Goal: Task Accomplishment & Management: Manage account settings

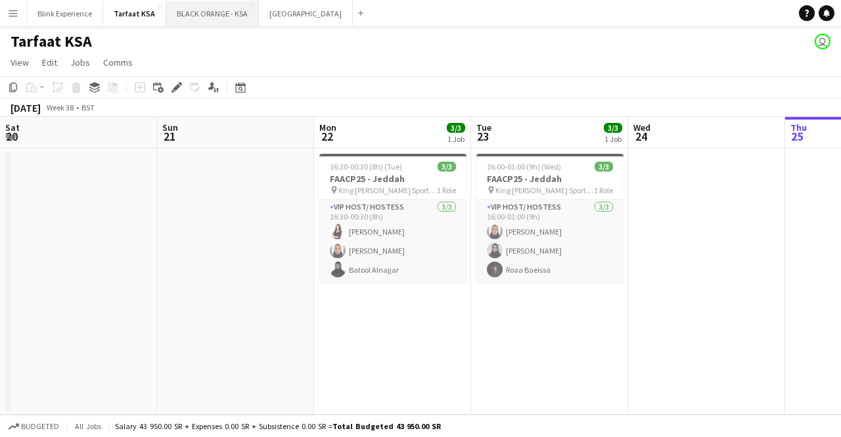
scroll to position [0, 294]
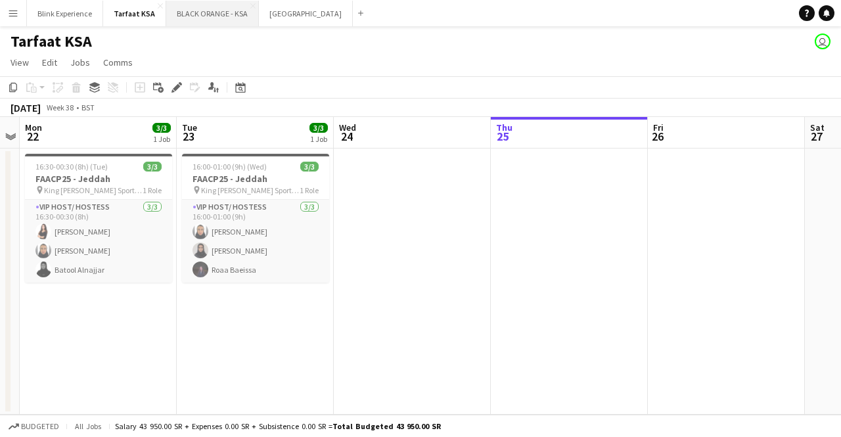
click at [205, 15] on button "BLACK ORANGE - KSA Close" at bounding box center [212, 14] width 93 height 26
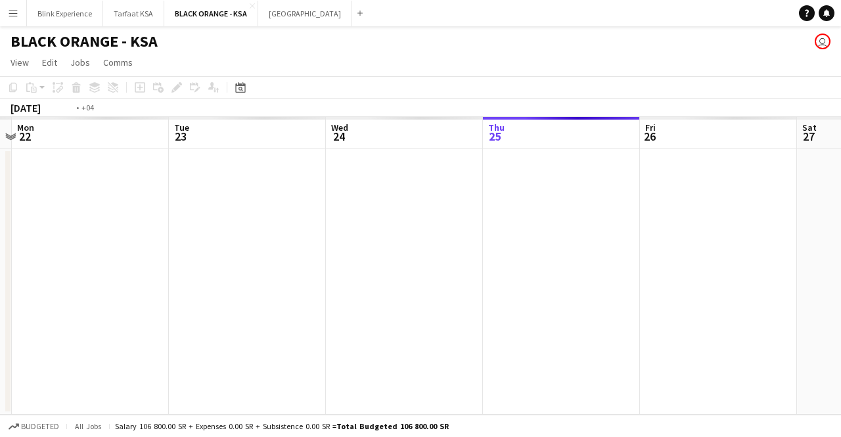
click at [587, 194] on app-calendar-viewport "Sat 20 Sun 21 Mon 22 Tue 23 Wed 24 Thu 25 Fri 26 Sat 27 Sun 28 Mon 29 Tue 30" at bounding box center [420, 266] width 841 height 298
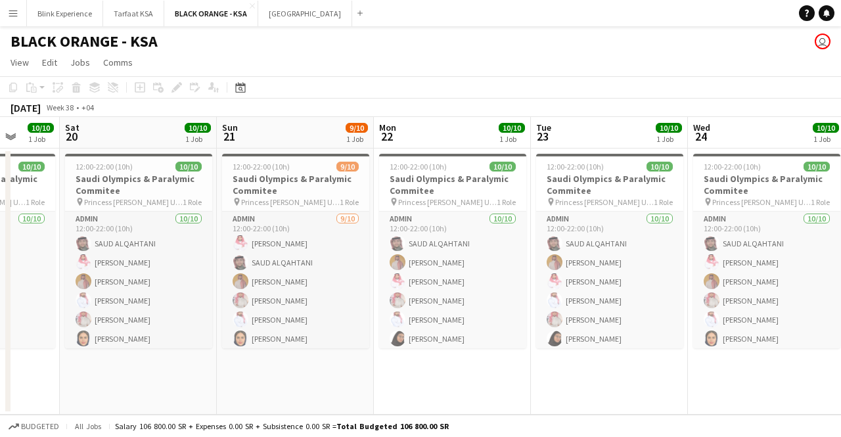
drag, startPoint x: 288, startPoint y: 231, endPoint x: 635, endPoint y: 227, distance: 347.5
click at [635, 227] on app-calendar-viewport "Wed 17 Thu 18 10/10 1 Job Fri 19 10/10 1 Job Sat 20 10/10 1 Job Sun 21 9/10 1 J…" at bounding box center [420, 266] width 841 height 298
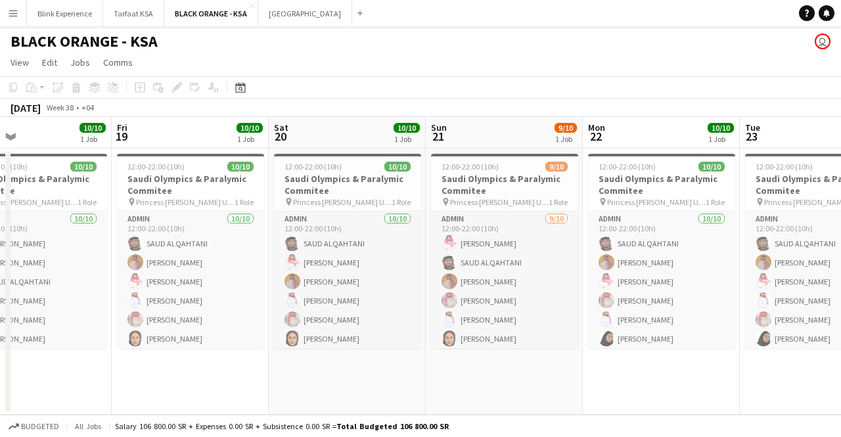
drag, startPoint x: 240, startPoint y: 234, endPoint x: 436, endPoint y: 237, distance: 196.4
click at [436, 237] on app-calendar-viewport "Tue 16 Wed 17 10/10 1 Job Thu 18 10/10 1 Job Fri 19 10/10 1 Job Sat 20 10/10 1 …" at bounding box center [420, 266] width 841 height 298
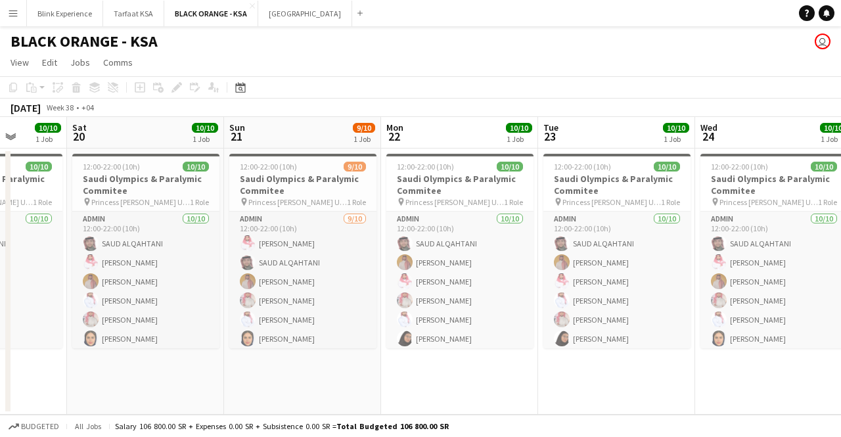
drag, startPoint x: 533, startPoint y: 220, endPoint x: 320, endPoint y: 230, distance: 213.7
click at [321, 230] on app-calendar-viewport "Tue 16 10/10 1 Job Wed 17 10/10 1 Job Thu 18 10/10 1 Job Fri 19 10/10 1 Job Sat…" at bounding box center [420, 266] width 841 height 298
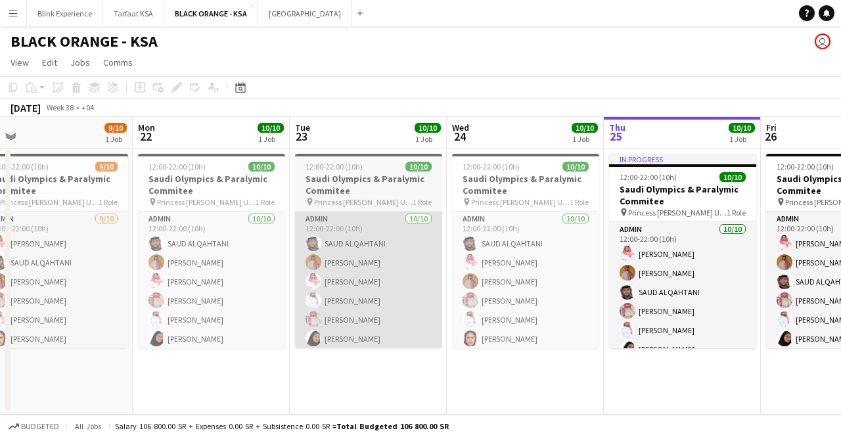
drag, startPoint x: 546, startPoint y: 213, endPoint x: 298, endPoint y: 220, distance: 249.0
click at [303, 221] on app-calendar-viewport "Thu 18 10/10 1 Job Fri 19 10/10 1 Job Sat 20 10/10 1 Job Sun 21 9/10 1 Job Mon …" at bounding box center [420, 266] width 841 height 298
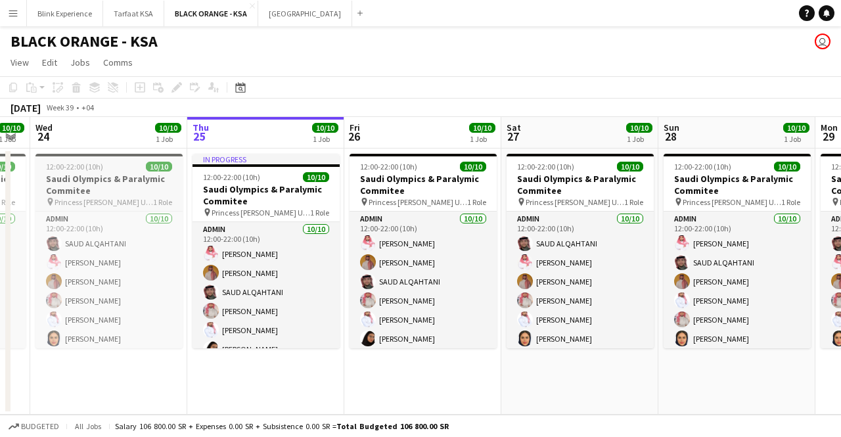
scroll to position [0, 374]
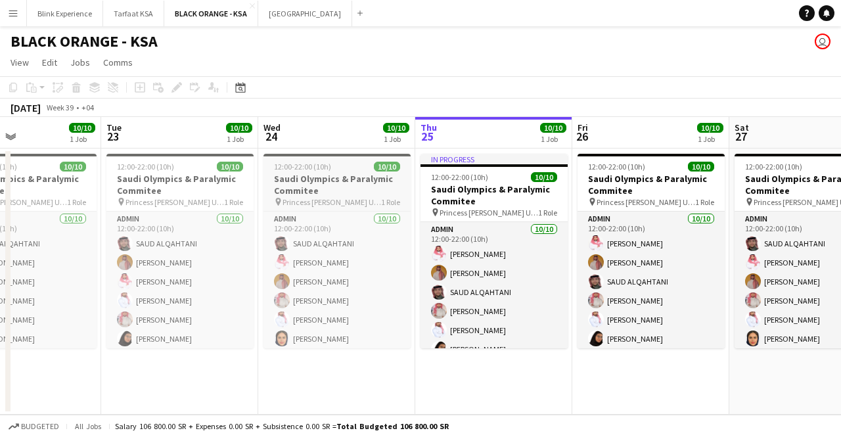
drag, startPoint x: 523, startPoint y: 207, endPoint x: 333, endPoint y: 208, distance: 189.8
click at [336, 209] on app-calendar-viewport "Sat 20 10/10 1 Job Sun 21 9/10 1 Job Mon 22 10/10 1 Job Tue 23 10/10 1 Job Wed …" at bounding box center [420, 266] width 841 height 298
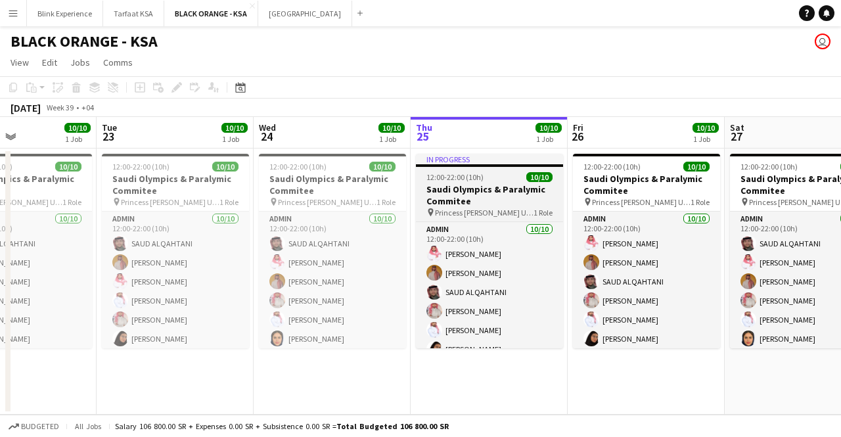
click at [476, 194] on h3 "Saudi Olympics & Paralymic Commitee" at bounding box center [489, 195] width 147 height 24
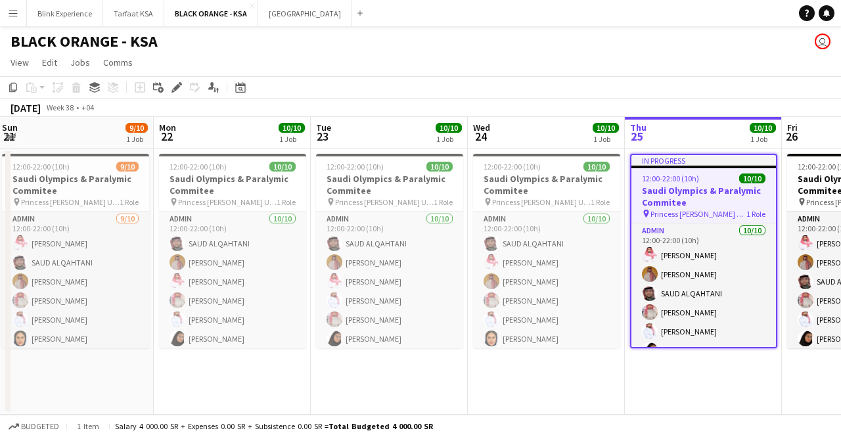
drag, startPoint x: 237, startPoint y: 183, endPoint x: 623, endPoint y: 191, distance: 385.6
click at [622, 191] on app-calendar-viewport "Fri 19 10/10 1 Job Sat 20 10/10 1 Job Sun 21 9/10 1 Job Mon 22 10/10 1 Job Tue …" at bounding box center [420, 266] width 841 height 298
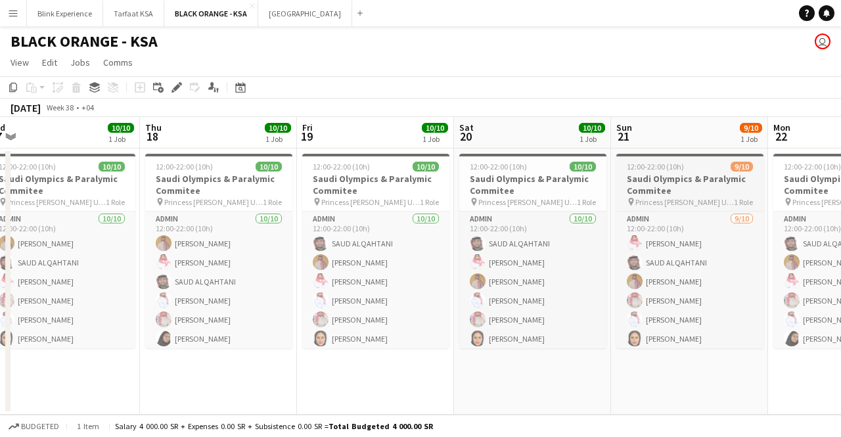
drag, startPoint x: 204, startPoint y: 195, endPoint x: 659, endPoint y: 194, distance: 455.2
click at [659, 194] on app-calendar-viewport "Mon 15 Tue 16 10/10 1 Job Wed 17 10/10 1 Job Thu 18 10/10 1 Job Fri 19 10/10 1 …" at bounding box center [420, 266] width 841 height 298
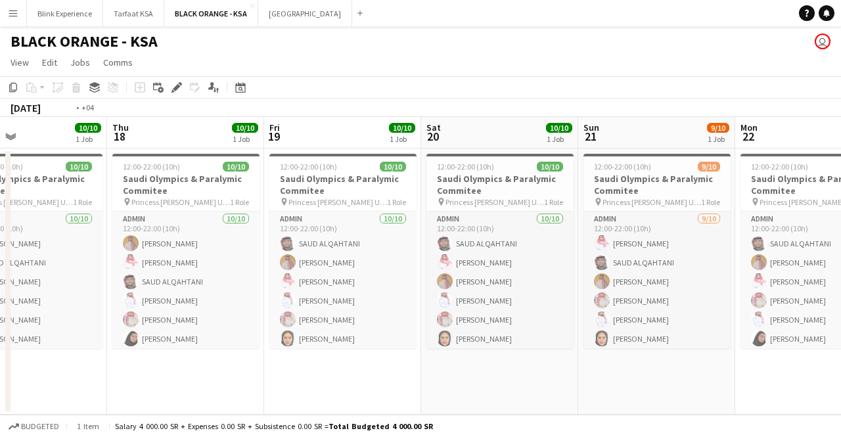
drag, startPoint x: 257, startPoint y: 200, endPoint x: 840, endPoint y: 242, distance: 584.7
click at [840, 242] on app-calendar-viewport "Mon 15 6/6 1 Job Tue 16 10/10 1 Job Wed 17 10/10 1 Job Thu 18 10/10 1 Job Fri 1…" at bounding box center [420, 266] width 841 height 298
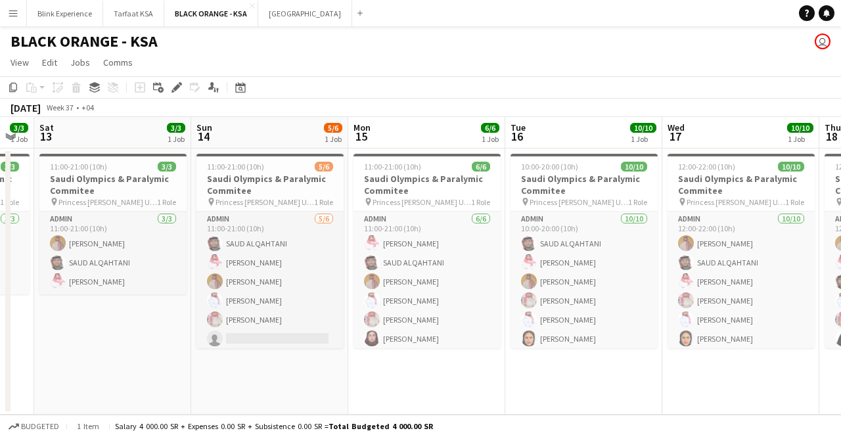
drag, startPoint x: 231, startPoint y: 210, endPoint x: 674, endPoint y: 195, distance: 442.9
click at [674, 195] on app-calendar-viewport "Thu 11 3/3 1 Job Fri 12 3/3 1 Job Sat 13 3/3 1 Job Sun 14 5/6 1 Job Mon 15 6/6 …" at bounding box center [420, 266] width 841 height 298
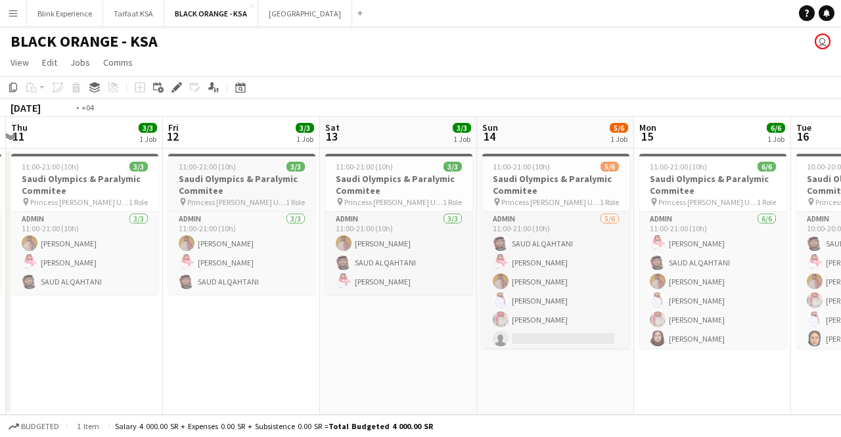
drag, startPoint x: 338, startPoint y: 213, endPoint x: 835, endPoint y: 203, distance: 498.0
click at [840, 202] on app-calendar-viewport "Mon 8 3/3 1 Job Tue 9 3/3 1 Job Wed 10 3/3 1 Job Thu 11 3/3 1 Job Fri 12 3/3 1 …" at bounding box center [420, 266] width 841 height 298
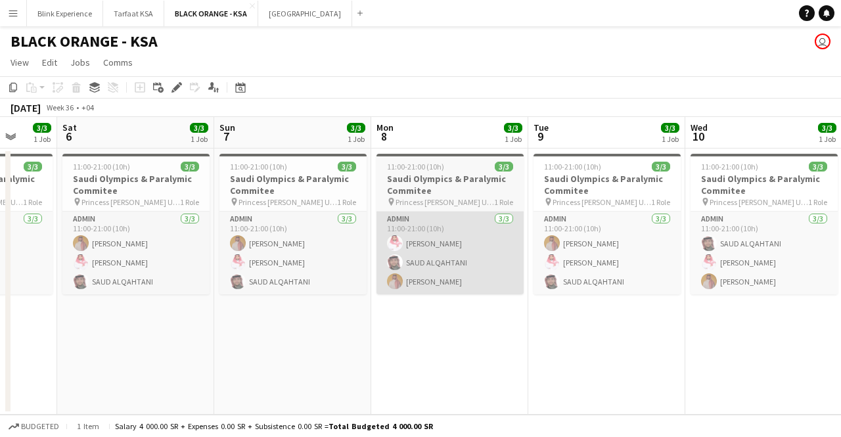
drag, startPoint x: 275, startPoint y: 214, endPoint x: 675, endPoint y: 225, distance: 400.8
click at [692, 222] on app-calendar-viewport "Wed 3 Thu 4 Fri 5 3/3 1 Job Sat 6 3/3 1 Job Sun 7 3/3 1 Job Mon 8 3/3 1 Job Tue…" at bounding box center [420, 266] width 841 height 298
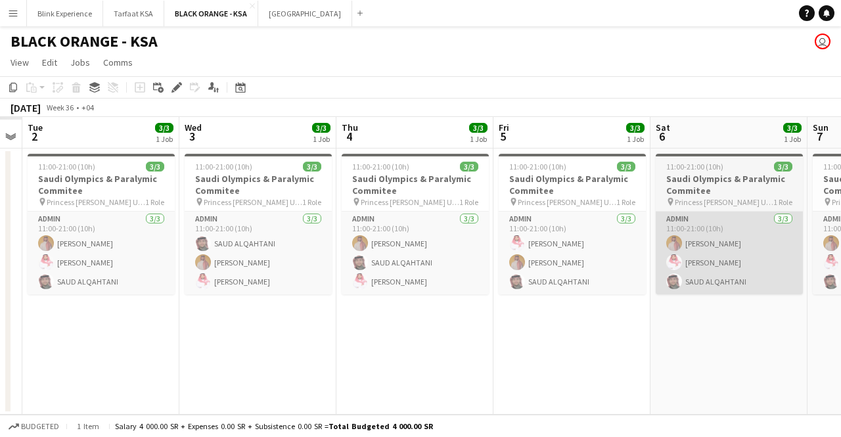
drag, startPoint x: 234, startPoint y: 234, endPoint x: 665, endPoint y: 239, distance: 430.9
click at [671, 238] on app-calendar-viewport "Sun 31 Mon 1 Tue 2 3/3 1 Job Wed 3 3/3 1 Job Thu 4 3/3 1 Job Fri 5 3/3 1 Job Sa…" at bounding box center [420, 266] width 841 height 298
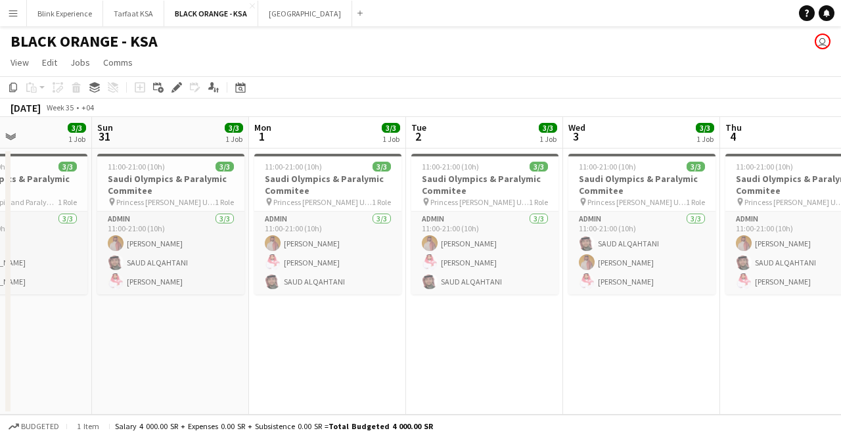
drag, startPoint x: 252, startPoint y: 227, endPoint x: 636, endPoint y: 225, distance: 383.6
click at [636, 225] on app-calendar-viewport "Thu 28 Fri 29 3/3 1 Job Sat 30 3/3 1 Job Sun 31 3/3 1 Job Mon 1 3/3 1 Job Tue 2…" at bounding box center [420, 266] width 841 height 298
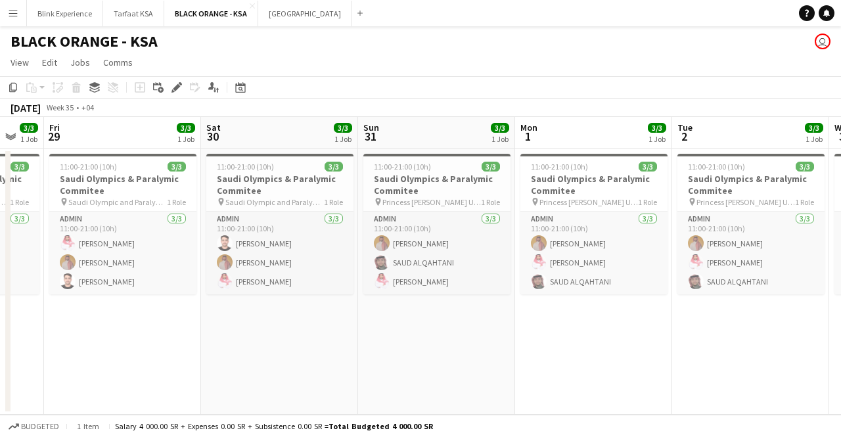
drag, startPoint x: 214, startPoint y: 229, endPoint x: 637, endPoint y: 223, distance: 423.0
click at [637, 223] on app-calendar-viewport "Wed 27 Thu 28 3/3 1 Job Fri 29 3/3 1 Job Sat 30 3/3 1 Job Sun 31 3/3 1 Job Mon …" at bounding box center [420, 266] width 841 height 298
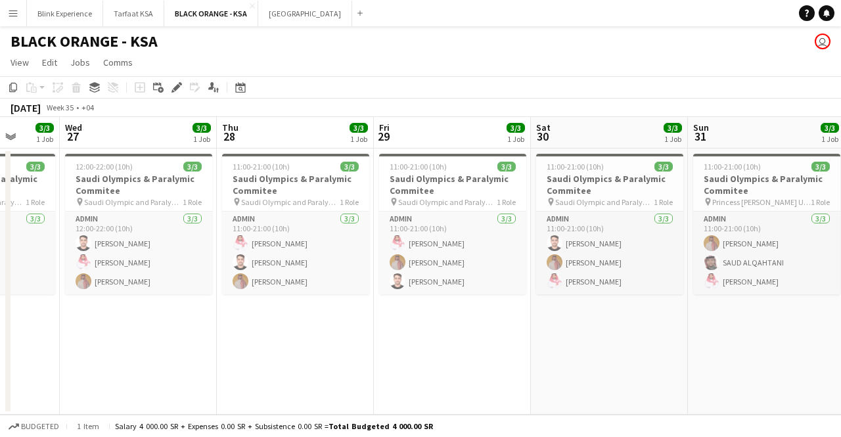
drag, startPoint x: 271, startPoint y: 231, endPoint x: 600, endPoint y: 211, distance: 330.3
click at [600, 211] on app-calendar-viewport "Sun 24 Mon 25 Tue 26 3/3 1 Job Wed 27 3/3 1 Job Thu 28 3/3 1 Job Fri 29 3/3 1 J…" at bounding box center [420, 266] width 841 height 298
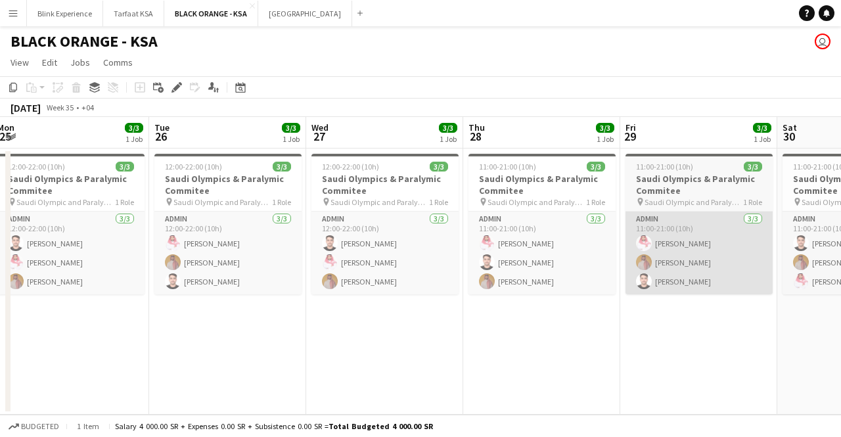
drag, startPoint x: 582, startPoint y: 216, endPoint x: 302, endPoint y: 219, distance: 279.8
click at [315, 220] on app-calendar-viewport "Sat 23 3/3 1 Job Sun 24 3/3 1 Job Mon 25 3/3 1 Job Tue 26 3/3 1 Job Wed 27 3/3 …" at bounding box center [420, 266] width 841 height 298
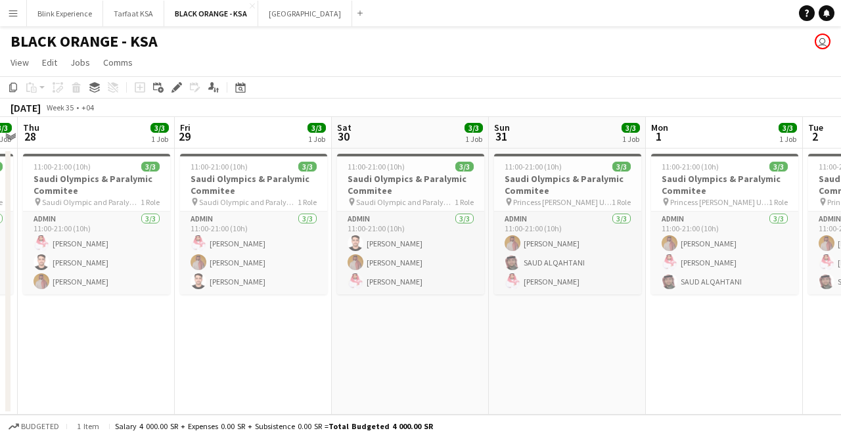
drag, startPoint x: 522, startPoint y: 213, endPoint x: 424, endPoint y: 219, distance: 98.0
click at [424, 219] on app-calendar-viewport "Mon 25 3/3 1 Job Tue 26 3/3 1 Job Wed 27 3/3 1 Job Thu 28 3/3 1 Job Fri 29 3/3 …" at bounding box center [420, 266] width 841 height 298
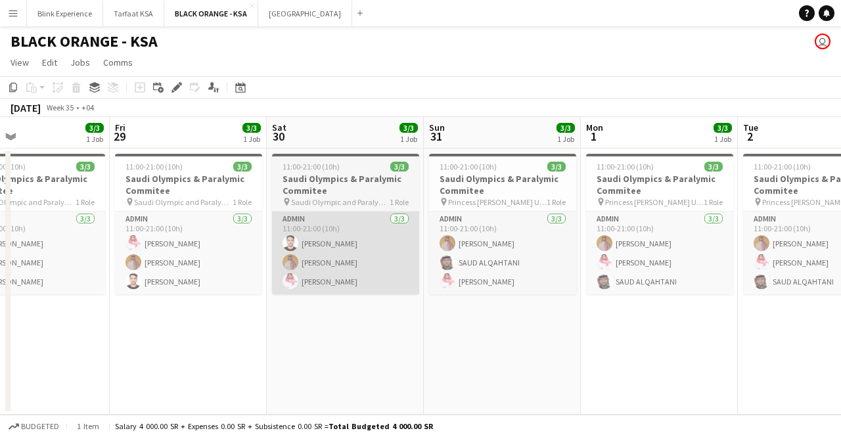
scroll to position [0, 560]
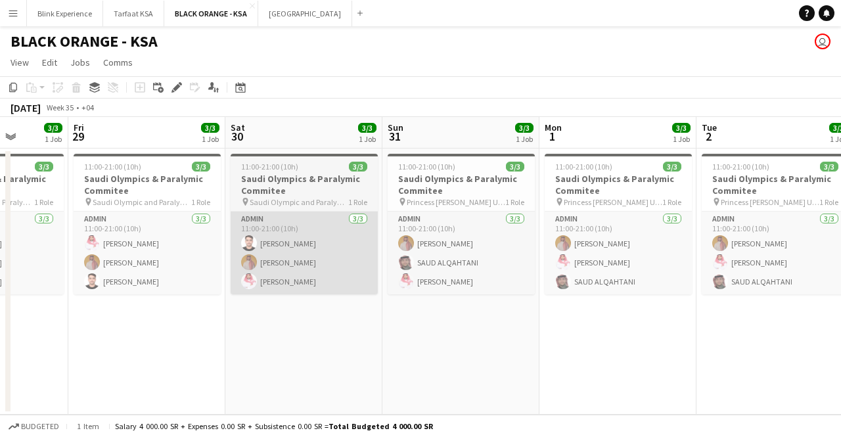
drag, startPoint x: 467, startPoint y: 238, endPoint x: 369, endPoint y: 240, distance: 97.9
click at [369, 240] on app-calendar-viewport "Mon 25 3/3 1 Job Tue 26 3/3 1 Job Wed 27 3/3 1 Job Thu 28 3/3 1 Job Fri 29 3/3 …" at bounding box center [420, 266] width 841 height 298
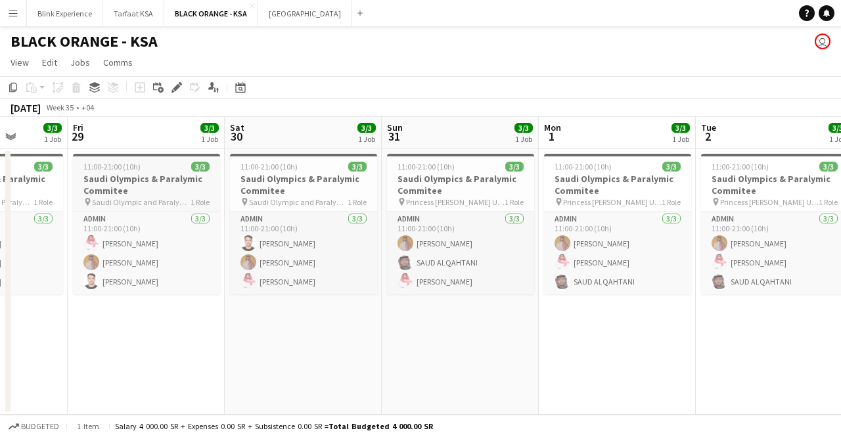
click at [183, 174] on h3 "Saudi Olympics & Paralymic Commitee" at bounding box center [146, 185] width 147 height 24
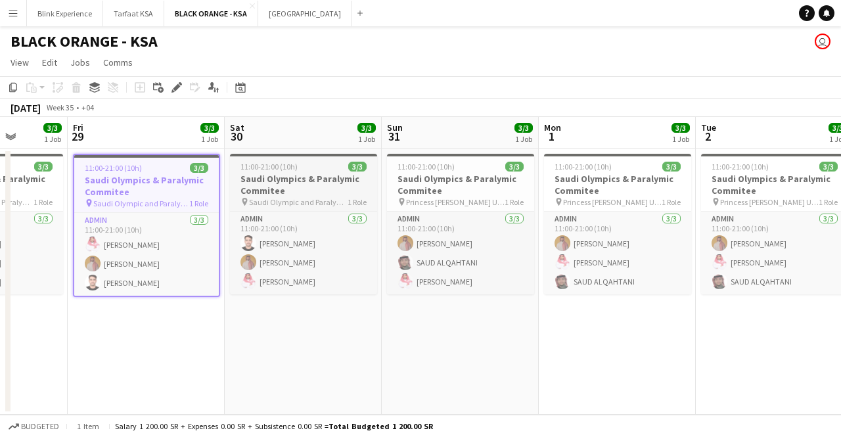
click at [300, 190] on h3 "Saudi Olympics & Paralymic Commitee" at bounding box center [303, 185] width 147 height 24
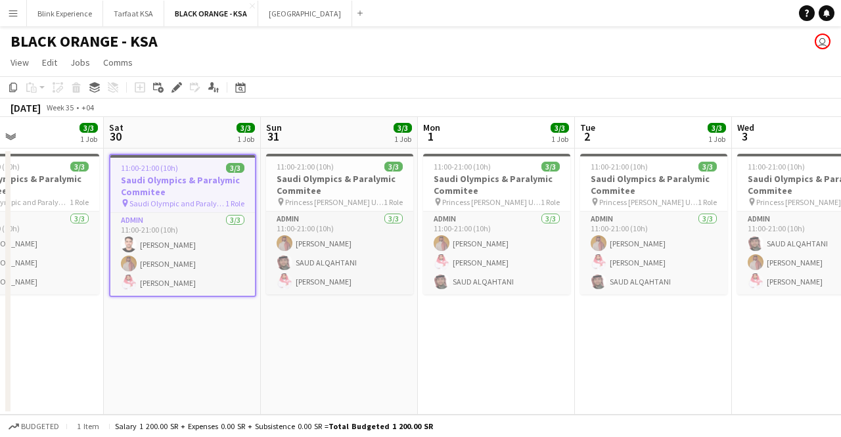
drag, startPoint x: 478, startPoint y: 240, endPoint x: 356, endPoint y: 240, distance: 122.2
click at [356, 240] on app-calendar-viewport "Wed 27 3/3 1 Job Thu 28 3/3 1 Job Fri 29 3/3 1 Job Sat 30 3/3 1 Job Sun 31 3/3 …" at bounding box center [420, 266] width 841 height 298
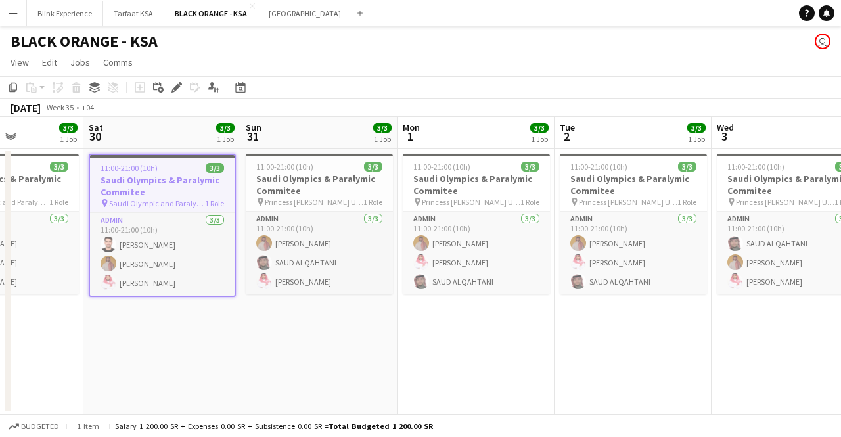
drag, startPoint x: 467, startPoint y: 237, endPoint x: 447, endPoint y: 241, distance: 20.1
click at [447, 241] on app-calendar-viewport "Wed 27 3/3 1 Job Thu 28 3/3 1 Job Fri 29 3/3 1 Job Sat 30 3/3 1 Job Sun 31 3/3 …" at bounding box center [420, 266] width 841 height 298
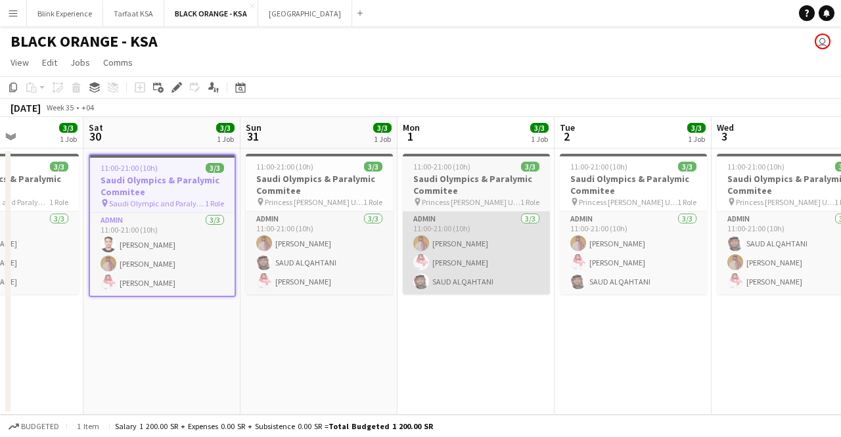
scroll to position [0, 388]
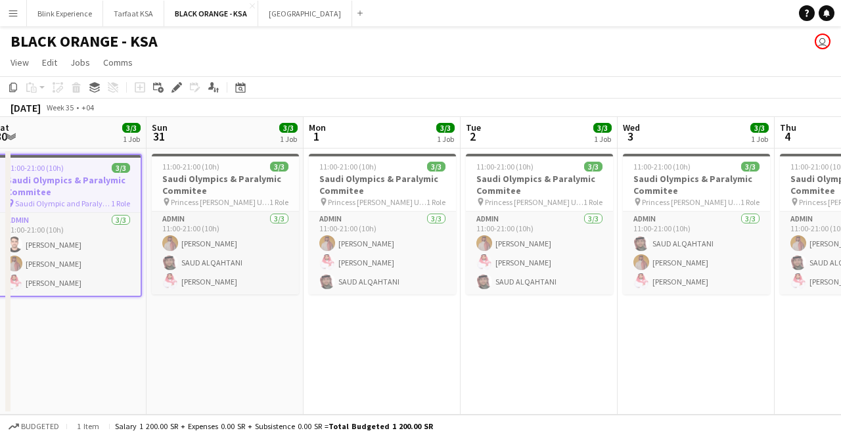
drag, startPoint x: 323, startPoint y: 196, endPoint x: 227, endPoint y: 198, distance: 95.9
click at [227, 198] on app-calendar-viewport "Wed 27 3/3 1 Job Thu 28 3/3 1 Job Fri 29 3/3 1 Job Sat 30 3/3 1 Job Sun 31 3/3 …" at bounding box center [420, 266] width 841 height 298
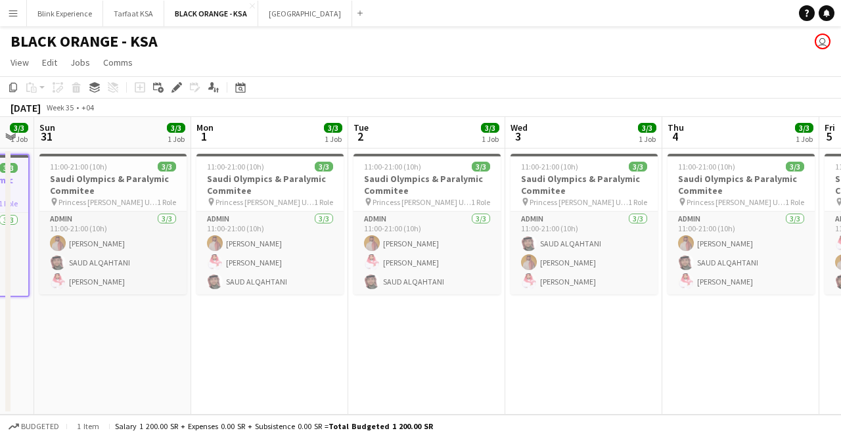
drag, startPoint x: 381, startPoint y: 197, endPoint x: 271, endPoint y: 208, distance: 110.8
click at [271, 208] on app-calendar-viewport "Wed 27 3/3 1 Job Thu 28 3/3 1 Job Fri 29 3/3 1 Job Sat 30 3/3 1 Job Sun 31 3/3 …" at bounding box center [420, 266] width 841 height 298
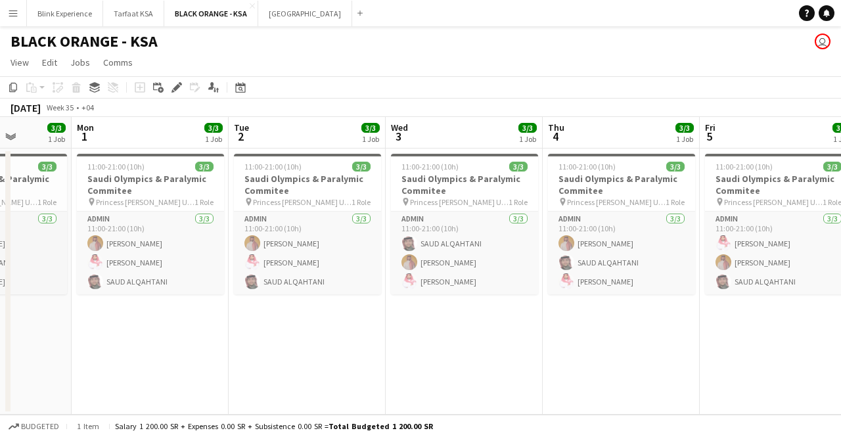
drag, startPoint x: 458, startPoint y: 212, endPoint x: 338, endPoint y: 215, distance: 120.9
click at [338, 215] on app-calendar-viewport "Fri 29 3/3 1 Job Sat 30 3/3 1 Job Sun 31 3/3 1 Job Mon 1 3/3 1 Job Tue 2 3/3 1 …" at bounding box center [420, 266] width 841 height 298
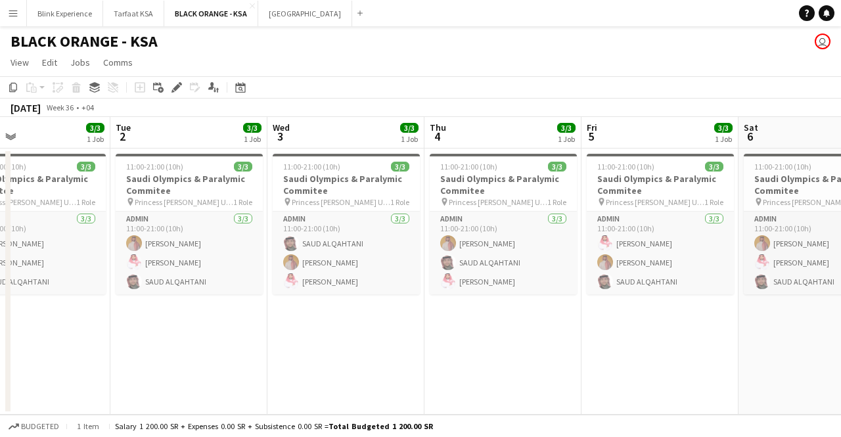
drag, startPoint x: 469, startPoint y: 203, endPoint x: 352, endPoint y: 211, distance: 117.2
click at [352, 211] on app-calendar-viewport "Fri 29 3/3 1 Job Sat 30 3/3 1 Job Sun 31 3/3 1 Job Mon 1 3/3 1 Job Tue 2 3/3 1 …" at bounding box center [420, 266] width 841 height 298
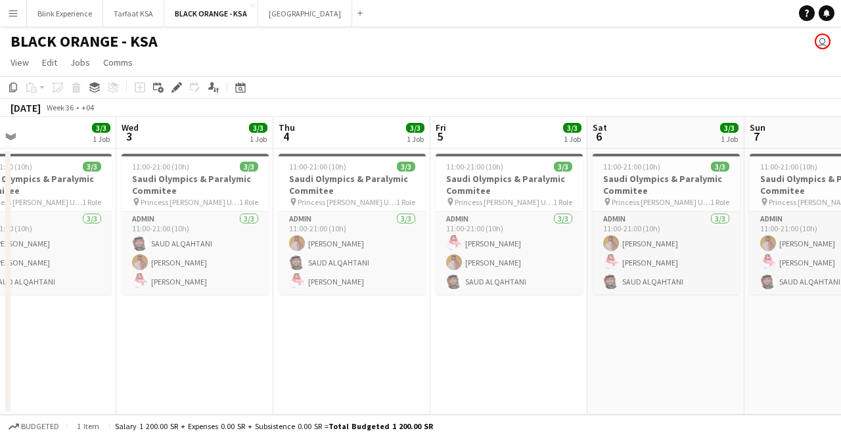
drag, startPoint x: 499, startPoint y: 204, endPoint x: 348, endPoint y: 212, distance: 150.7
click at [348, 212] on app-calendar-viewport "Sun 31 3/3 1 Job Mon 1 3/3 1 Job Tue 2 3/3 1 Job Wed 3 3/3 1 Job Thu 4 3/3 1 Jo…" at bounding box center [420, 266] width 841 height 298
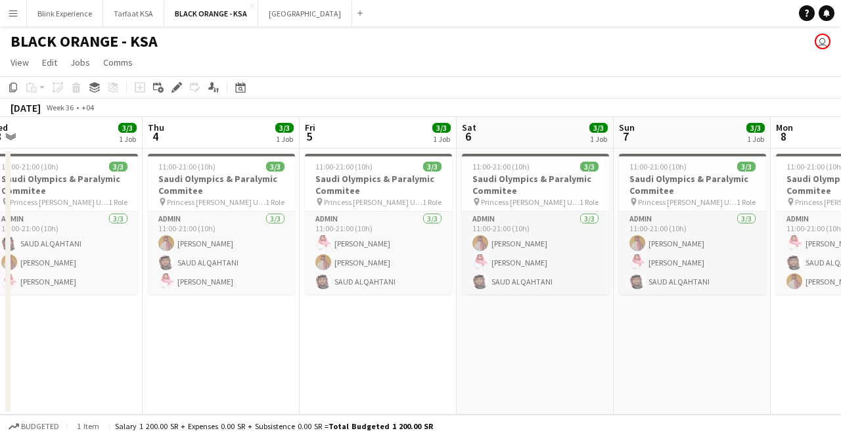
drag, startPoint x: 544, startPoint y: 217, endPoint x: 412, endPoint y: 223, distance: 132.1
click at [412, 223] on app-calendar-viewport "Sun 31 3/3 1 Job Mon 1 3/3 1 Job Tue 2 3/3 1 Job Wed 3 3/3 1 Job Thu 4 3/3 1 Jo…" at bounding box center [420, 266] width 841 height 298
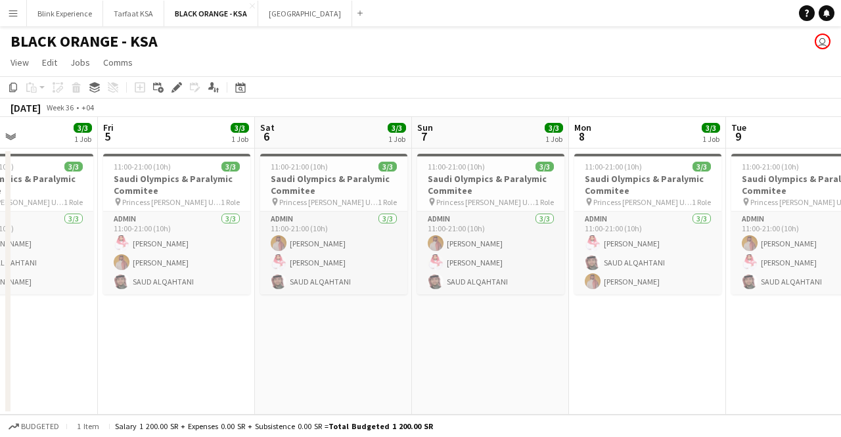
drag, startPoint x: 535, startPoint y: 207, endPoint x: 334, endPoint y: 210, distance: 200.4
click at [334, 210] on app-calendar-viewport "Tue 2 3/3 1 Job Wed 3 3/3 1 Job Thu 4 3/3 1 Job Fri 5 3/3 1 Job Sat 6 3/3 1 Job…" at bounding box center [420, 266] width 841 height 298
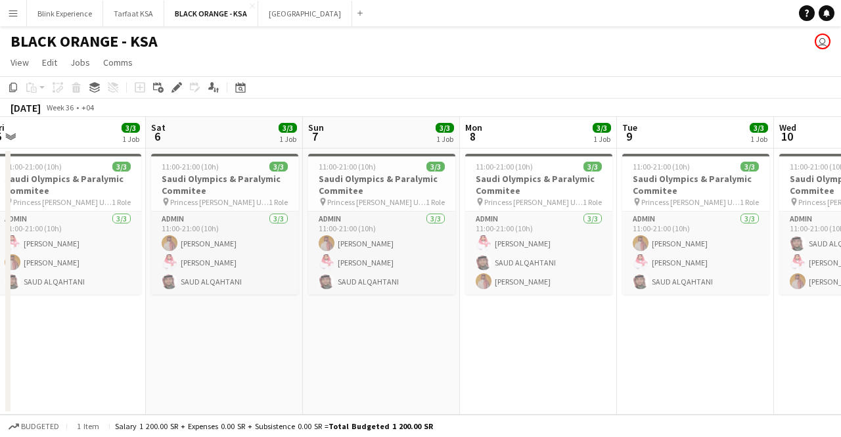
drag, startPoint x: 533, startPoint y: 199, endPoint x: 418, endPoint y: 203, distance: 114.4
click at [418, 203] on app-calendar-viewport "Tue 2 3/3 1 Job Wed 3 3/3 1 Job Thu 4 3/3 1 Job Fri 5 3/3 1 Job Sat 6 3/3 1 Job…" at bounding box center [420, 266] width 841 height 298
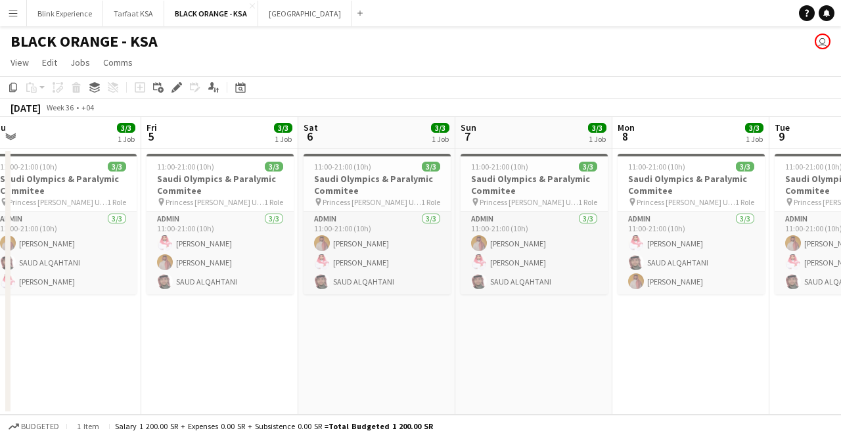
drag, startPoint x: 519, startPoint y: 192, endPoint x: 361, endPoint y: 192, distance: 157.6
click at [361, 192] on app-calendar-viewport "Tue 2 3/3 1 Job Wed 3 3/3 1 Job Thu 4 3/3 1 Job Fri 5 3/3 1 Job Sat 6 3/3 1 Job…" at bounding box center [420, 266] width 841 height 298
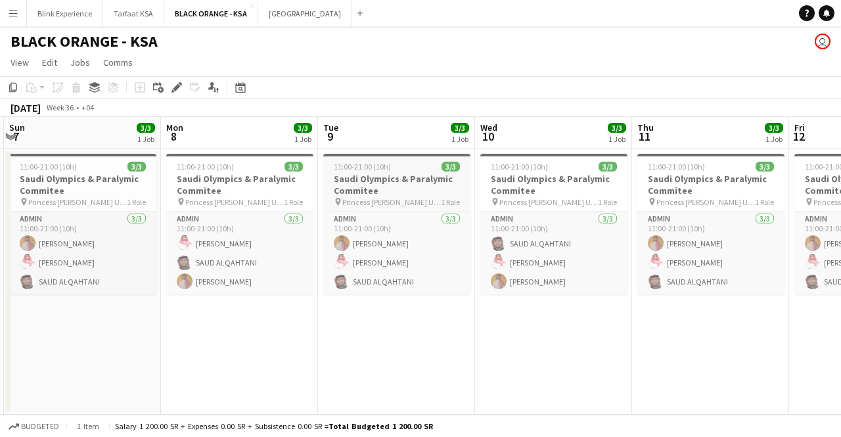
drag, startPoint x: 527, startPoint y: 205, endPoint x: 389, endPoint y: 207, distance: 137.3
click at [390, 207] on app-calendar-viewport "Thu 4 3/3 1 Job Fri 5 3/3 1 Job Sat 6 3/3 1 Job Sun 7 3/3 1 Job Mon 8 3/3 1 Job…" at bounding box center [420, 266] width 841 height 298
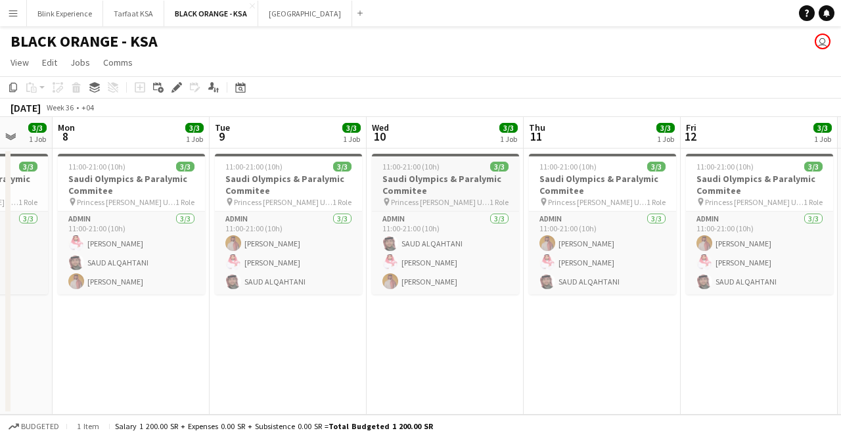
drag, startPoint x: 543, startPoint y: 202, endPoint x: 435, endPoint y: 204, distance: 107.7
click at [435, 204] on app-calendar-viewport "Thu 4 3/3 1 Job Fri 5 3/3 1 Job Sat 6 3/3 1 Job Sun 7 3/3 1 Job Mon 8 3/3 1 Job…" at bounding box center [420, 266] width 841 height 298
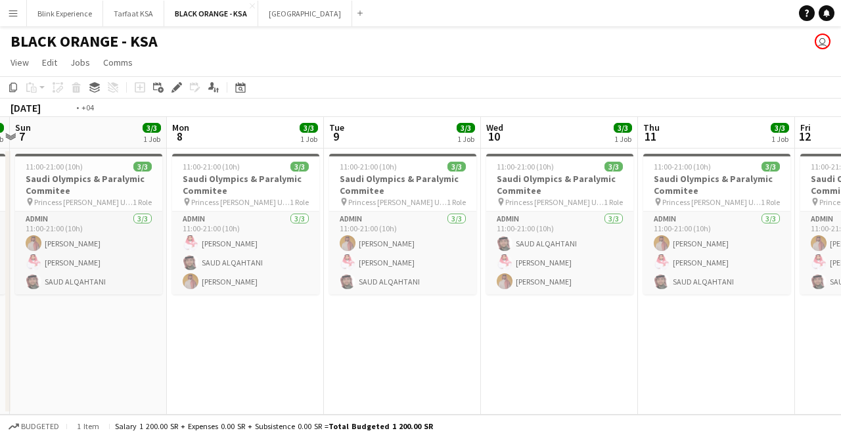
drag, startPoint x: 600, startPoint y: 196, endPoint x: 400, endPoint y: 199, distance: 200.4
click at [401, 199] on app-calendar-viewport "Thu 4 3/3 1 Job Fri 5 3/3 1 Job Sat 6 3/3 1 Job Sun 7 3/3 1 Job Mon 8 3/3 1 Job…" at bounding box center [420, 266] width 841 height 298
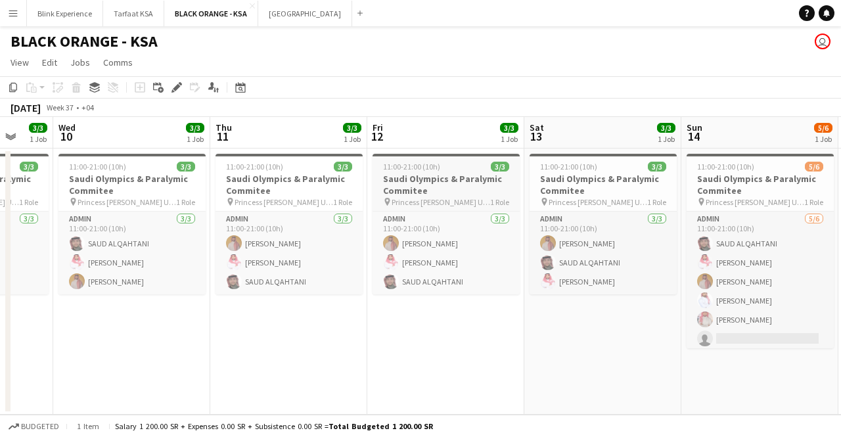
drag, startPoint x: 552, startPoint y: 199, endPoint x: 437, endPoint y: 208, distance: 114.7
click at [437, 208] on app-calendar-viewport "Sat 6 3/3 1 Job Sun 7 3/3 1 Job Mon 8 3/3 1 Job Tue 9 3/3 1 Job Wed 10 3/3 1 Jo…" at bounding box center [420, 266] width 841 height 298
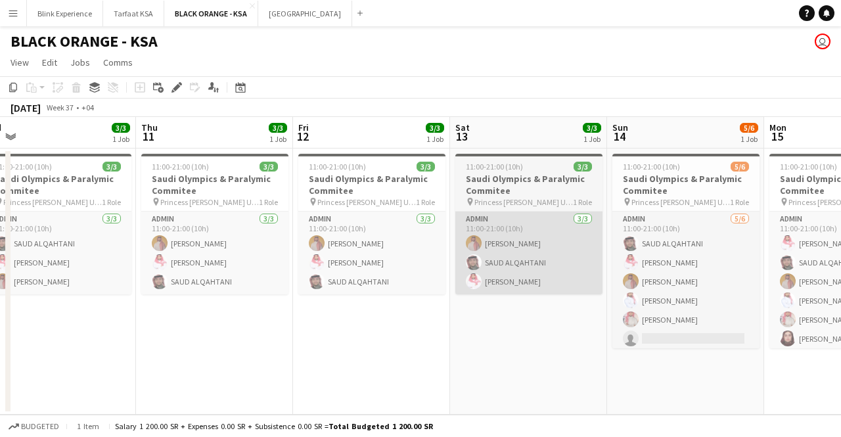
scroll to position [0, 368]
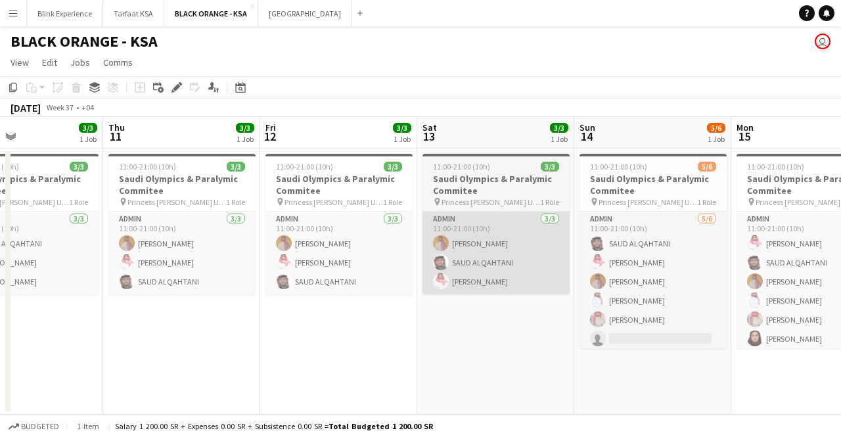
drag, startPoint x: 596, startPoint y: 208, endPoint x: 504, endPoint y: 212, distance: 92.1
click at [490, 213] on app-calendar-viewport "Mon 8 3/3 1 Job Tue 9 3/3 1 Job Wed 10 3/3 1 Job Thu 11 3/3 1 Job Fri 12 3/3 1 …" at bounding box center [420, 266] width 841 height 298
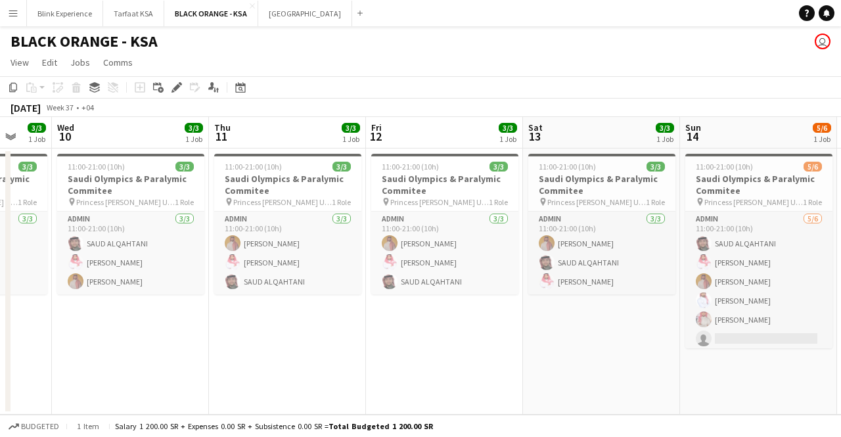
drag, startPoint x: 171, startPoint y: 200, endPoint x: 436, endPoint y: 200, distance: 265.4
click at [436, 200] on app-calendar-viewport "Sun 7 3/3 1 Job Mon 8 3/3 1 Job Tue 9 3/3 1 Job Wed 10 3/3 1 Job Thu 11 3/3 1 J…" at bounding box center [420, 266] width 841 height 298
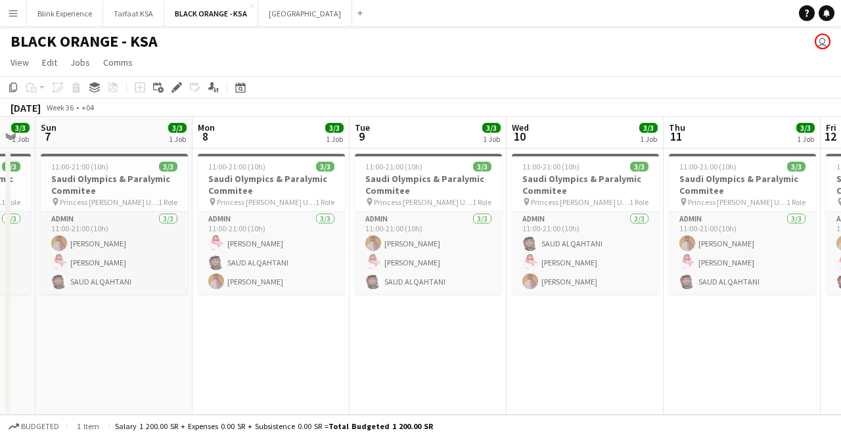
drag, startPoint x: 230, startPoint y: 208, endPoint x: 525, endPoint y: 221, distance: 295.2
click at [525, 221] on app-calendar-viewport "Fri 5 3/3 1 Job Sat 6 3/3 1 Job Sun 7 3/3 1 Job Mon 8 3/3 1 Job Tue 9 3/3 1 Job…" at bounding box center [420, 266] width 841 height 298
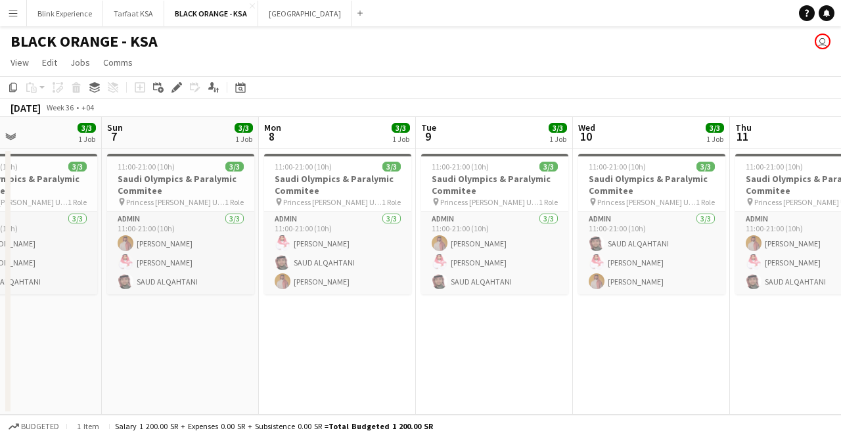
drag, startPoint x: 262, startPoint y: 220, endPoint x: 485, endPoint y: 225, distance: 223.4
click at [485, 225] on app-calendar-viewport "Thu 4 3/3 1 Job Fri 5 3/3 1 Job Sat 6 3/3 1 Job Sun 7 3/3 1 Job Mon 8 3/3 1 Job…" at bounding box center [420, 266] width 841 height 298
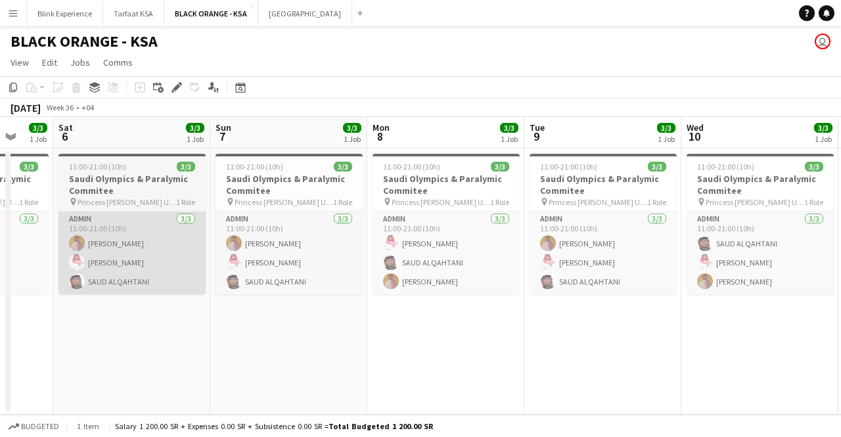
drag, startPoint x: 245, startPoint y: 228, endPoint x: 336, endPoint y: 226, distance: 90.7
click at [336, 226] on app-calendar-viewport "Wed 3 3/3 1 Job Thu 4 3/3 1 Job Fri 5 3/3 1 Job Sat 6 3/3 1 Job Sun 7 3/3 1 Job…" at bounding box center [420, 266] width 841 height 298
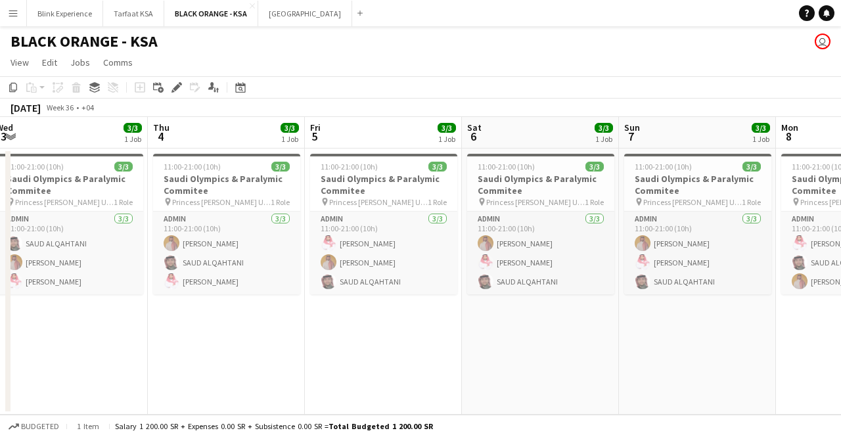
drag, startPoint x: 176, startPoint y: 236, endPoint x: 445, endPoint y: 210, distance: 269.9
click at [445, 210] on app-calendar-viewport "Mon 1 3/3 1 Job Tue 2 3/3 1 Job Wed 3 3/3 1 Job Thu 4 3/3 1 Job Fri 5 3/3 1 Job…" at bounding box center [420, 266] width 841 height 298
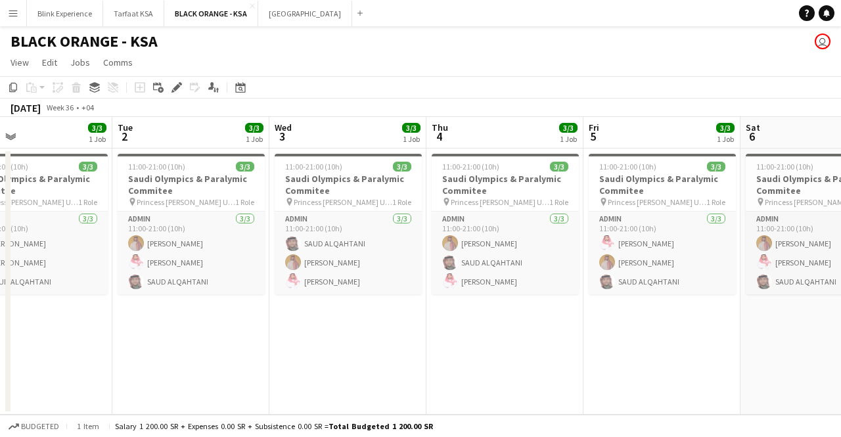
drag, startPoint x: 201, startPoint y: 229, endPoint x: 465, endPoint y: 211, distance: 264.7
click at [465, 211] on app-calendar-viewport "Sat 30 3/3 1 Job Sun 31 3/3 1 Job Mon 1 3/3 1 Job Tue 2 3/3 1 Job Wed 3 3/3 1 J…" at bounding box center [420, 266] width 841 height 298
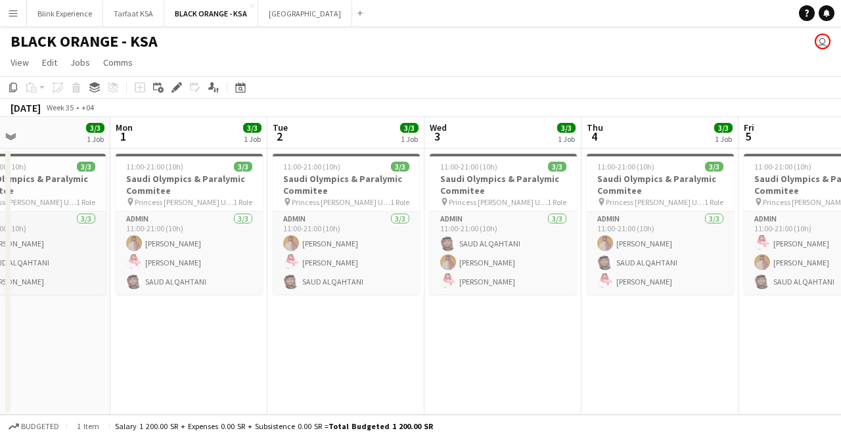
drag, startPoint x: 144, startPoint y: 210, endPoint x: 297, endPoint y: 201, distance: 152.7
click at [297, 201] on app-calendar-viewport "Fri 29 3/3 1 Job Sat 30 3/3 1 Job Sun 31 3/3 1 Job Mon 1 3/3 1 Job Tue 2 3/3 1 …" at bounding box center [420, 266] width 841 height 298
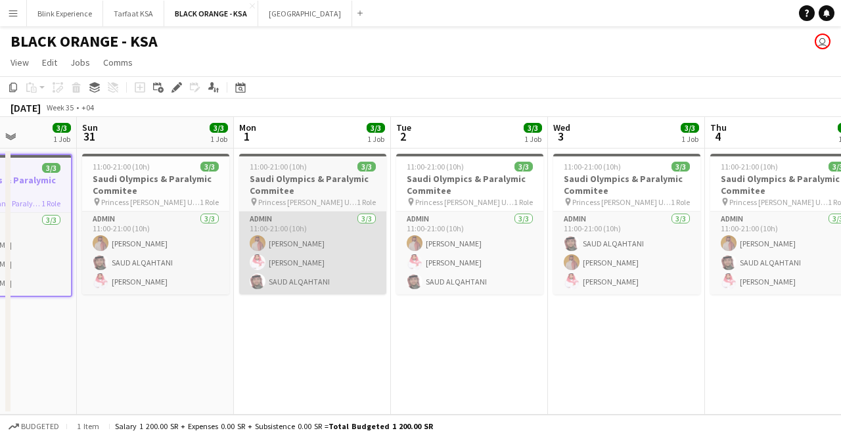
drag, startPoint x: 175, startPoint y: 230, endPoint x: 259, endPoint y: 221, distance: 84.6
click at [299, 210] on app-calendar-viewport "Thu 28 3/3 1 Job Fri 29 3/3 1 Job Sat 30 3/3 1 Job Sun 31 3/3 1 Job Mon 1 3/3 1…" at bounding box center [420, 266] width 841 height 298
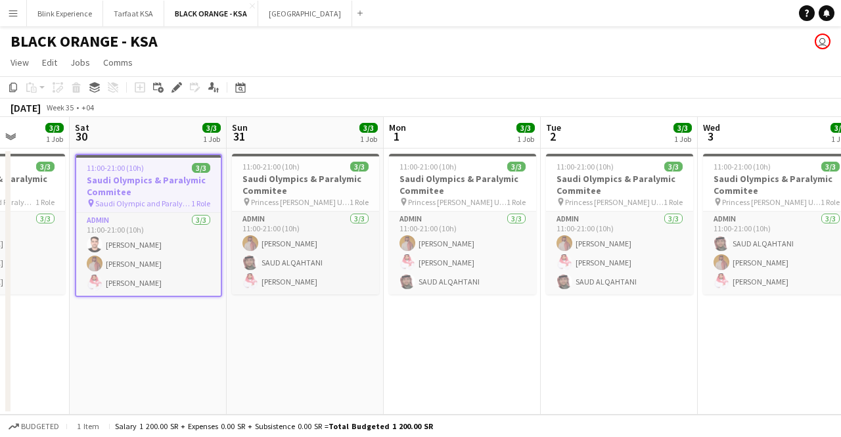
drag, startPoint x: 114, startPoint y: 227, endPoint x: 240, endPoint y: 223, distance: 126.2
click at [240, 223] on app-calendar-viewport "Wed 27 3/3 1 Job Thu 28 3/3 1 Job Fri 29 3/3 1 Job Sat 30 3/3 1 Job Sun 31 3/3 …" at bounding box center [420, 266] width 841 height 298
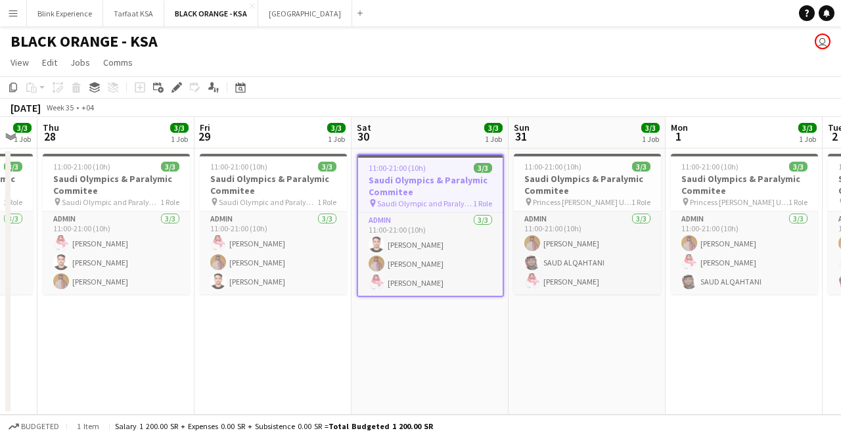
scroll to position [0, 370]
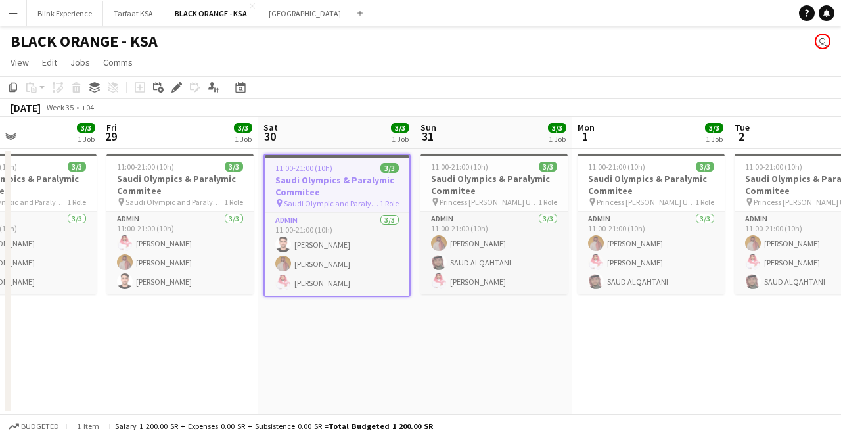
drag, startPoint x: 116, startPoint y: 238, endPoint x: 304, endPoint y: 221, distance: 189.3
click at [304, 221] on app-calendar-viewport "Tue 26 3/3 1 Job Wed 27 3/3 1 Job Thu 28 3/3 1 Job Fri 29 3/3 1 Job Sat 30 3/3 …" at bounding box center [420, 266] width 841 height 298
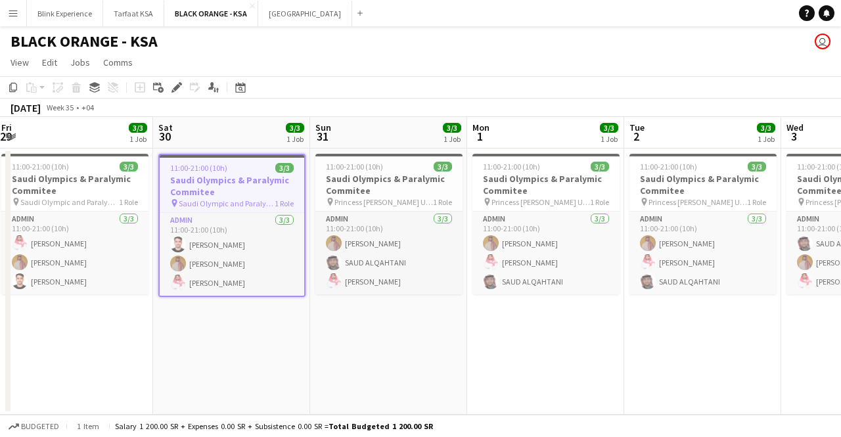
drag, startPoint x: 378, startPoint y: 197, endPoint x: 265, endPoint y: 204, distance: 113.8
click at [271, 204] on app-calendar-viewport "Tue 26 3/3 1 Job Wed 27 3/3 1 Job Thu 28 3/3 1 Job Fri 29 3/3 1 Job Sat 30 3/3 …" at bounding box center [420, 266] width 841 height 298
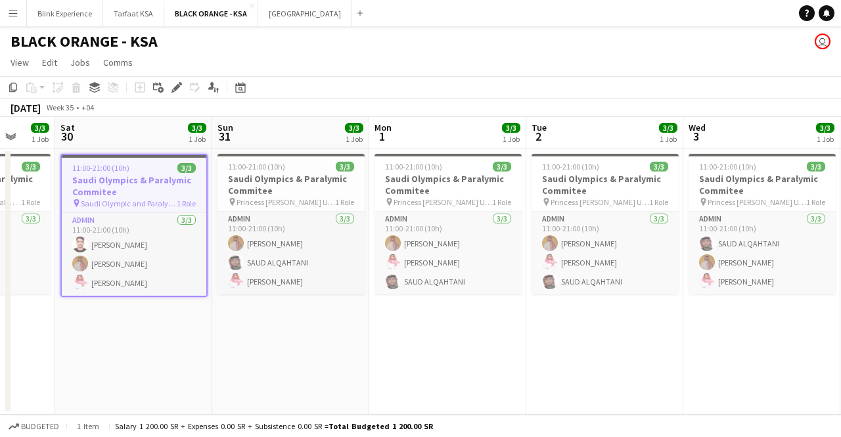
scroll to position [0, 324]
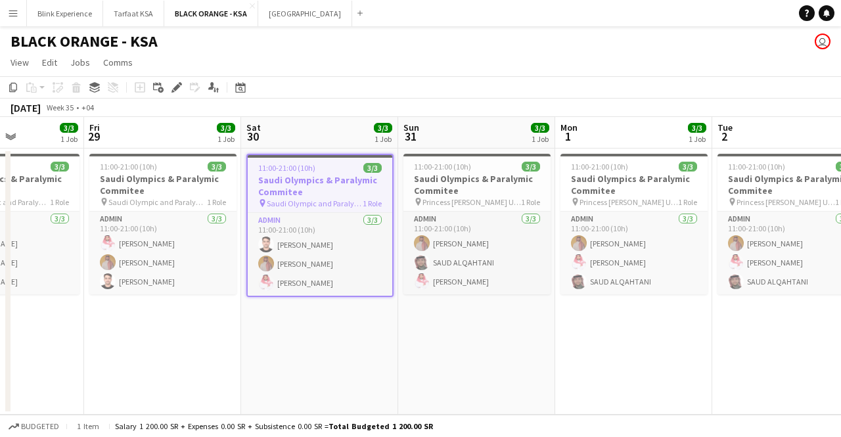
drag, startPoint x: 407, startPoint y: 205, endPoint x: 244, endPoint y: 216, distance: 163.3
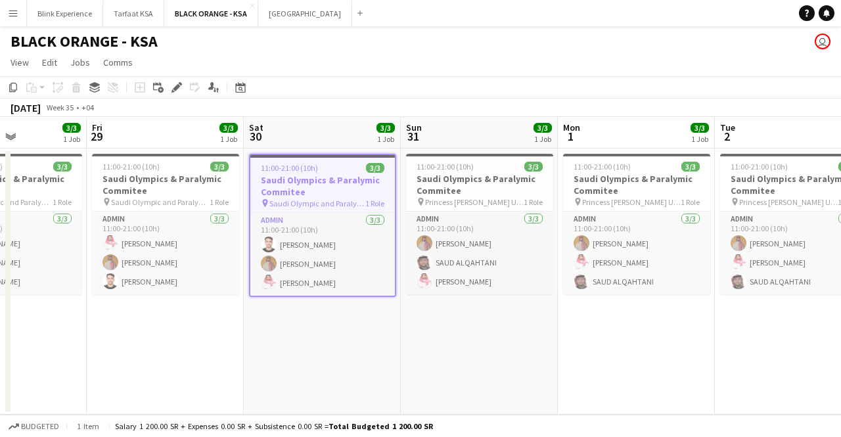
click at [246, 216] on app-calendar-viewport "Tue 26 3/3 1 Job Wed 27 3/3 1 Job Thu 28 3/3 1 Job Fri 29 3/3 1 Job Sat 30 3/3 …" at bounding box center [420, 266] width 841 height 298
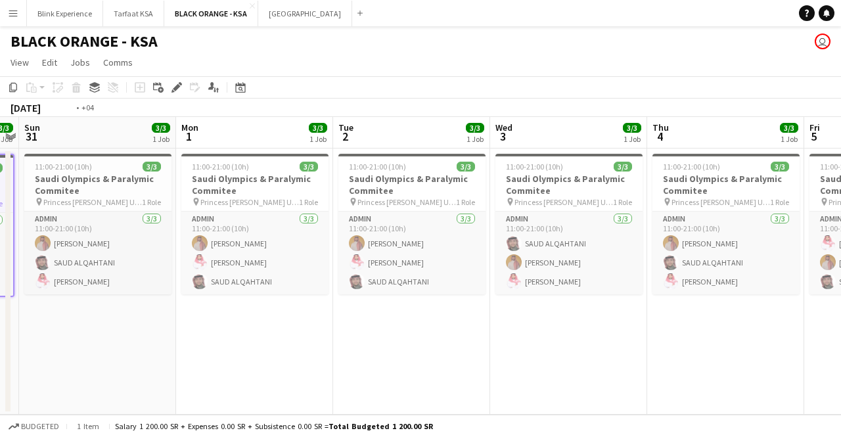
drag, startPoint x: 731, startPoint y: 200, endPoint x: 217, endPoint y: 213, distance: 514.5
click at [217, 213] on app-calendar-viewport "Thu 28 3/3 1 Job Fri 29 3/3 1 Job Sat 30 3/3 1 Job Sun 31 3/3 1 Job Mon 1 3/3 1…" at bounding box center [420, 266] width 841 height 298
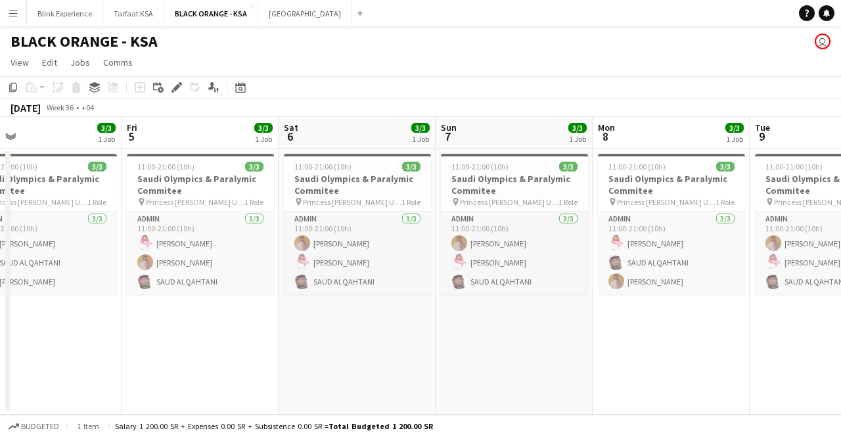
drag, startPoint x: 611, startPoint y: 199, endPoint x: 301, endPoint y: 227, distance: 310.6
click at [303, 227] on app-calendar-viewport "Mon 1 3/3 1 Job Tue 2 3/3 1 Job Wed 3 3/3 1 Job Thu 4 3/3 1 Job Fri 5 3/3 1 Job…" at bounding box center [420, 266] width 841 height 298
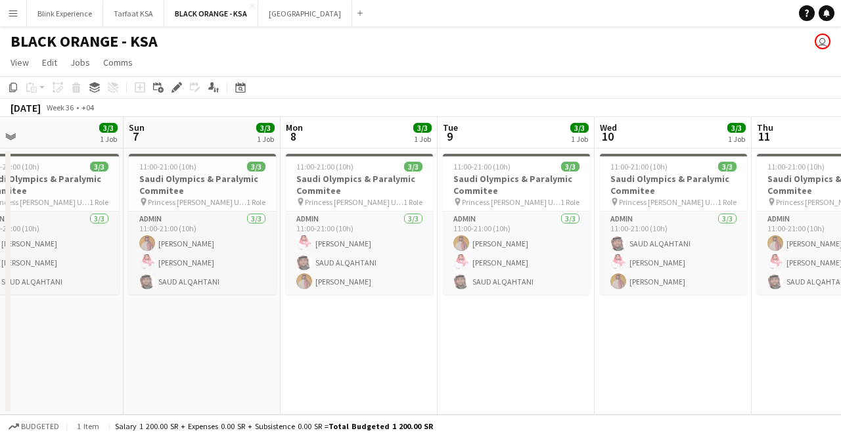
drag, startPoint x: 688, startPoint y: 213, endPoint x: 382, endPoint y: 232, distance: 307.3
click at [383, 232] on app-calendar-viewport "Wed 3 3/3 1 Job Thu 4 3/3 1 Job Fri 5 3/3 1 Job Sat 6 3/3 1 Job Sun 7 3/3 1 Job…" at bounding box center [420, 266] width 841 height 298
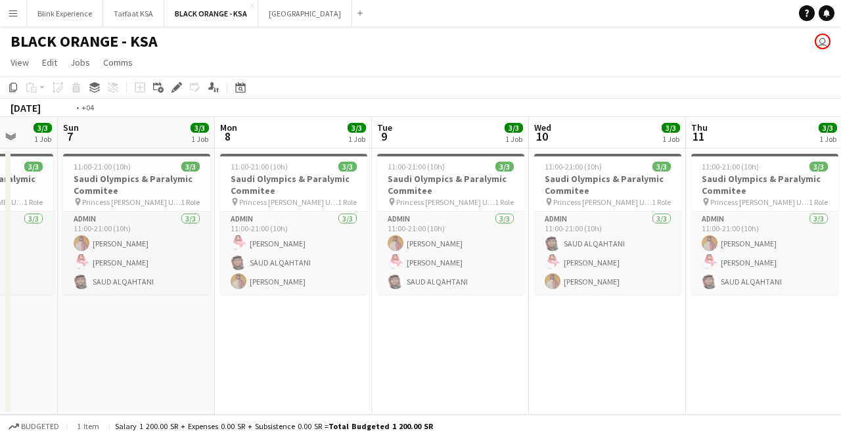
drag, startPoint x: 734, startPoint y: 211, endPoint x: 360, endPoint y: 223, distance: 374.5
click at [360, 223] on app-calendar-viewport "Wed 3 3/3 1 Job Thu 4 3/3 1 Job Fri 5 3/3 1 Job Sat 6 3/3 1 Job Sun 7 3/3 1 Job…" at bounding box center [420, 266] width 841 height 298
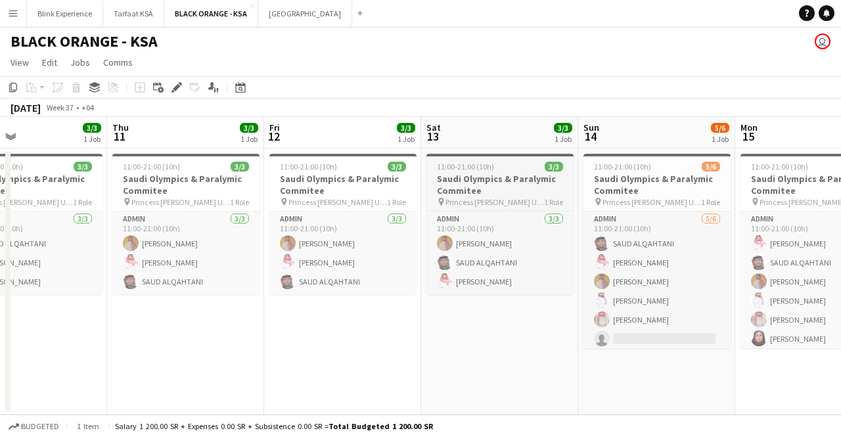
drag, startPoint x: 654, startPoint y: 201, endPoint x: 377, endPoint y: 194, distance: 277.3
click at [321, 206] on app-calendar-viewport "Sun 7 3/3 1 Job Mon 8 3/3 1 Job Tue 9 3/3 1 Job Wed 10 3/3 1 Job Thu 11 3/3 1 J…" at bounding box center [420, 266] width 841 height 298
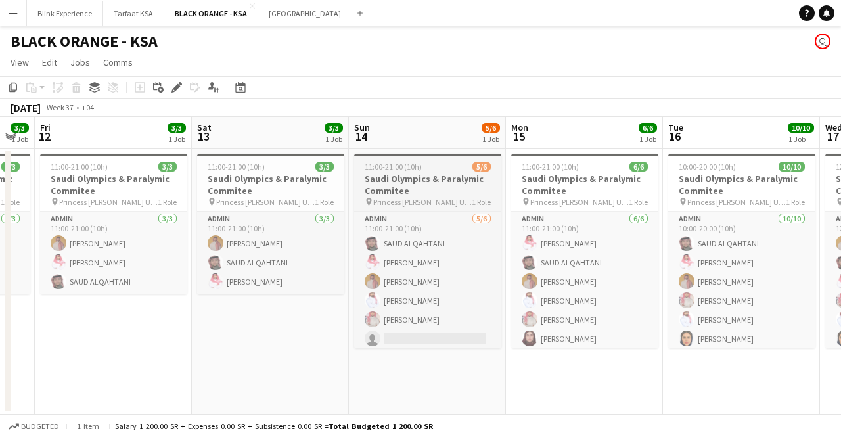
drag, startPoint x: 617, startPoint y: 192, endPoint x: 442, endPoint y: 203, distance: 175.1
click at [443, 203] on app-calendar-viewport "Tue 9 3/3 1 Job Wed 10 3/3 1 Job Thu 11 3/3 1 Job Fri 12 3/3 1 Job Sat 13 3/3 1…" at bounding box center [420, 266] width 841 height 298
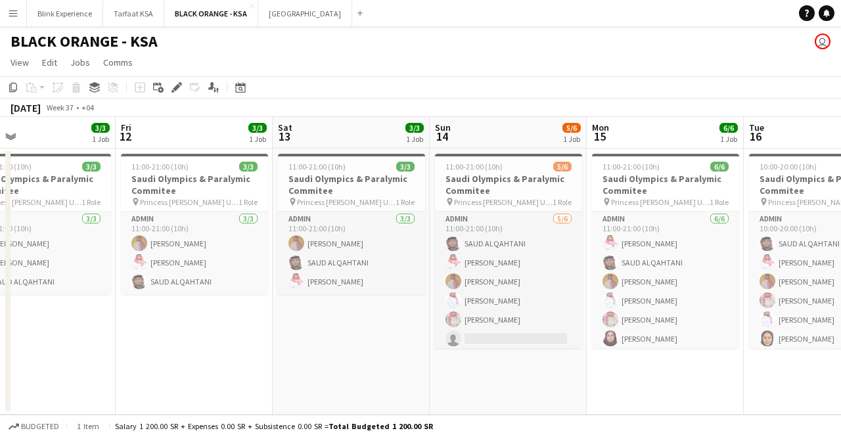
drag, startPoint x: 656, startPoint y: 187, endPoint x: 424, endPoint y: 200, distance: 232.2
click at [425, 200] on app-calendar-viewport "Tue 9 3/3 1 Job Wed 10 3/3 1 Job Thu 11 3/3 1 Job Fri 12 3/3 1 Job Sat 13 3/3 1…" at bounding box center [420, 266] width 841 height 298
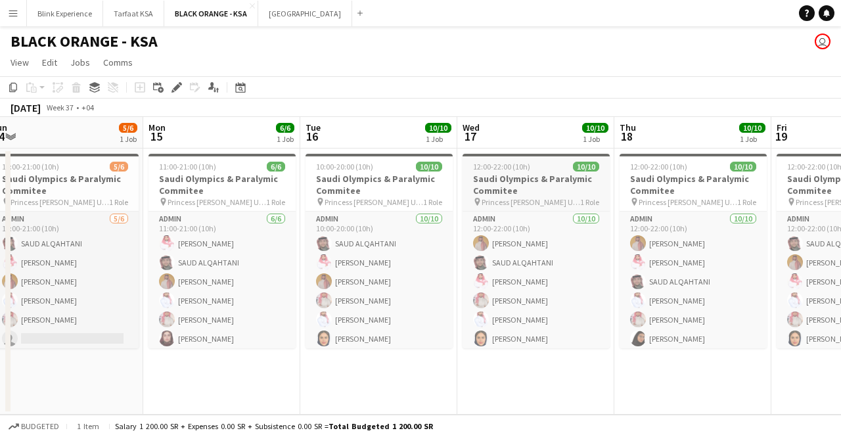
scroll to position [0, 521]
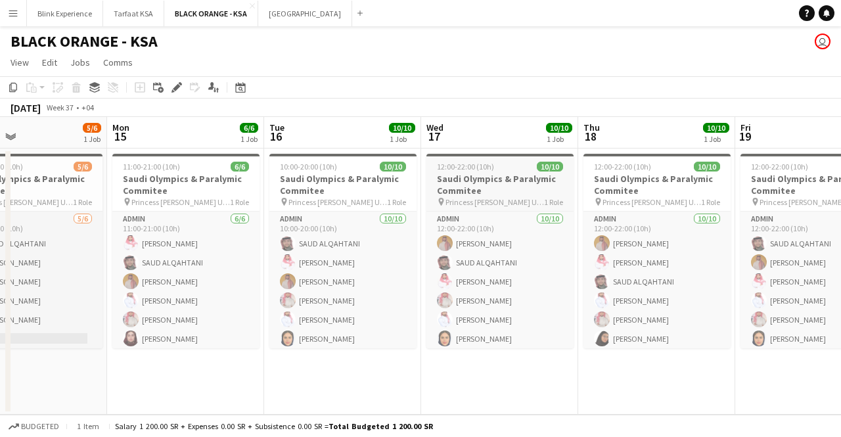
drag, startPoint x: 649, startPoint y: 195, endPoint x: 495, endPoint y: 192, distance: 153.7
click at [495, 192] on app-calendar-viewport "Thu 11 3/3 1 Job Fri 12 3/3 1 Job Sat 13 3/3 1 Job Sun 14 5/6 1 Job Mon 15 6/6 …" at bounding box center [420, 266] width 841 height 298
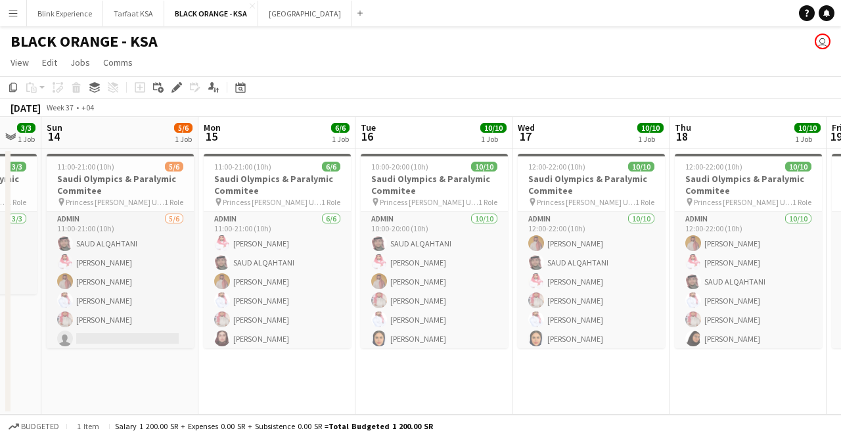
drag, startPoint x: 605, startPoint y: 189, endPoint x: 696, endPoint y: 183, distance: 91.4
click at [696, 183] on app-calendar-viewport "Thu 11 3/3 1 Job Fri 12 3/3 1 Job Sat 13 3/3 1 Job Sun 14 5/6 1 Job Mon 15 6/6 …" at bounding box center [420, 266] width 841 height 298
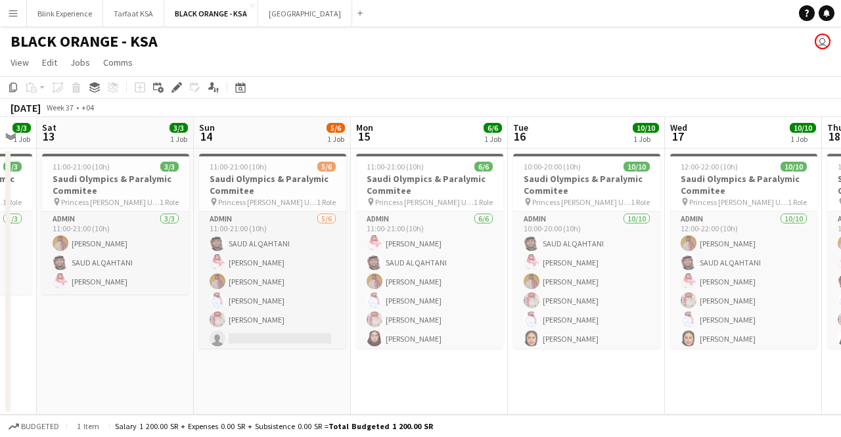
drag, startPoint x: 565, startPoint y: 173, endPoint x: 718, endPoint y: 177, distance: 153.1
click at [718, 177] on app-calendar-viewport "Thu 11 3/3 1 Job Fri 12 3/3 1 Job Sat 13 3/3 1 Job Sun 14 5/6 1 Job Mon 15 6/6 …" at bounding box center [420, 266] width 841 height 298
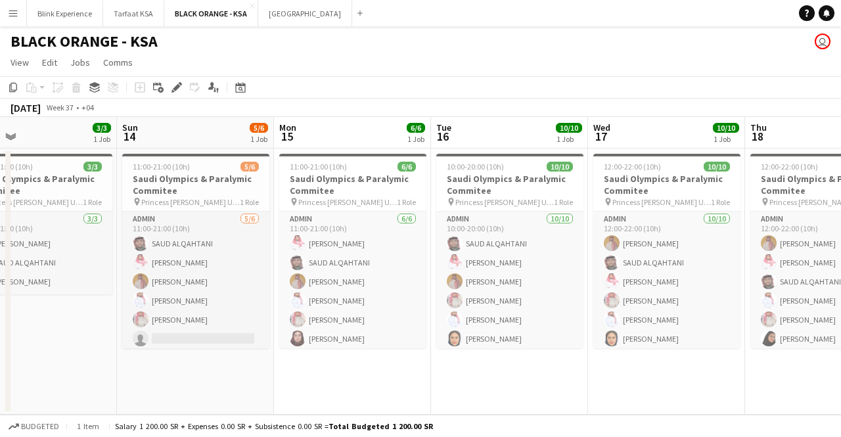
drag, startPoint x: 582, startPoint y: 180, endPoint x: 662, endPoint y: 175, distance: 80.3
click at [662, 175] on app-calendar-viewport "Thu 11 3/3 1 Job Fri 12 3/3 1 Job Sat 13 3/3 1 Job Sun 14 5/6 1 Job Mon 15 6/6 …" at bounding box center [420, 266] width 841 height 298
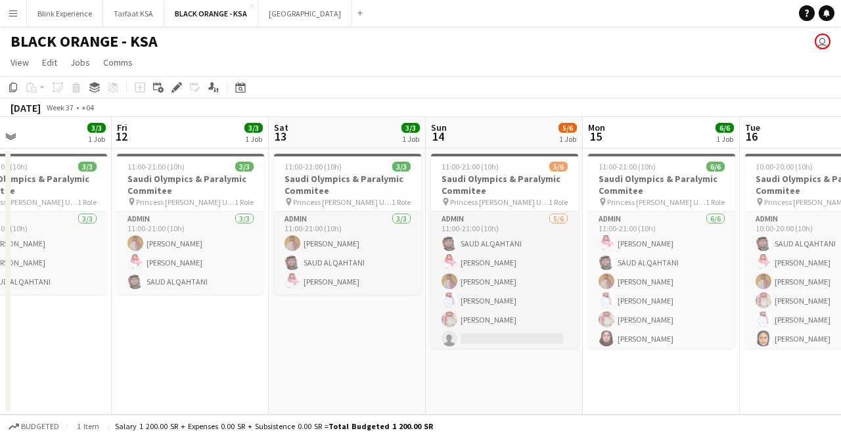
drag, startPoint x: 458, startPoint y: 180, endPoint x: 610, endPoint y: 177, distance: 151.8
click at [610, 177] on app-calendar-viewport "Tue 9 3/3 1 Job Wed 10 3/3 1 Job Thu 11 3/3 1 Job Fri 12 3/3 1 Job Sat 13 3/3 1…" at bounding box center [420, 266] width 841 height 298
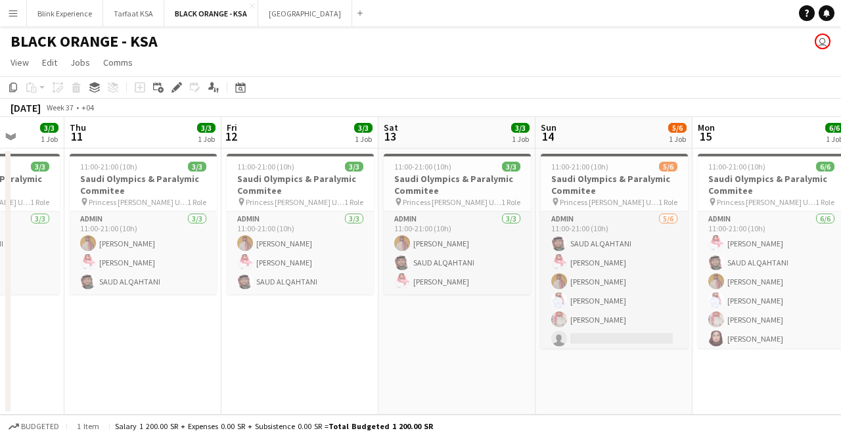
drag, startPoint x: 463, startPoint y: 179, endPoint x: 573, endPoint y: 179, distance: 109.7
click at [573, 179] on app-calendar-viewport "Mon 8 3/3 1 Job Tue 9 3/3 1 Job Wed 10 3/3 1 Job Thu 11 3/3 1 Job Fri 12 3/3 1 …" at bounding box center [420, 266] width 841 height 298
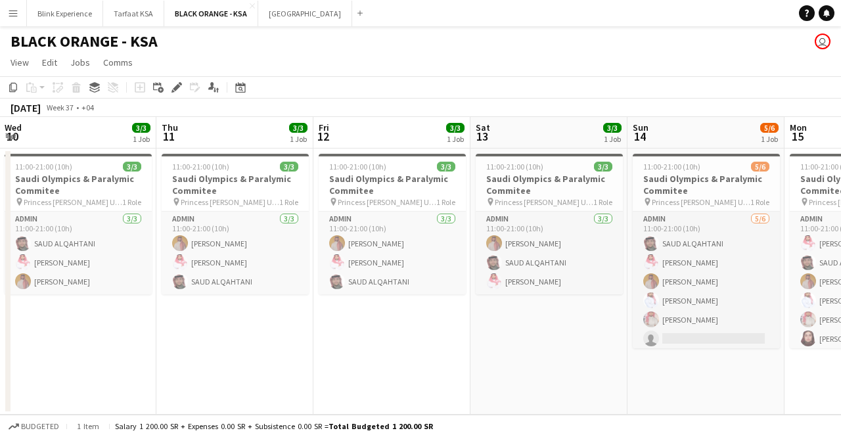
drag, startPoint x: 454, startPoint y: 187, endPoint x: 546, endPoint y: 186, distance: 92.0
click at [546, 186] on app-calendar-viewport "Mon 8 3/3 1 Job Tue 9 3/3 1 Job Wed 10 3/3 1 Job Thu 11 3/3 1 Job Fri 12 3/3 1 …" at bounding box center [420, 266] width 841 height 298
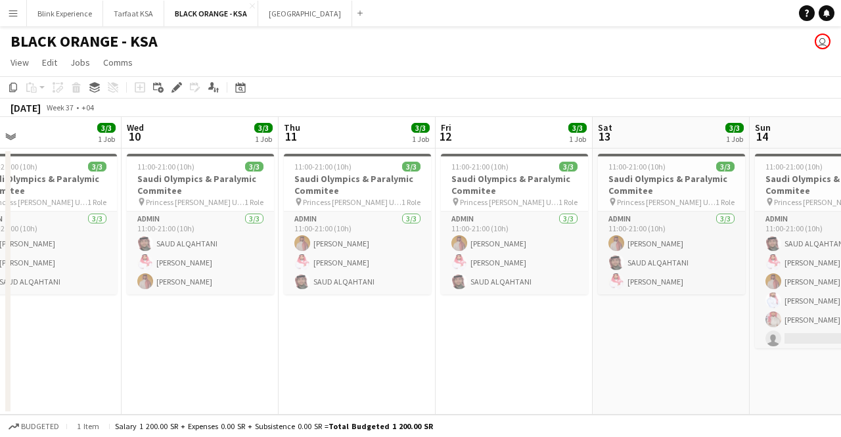
drag, startPoint x: 376, startPoint y: 192, endPoint x: 498, endPoint y: 190, distance: 122.2
click at [498, 190] on app-calendar-viewport "Sun 7 3/3 1 Job Mon 8 3/3 1 Job Tue 9 3/3 1 Job Wed 10 3/3 1 Job Thu 11 3/3 1 J…" at bounding box center [420, 266] width 841 height 298
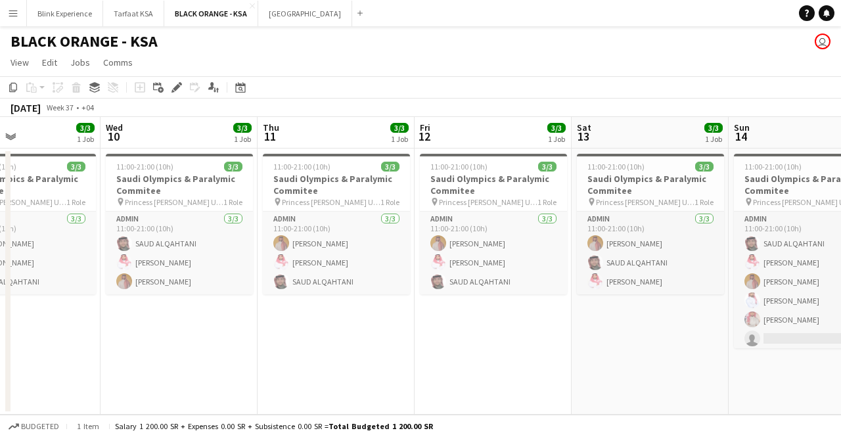
drag, startPoint x: 327, startPoint y: 193, endPoint x: 464, endPoint y: 190, distance: 136.7
click at [464, 190] on app-calendar-viewport "Sun 7 3/3 1 Job Mon 8 3/3 1 Job Tue 9 3/3 1 Job Wed 10 3/3 1 Job Thu 11 3/3 1 J…" at bounding box center [420, 266] width 841 height 298
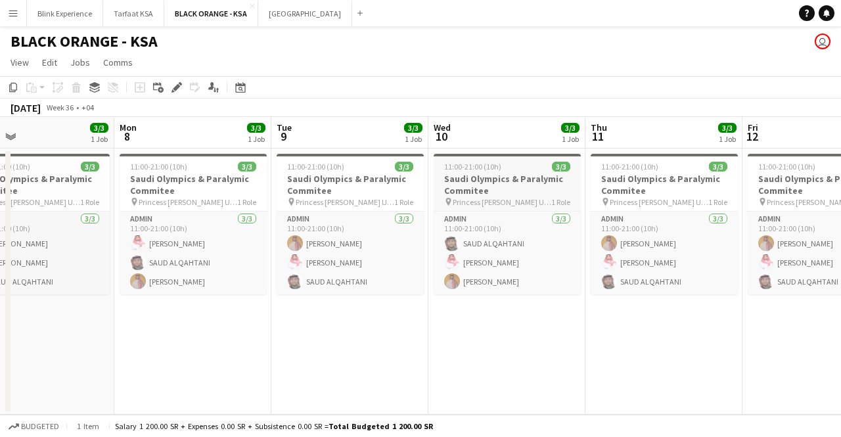
drag, startPoint x: 339, startPoint y: 195, endPoint x: 497, endPoint y: 193, distance: 158.3
click at [508, 190] on app-calendar-viewport "Fri 5 3/3 1 Job Sat 6 3/3 1 Job Sun 7 3/3 1 Job Mon 8 3/3 1 Job Tue 9 3/3 1 Job…" at bounding box center [420, 266] width 841 height 298
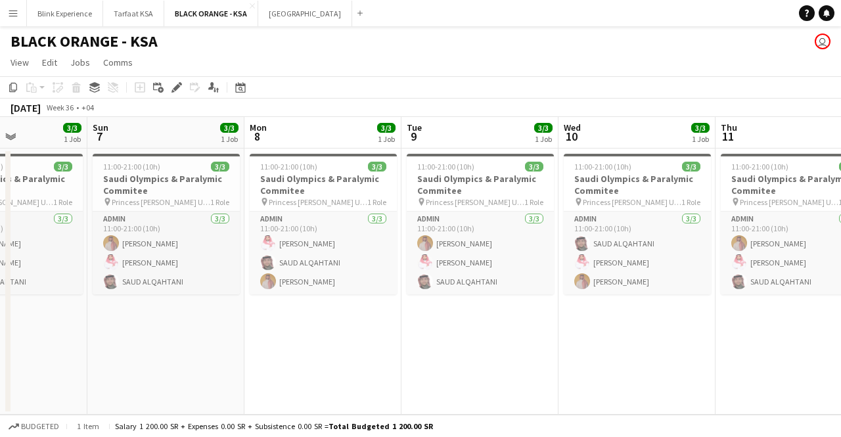
drag, startPoint x: 347, startPoint y: 202, endPoint x: 477, endPoint y: 199, distance: 130.7
click at [477, 199] on app-calendar-viewport "Thu 4 3/3 1 Job Fri 5 3/3 1 Job Sat 6 3/3 1 Job Sun 7 3/3 1 Job Mon 8 3/3 1 Job…" at bounding box center [420, 266] width 841 height 298
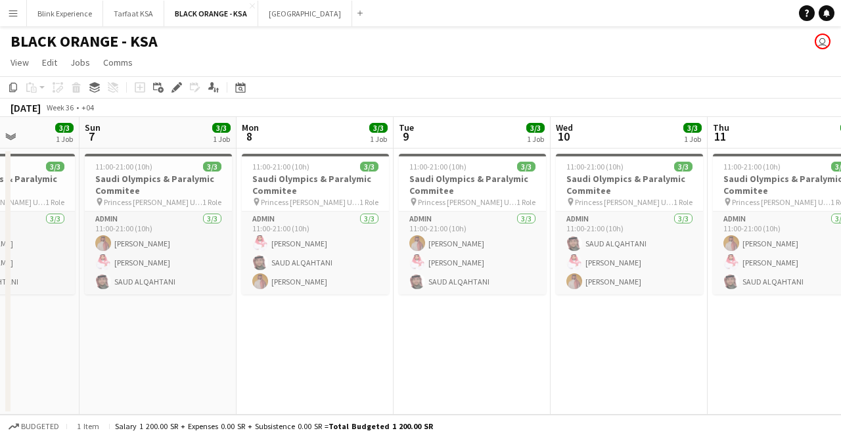
drag, startPoint x: 324, startPoint y: 203, endPoint x: 473, endPoint y: 198, distance: 148.5
click at [473, 198] on app-calendar-viewport "Thu 4 3/3 1 Job Fri 5 3/3 1 Job Sat 6 3/3 1 Job Sun 7 3/3 1 Job Mon 8 3/3 1 Job…" at bounding box center [420, 266] width 841 height 298
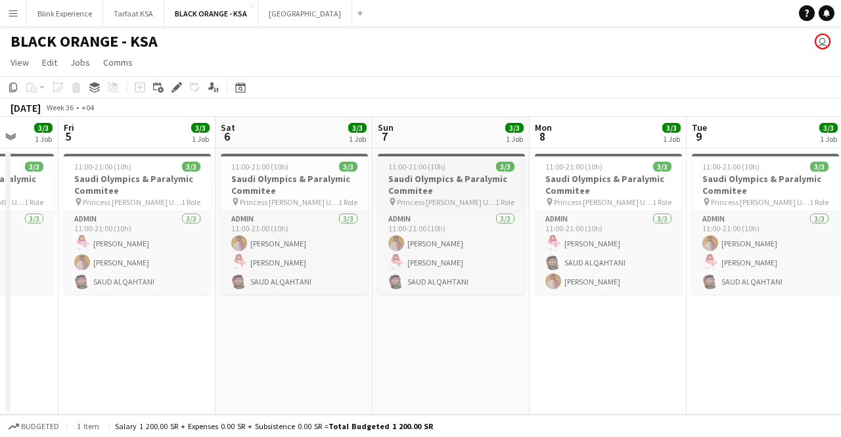
drag, startPoint x: 311, startPoint y: 207, endPoint x: 416, endPoint y: 206, distance: 104.4
click at [448, 205] on app-calendar-viewport "Tue 2 3/3 1 Job Wed 3 3/3 1 Job Thu 4 3/3 1 Job Fri 5 3/3 1 Job Sat 6 3/3 1 Job…" at bounding box center [420, 266] width 841 height 298
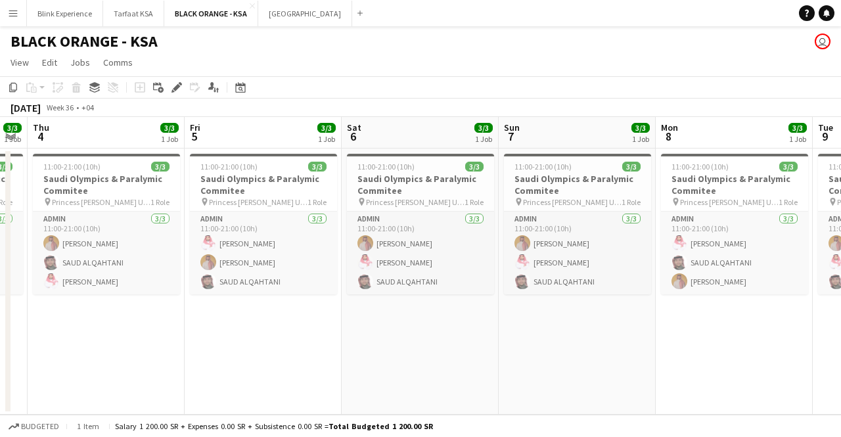
drag, startPoint x: 315, startPoint y: 206, endPoint x: 434, endPoint y: 206, distance: 118.9
click at [434, 206] on app-calendar-viewport "Tue 2 3/3 1 Job Wed 3 3/3 1 Job Thu 4 3/3 1 Job Fri 5 3/3 1 Job Sat 6 3/3 1 Job…" at bounding box center [420, 266] width 841 height 298
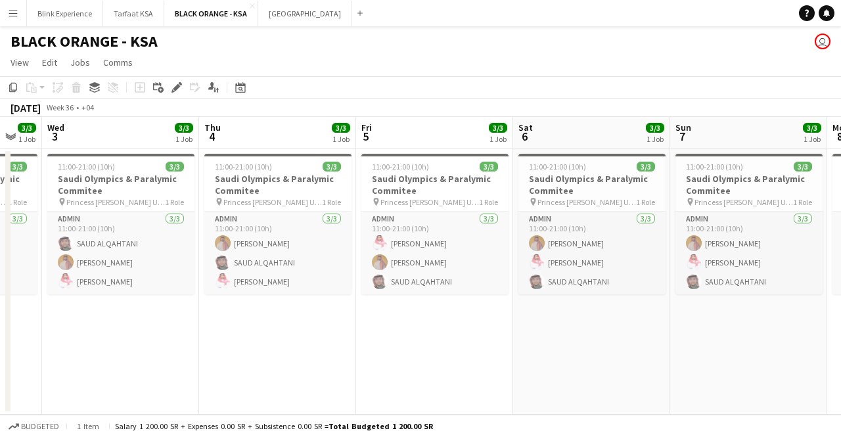
drag, startPoint x: 265, startPoint y: 213, endPoint x: 437, endPoint y: 211, distance: 171.4
click at [437, 211] on app-calendar-viewport "Mon 1 3/3 1 Job Tue 2 3/3 1 Job Wed 3 3/3 1 Job Thu 4 3/3 1 Job Fri 5 3/3 1 Job…" at bounding box center [420, 266] width 841 height 298
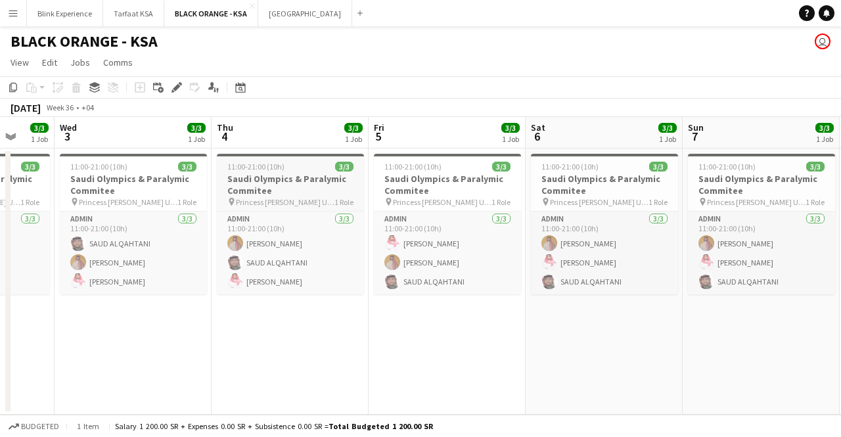
drag, startPoint x: 286, startPoint y: 211, endPoint x: 456, endPoint y: 209, distance: 169.5
click at [456, 209] on app-calendar-viewport "Sun 31 3/3 1 Job Mon 1 3/3 1 Job Tue 2 3/3 1 Job Wed 3 3/3 1 Job Thu 4 3/3 1 Jo…" at bounding box center [420, 266] width 841 height 298
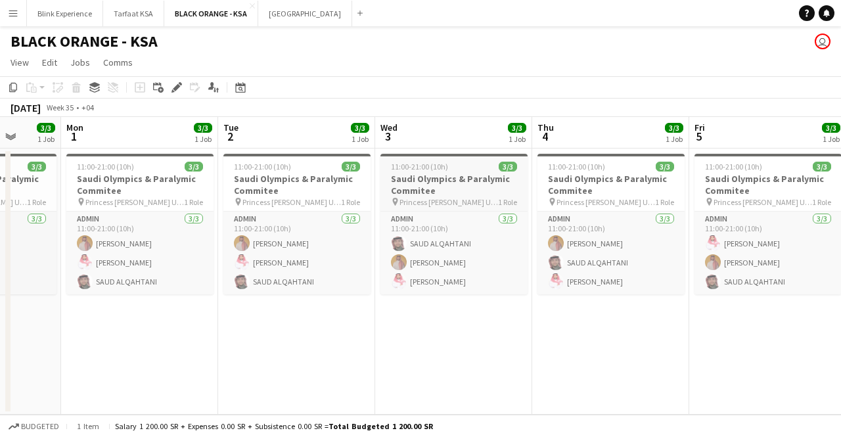
drag, startPoint x: 295, startPoint y: 213, endPoint x: 452, endPoint y: 206, distance: 157.1
click at [458, 205] on app-calendar-viewport "Fri 29 3/3 1 Job Sat 30 3/3 1 Job Sun 31 3/3 1 Job Mon 1 3/3 1 Job Tue 2 3/3 1 …" at bounding box center [420, 266] width 841 height 298
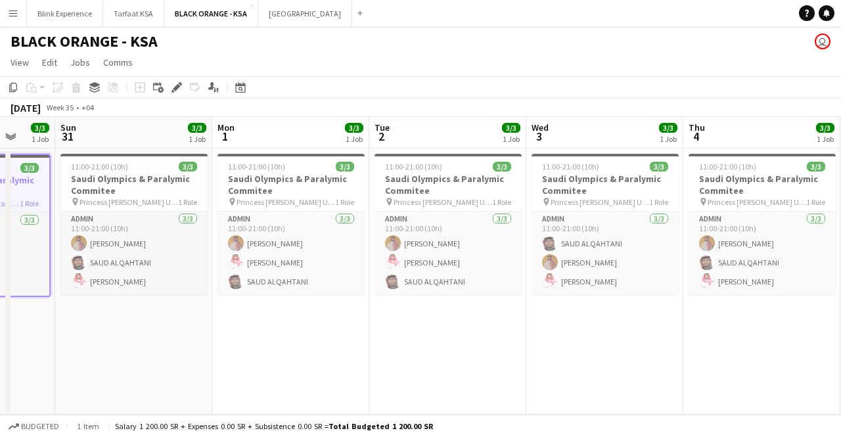
drag, startPoint x: 280, startPoint y: 212, endPoint x: 431, endPoint y: 210, distance: 151.1
click at [431, 210] on app-calendar-viewport "Thu 28 3/3 1 Job Fri 29 3/3 1 Job Sat 30 3/3 1 Job Sun 31 3/3 1 Job Mon 1 3/3 1…" at bounding box center [420, 266] width 841 height 298
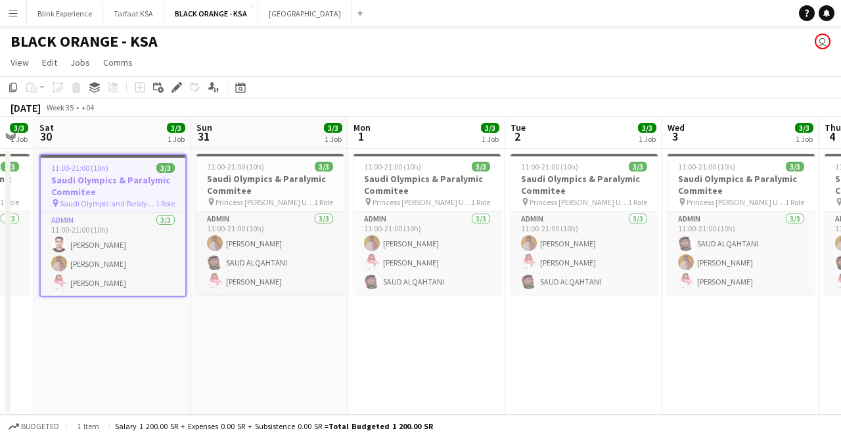
drag, startPoint x: 284, startPoint y: 210, endPoint x: 414, endPoint y: 207, distance: 130.7
click at [414, 207] on app-calendar-viewport "Thu 28 3/3 1 Job Fri 29 3/3 1 Job Sat 30 3/3 1 Job Sun 31 3/3 1 Job Mon 1 3/3 1…" at bounding box center [420, 266] width 841 height 298
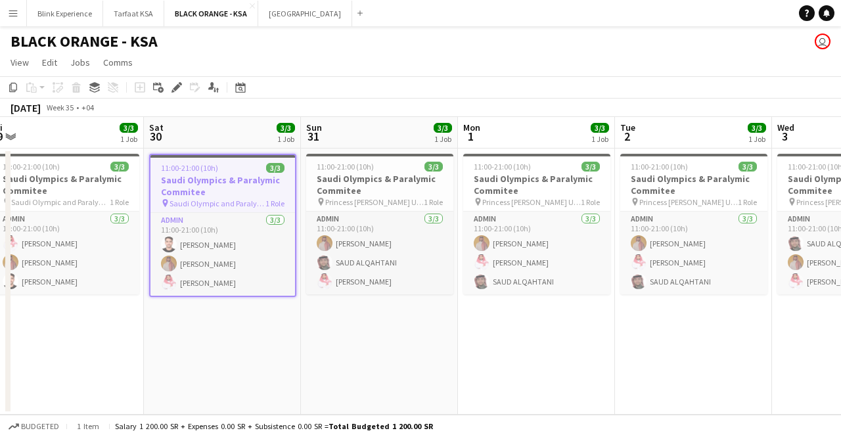
scroll to position [0, 326]
drag, startPoint x: 277, startPoint y: 210, endPoint x: 386, endPoint y: 206, distance: 109.1
click at [386, 206] on app-calendar-viewport "Wed 27 3/3 1 Job Thu 28 3/3 1 Job Fri 29 3/3 1 Job Sat 30 3/3 1 Job Sun 31 3/3 …" at bounding box center [420, 266] width 841 height 298
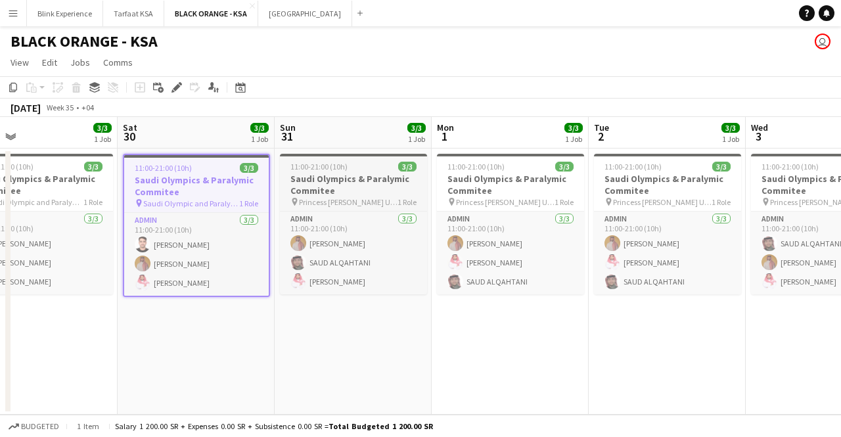
scroll to position [0, 582]
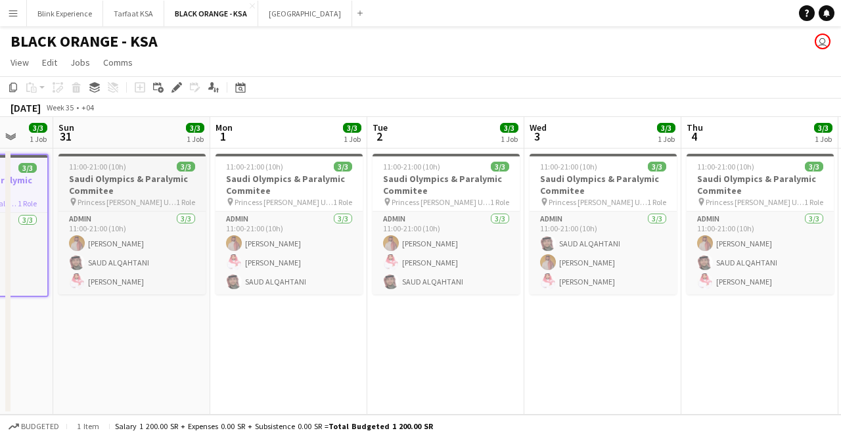
drag, startPoint x: 399, startPoint y: 179, endPoint x: 144, endPoint y: 153, distance: 256.8
click at [144, 153] on app-calendar-viewport "Wed 27 3/3 1 Job Thu 28 3/3 1 Job Fri 29 3/3 1 Job Sat 30 3/3 1 Job Sun 31 3/3 …" at bounding box center [420, 266] width 841 height 298
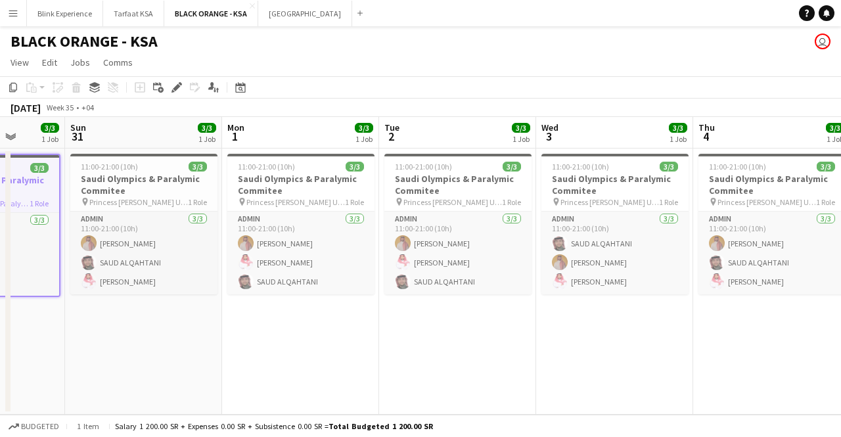
scroll to position [0, 562]
drag, startPoint x: 315, startPoint y: 183, endPoint x: 335, endPoint y: 185, distance: 19.7
click at [335, 185] on app-calendar-viewport "Wed 27 3/3 1 Job Thu 28 3/3 1 Job Fri 29 3/3 1 Job Sat 30 3/3 1 Job Sun 31 3/3 …" at bounding box center [420, 266] width 841 height 298
click at [166, 194] on h3 "Saudi Olympics & Paralymic Commitee" at bounding box center [144, 185] width 147 height 24
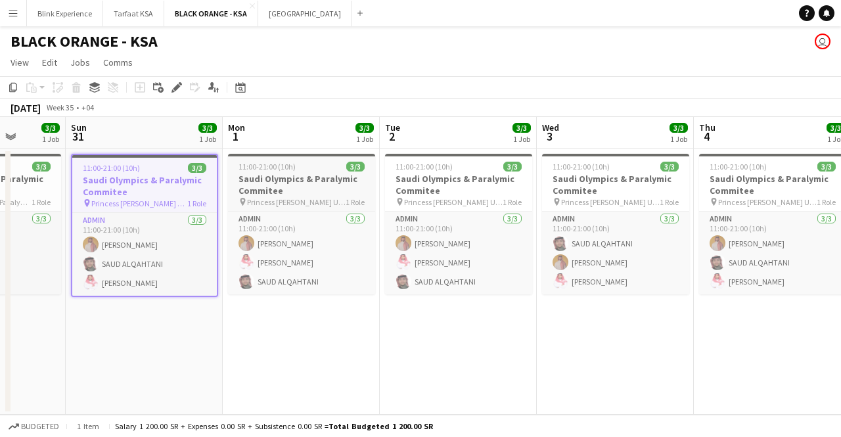
click at [282, 192] on h3 "Saudi Olympics & Paralymic Commitee" at bounding box center [301, 185] width 147 height 24
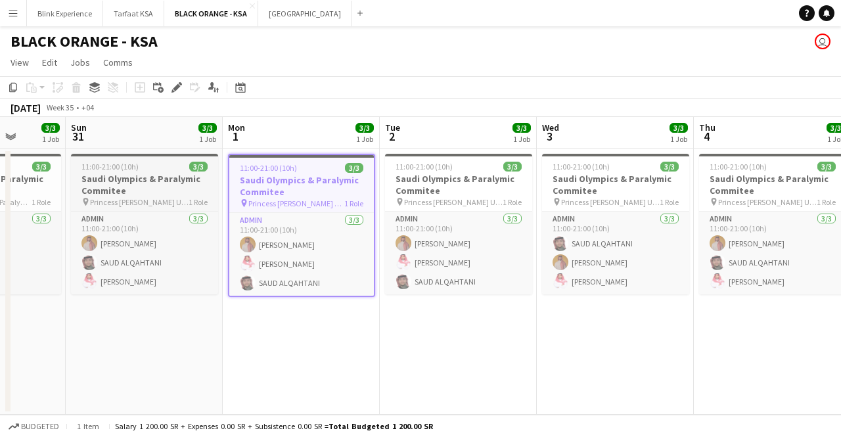
click at [158, 198] on span "Princess [PERSON_NAME] University" at bounding box center [139, 202] width 99 height 10
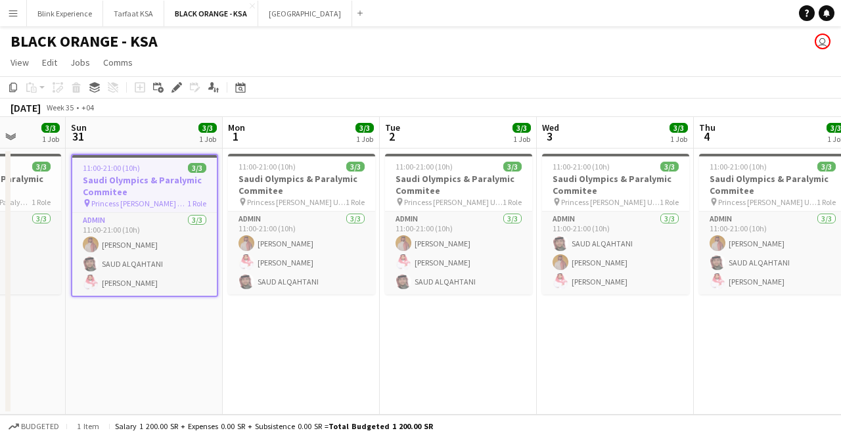
click at [16, 8] on app-icon "Menu" at bounding box center [13, 13] width 11 height 11
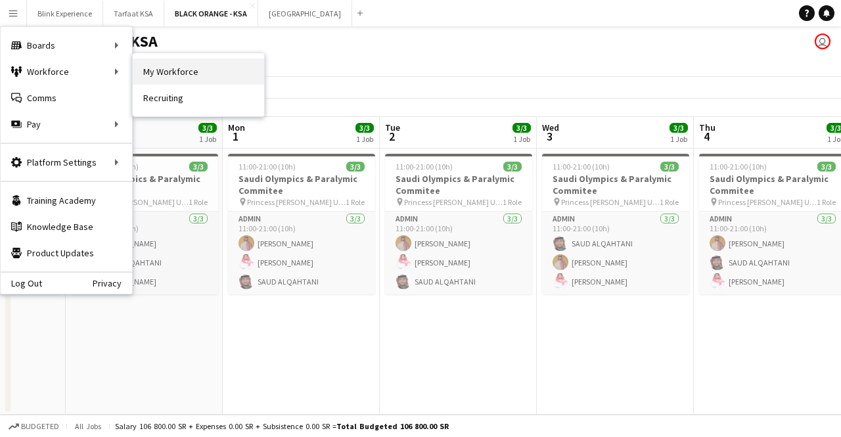
click at [162, 76] on link "My Workforce" at bounding box center [198, 71] width 131 height 26
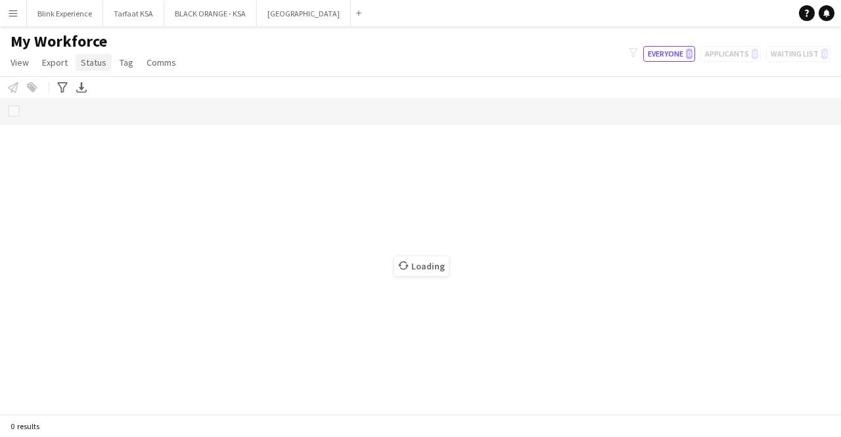
click at [91, 65] on span "Status" at bounding box center [94, 62] width 26 height 12
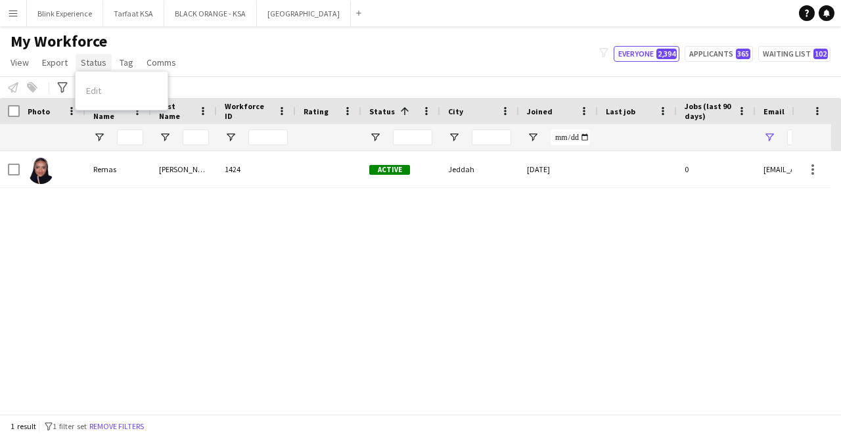
click at [99, 61] on span "Status" at bounding box center [94, 62] width 26 height 12
click at [97, 60] on span "Status" at bounding box center [94, 62] width 26 height 12
click at [100, 55] on link "Status" at bounding box center [94, 62] width 36 height 17
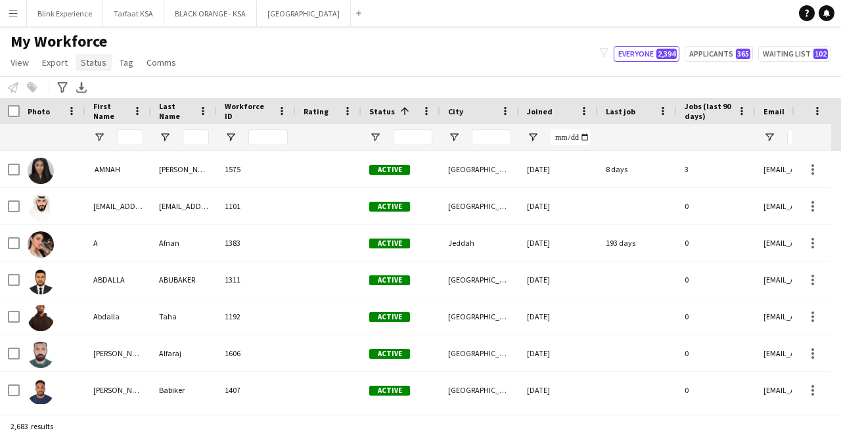
click at [96, 65] on span "Status" at bounding box center [94, 62] width 26 height 12
click at [94, 60] on span "Status" at bounding box center [94, 62] width 26 height 12
click at [20, 9] on button "Menu" at bounding box center [13, 13] width 26 height 26
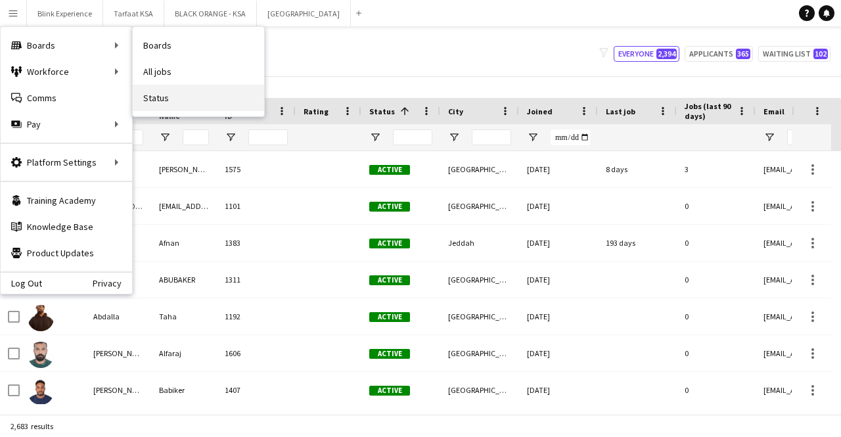
click at [156, 94] on link "Status" at bounding box center [198, 98] width 131 height 26
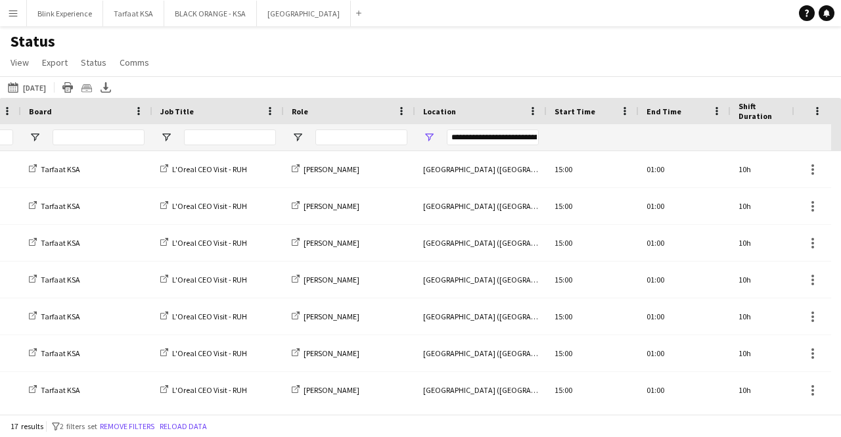
click at [491, 139] on div "**********" at bounding box center [493, 137] width 92 height 16
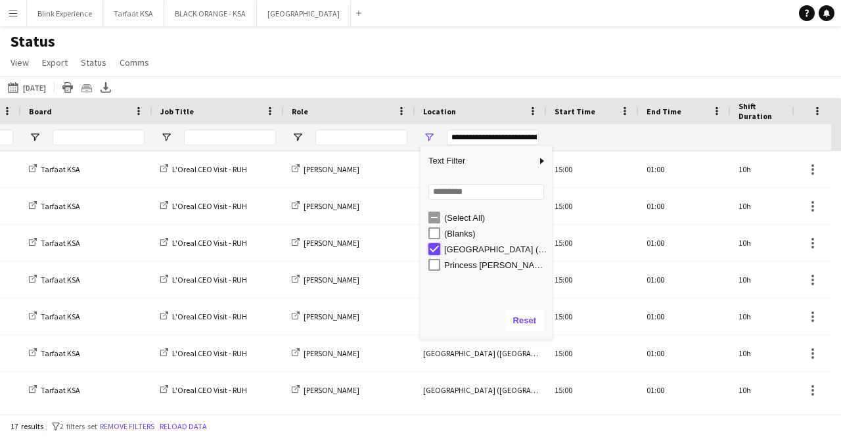
type input "***"
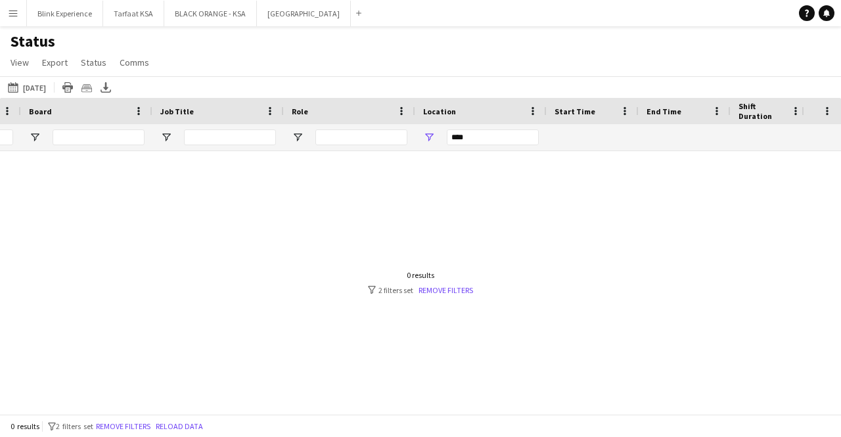
click at [363, 204] on div at bounding box center [400, 277] width 801 height 253
click at [461, 291] on link "Remove filters" at bounding box center [445, 290] width 55 height 10
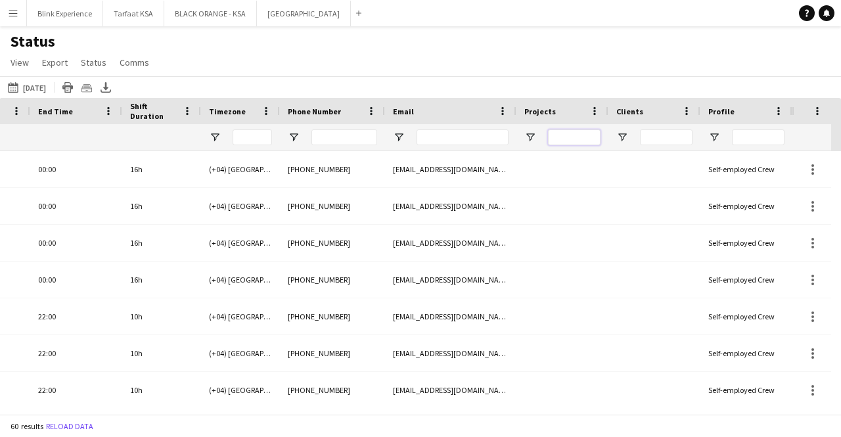
click at [575, 135] on input "Projects Filter Input" at bounding box center [574, 137] width 53 height 16
click at [658, 136] on input "Clients Filter Input" at bounding box center [666, 137] width 53 height 16
click at [479, 137] on input "Email Filter Input" at bounding box center [462, 137] width 92 height 16
click at [336, 139] on input "Phone Number Filter Input" at bounding box center [344, 137] width 66 height 16
click at [256, 137] on input "Timezone Filter Input" at bounding box center [252, 137] width 39 height 16
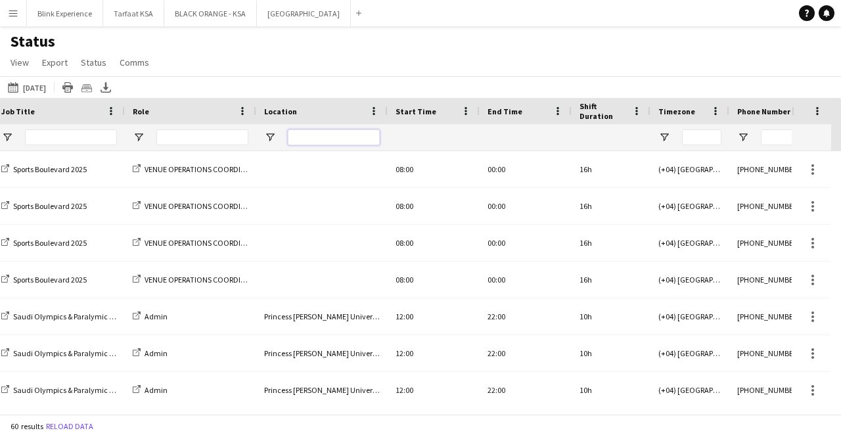
click at [315, 136] on input "Location Filter Input" at bounding box center [334, 137] width 92 height 16
click at [324, 141] on input "Location Filter Input" at bounding box center [334, 137] width 92 height 16
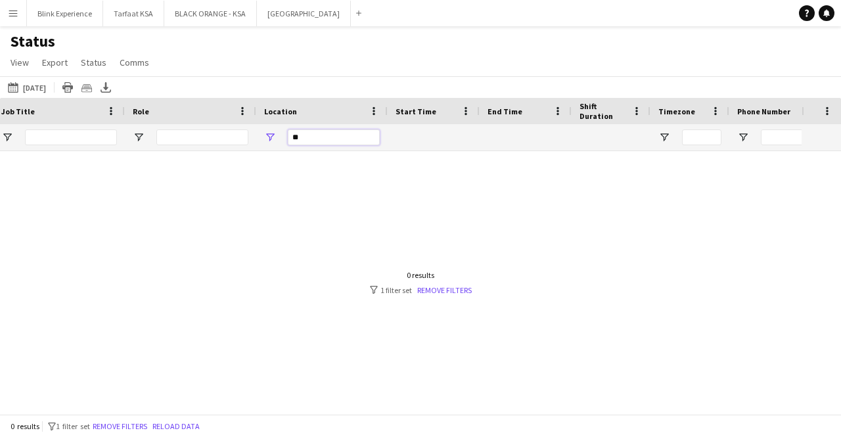
type input "*"
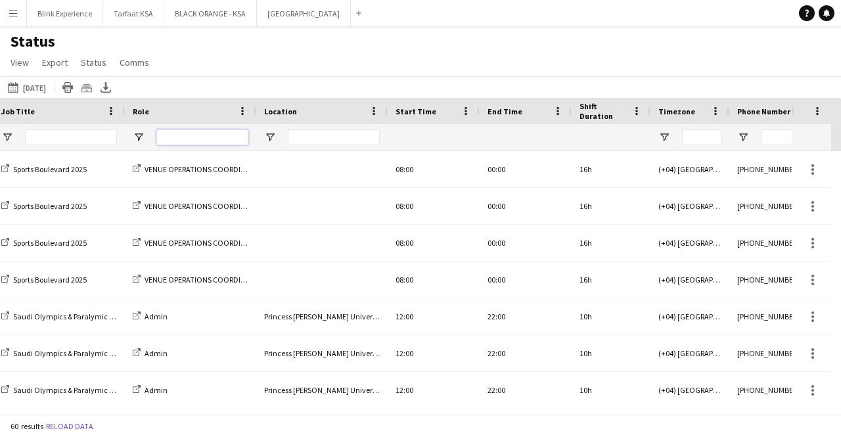
click at [177, 133] on input "Role Filter Input" at bounding box center [202, 137] width 92 height 16
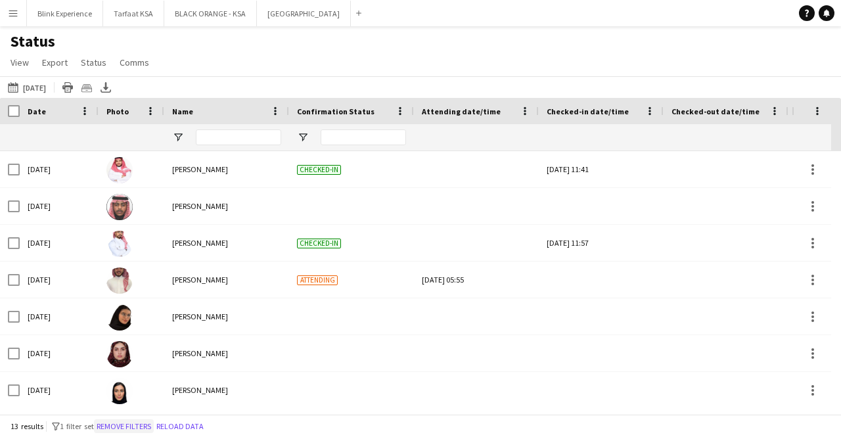
type input "*****"
click at [130, 432] on button "Remove filters" at bounding box center [124, 426] width 60 height 14
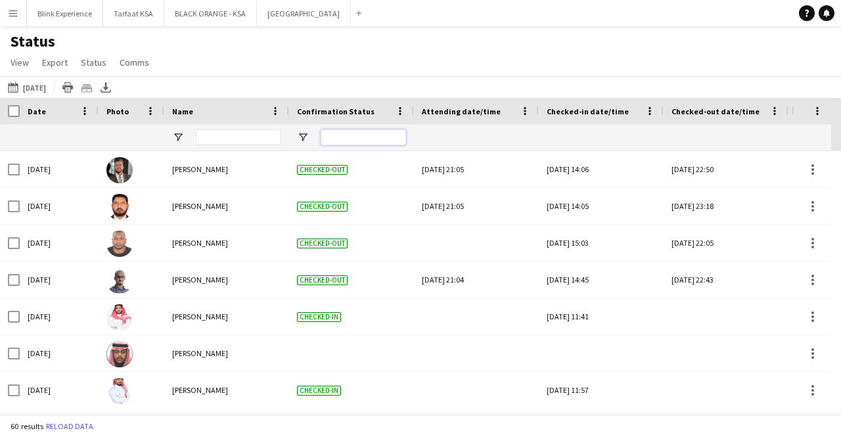
click at [356, 134] on input "Confirmation Status Filter Input" at bounding box center [363, 137] width 85 height 16
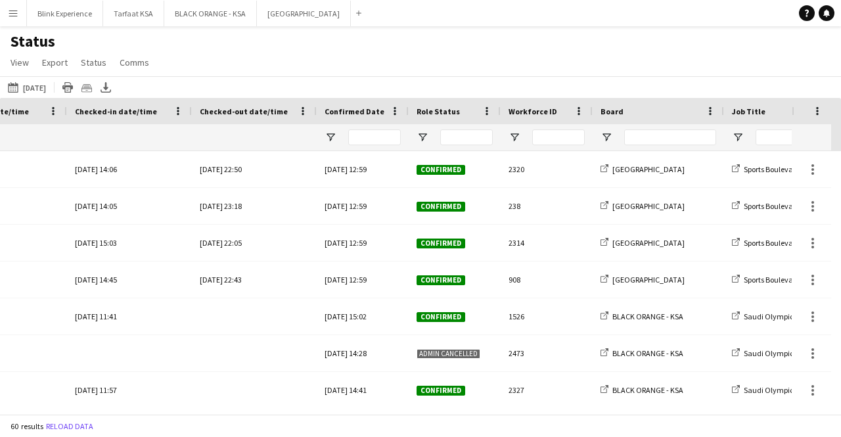
click at [24, 14] on button "Menu" at bounding box center [13, 13] width 26 height 26
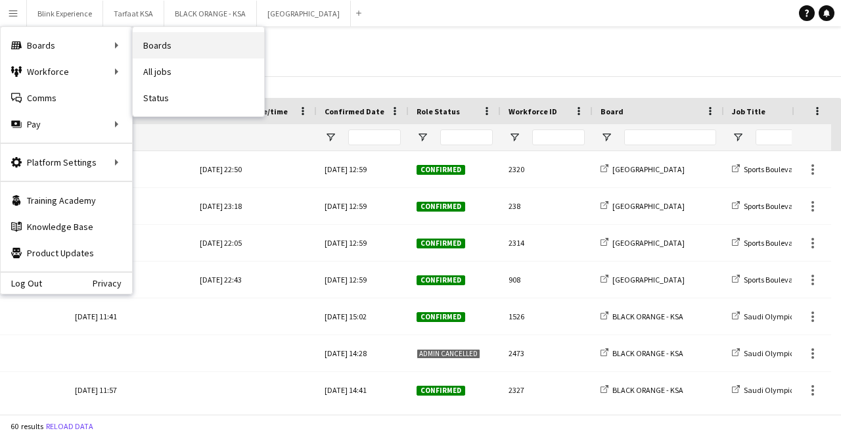
click at [173, 47] on link "Boards" at bounding box center [198, 45] width 131 height 26
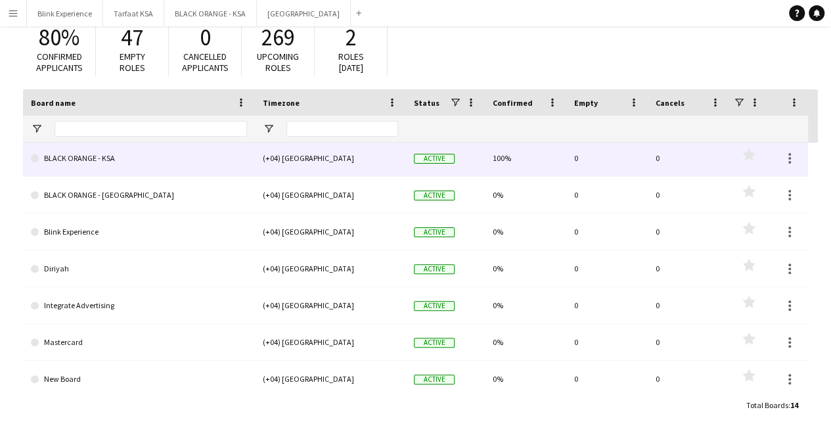
click at [219, 150] on link "BLACK ORANGE - KSA" at bounding box center [139, 158] width 216 height 37
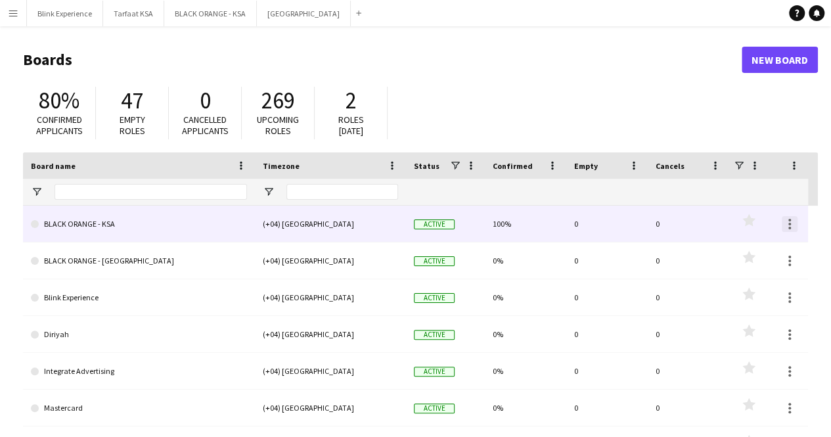
click at [791, 225] on div at bounding box center [790, 224] width 16 height 16
click at [791, 225] on div at bounding box center [415, 218] width 831 height 437
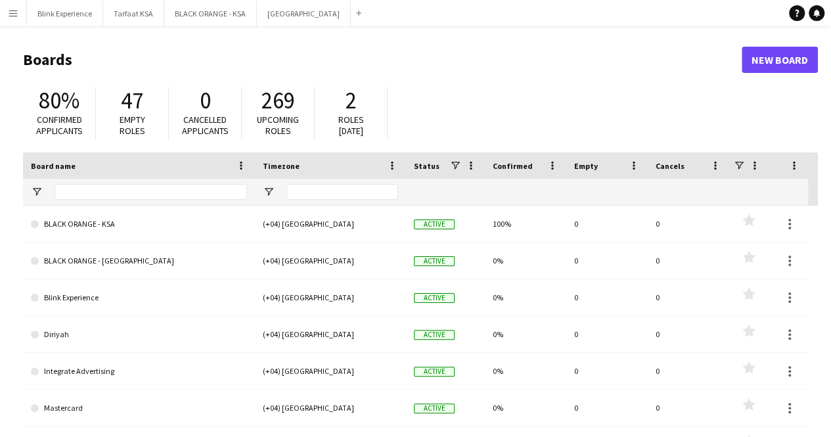
click at [15, 10] on app-icon "Menu" at bounding box center [13, 13] width 11 height 11
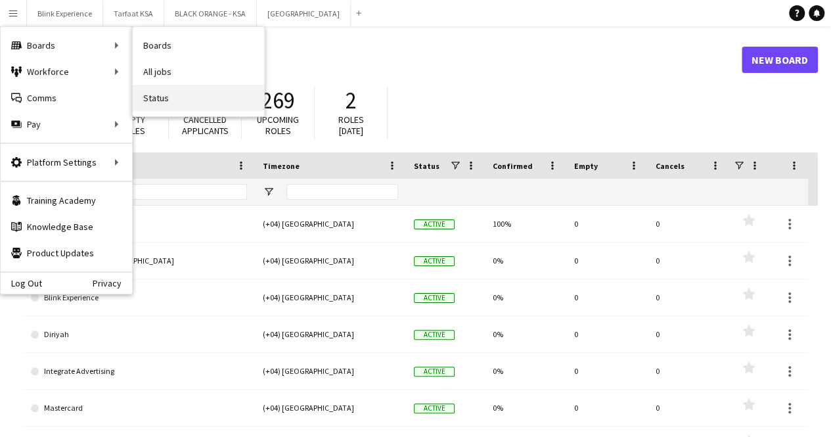
click at [170, 94] on link "Status" at bounding box center [198, 98] width 131 height 26
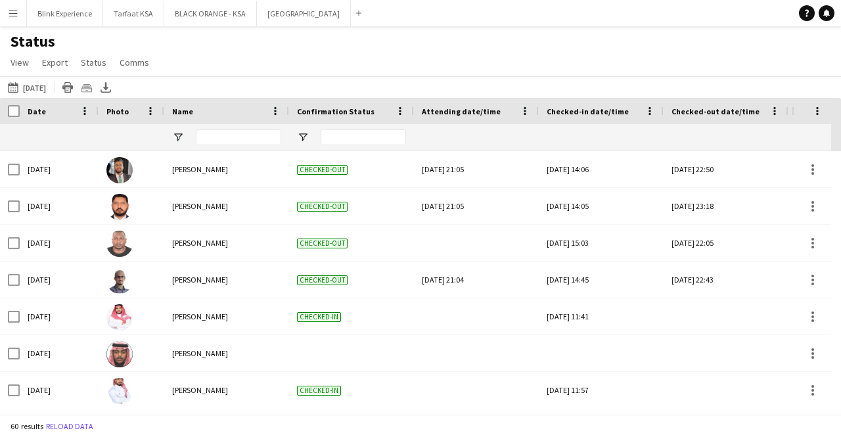
click at [529, 133] on div at bounding box center [476, 137] width 109 height 26
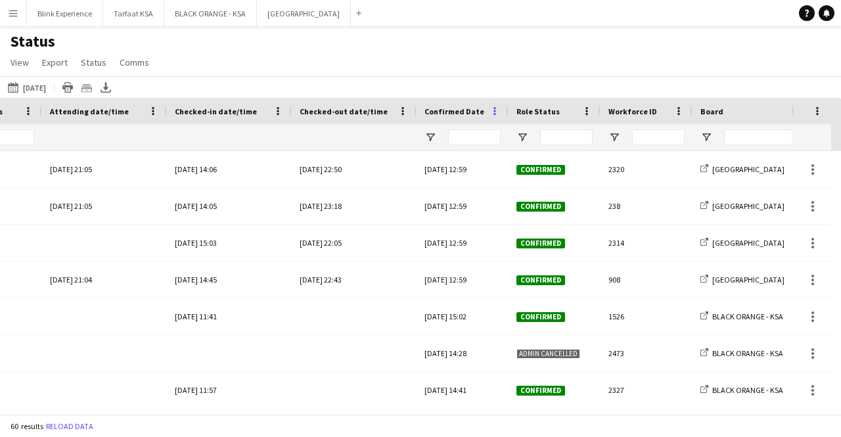
click at [491, 108] on span at bounding box center [495, 111] width 12 height 12
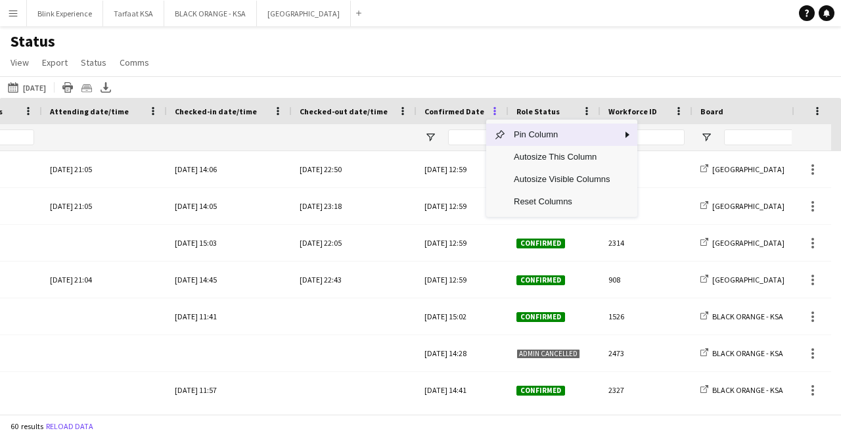
click at [491, 108] on span at bounding box center [495, 111] width 12 height 12
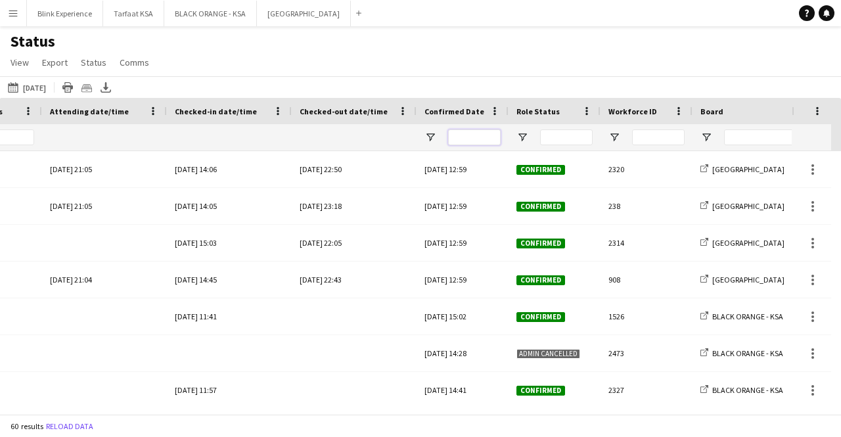
click at [465, 136] on input "Confirmed Date Filter Input" at bounding box center [474, 137] width 53 height 16
click at [432, 137] on span "Open Filter Menu" at bounding box center [430, 137] width 12 height 12
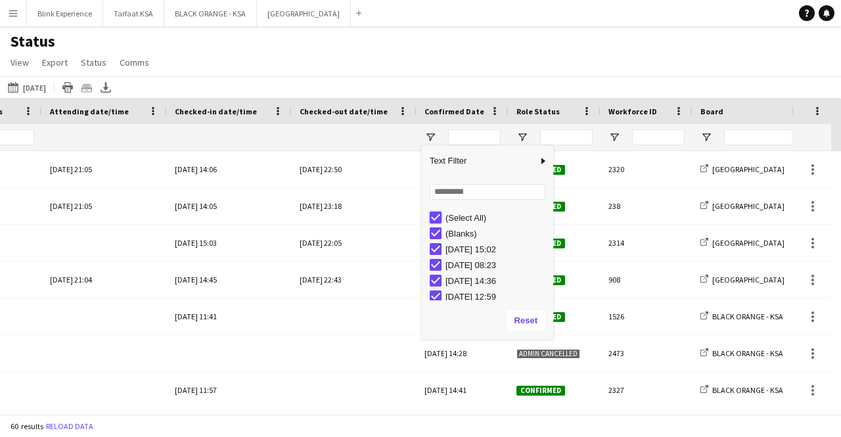
type input "***"
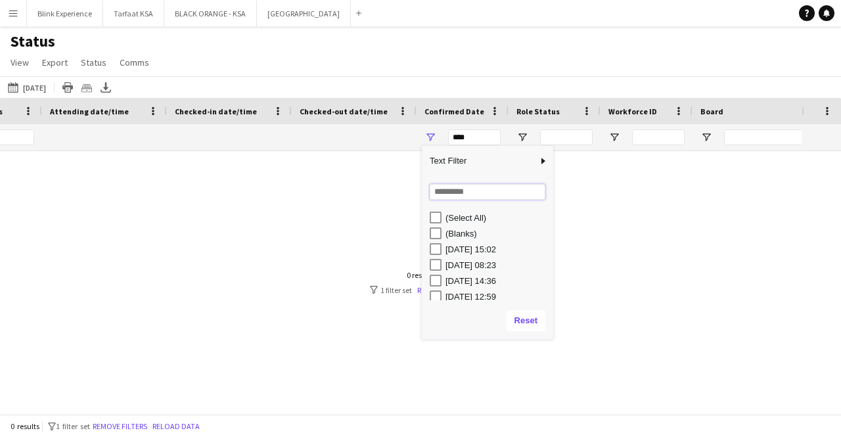
click at [462, 194] on input "Search filter values" at bounding box center [488, 192] width 116 height 16
type input "*"
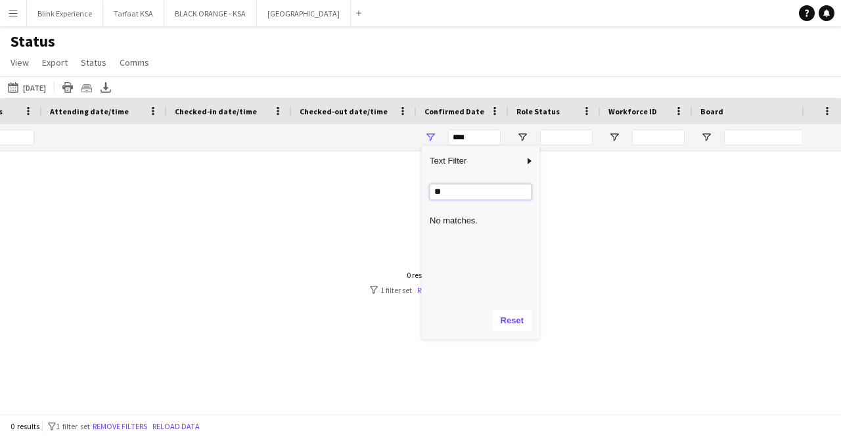
type input "*"
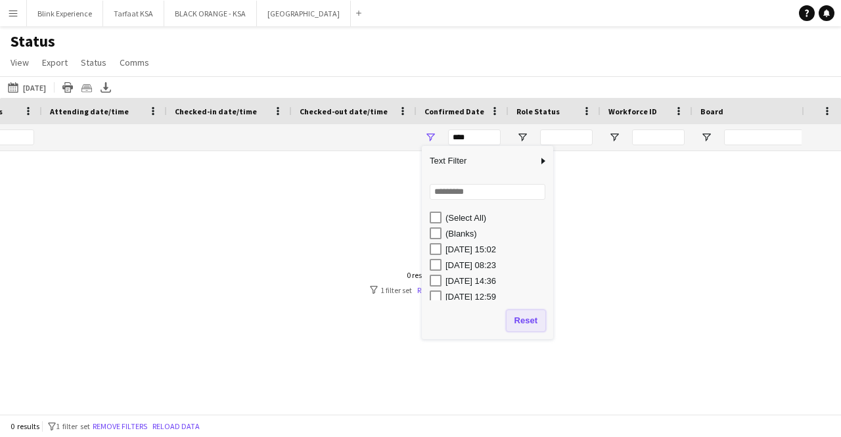
click at [520, 316] on button "Reset" at bounding box center [525, 320] width 39 height 21
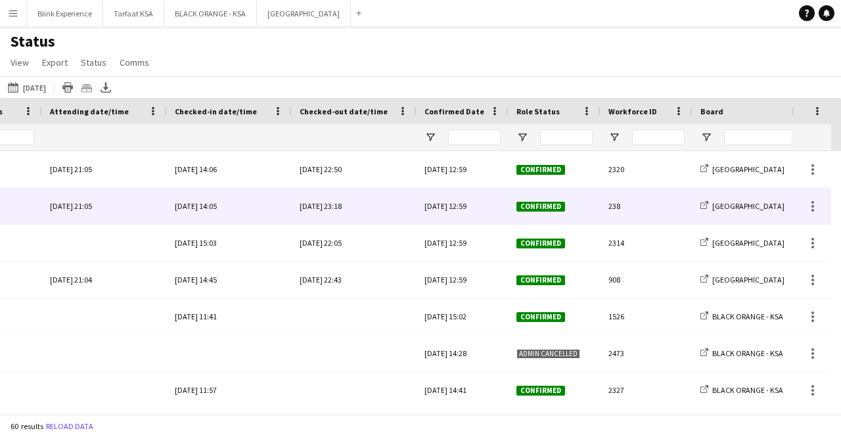
click at [376, 205] on div "[DATE] 23:18" at bounding box center [354, 206] width 109 height 36
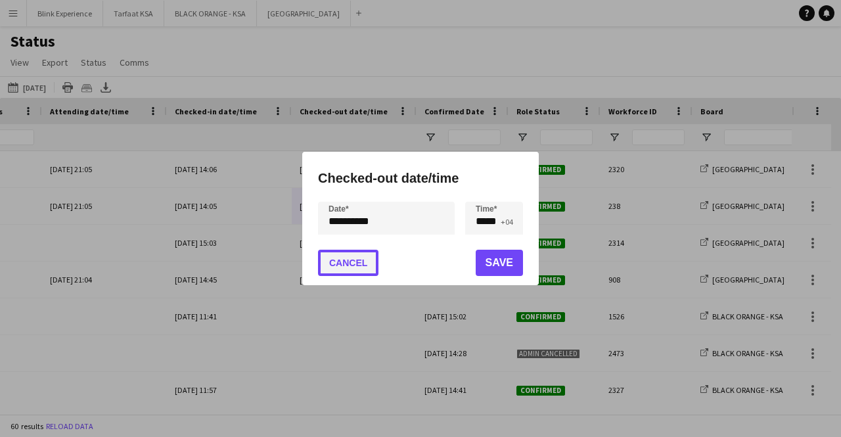
click at [357, 262] on button "Cancel" at bounding box center [348, 263] width 60 height 26
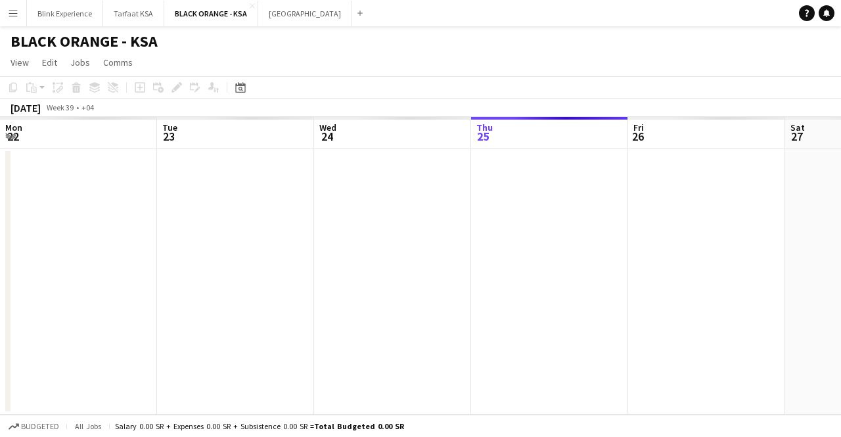
scroll to position [0, 314]
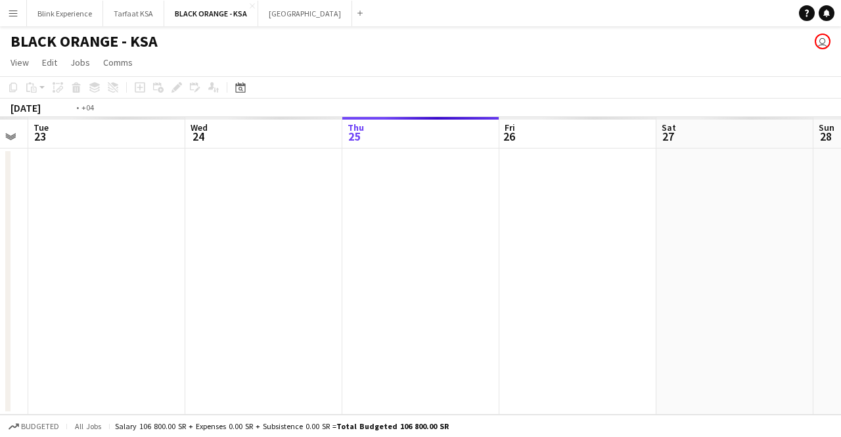
drag, startPoint x: 261, startPoint y: 189, endPoint x: 591, endPoint y: 158, distance: 331.2
click at [590, 158] on app-calendar-viewport "Sun 21 Mon 22 Tue 23 Wed 24 Thu 25 Fri 26 Sat 27 Sun 28 Mon 29 Tue 30 Wed 1" at bounding box center [420, 266] width 841 height 298
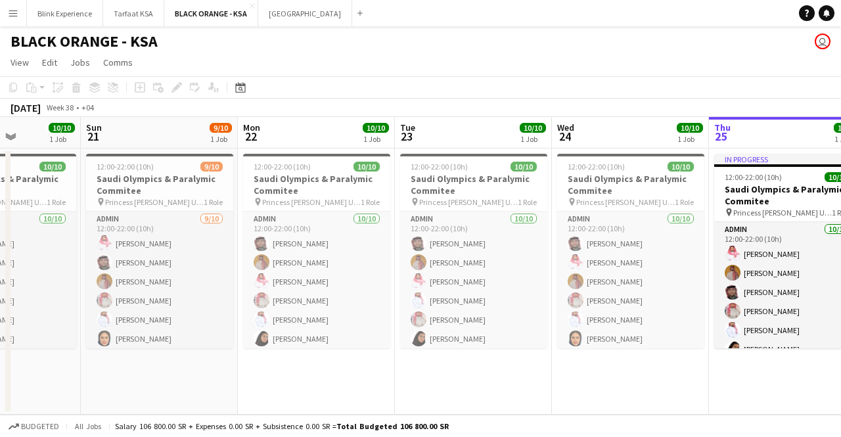
drag, startPoint x: 263, startPoint y: 225, endPoint x: 625, endPoint y: 245, distance: 362.4
click at [625, 245] on app-calendar-viewport "Thu 18 Fri 19 Sat 20 10/10 1 Job Sun 21 9/10 1 Job Mon 22 10/10 1 Job Tue 23 10…" at bounding box center [420, 266] width 841 height 298
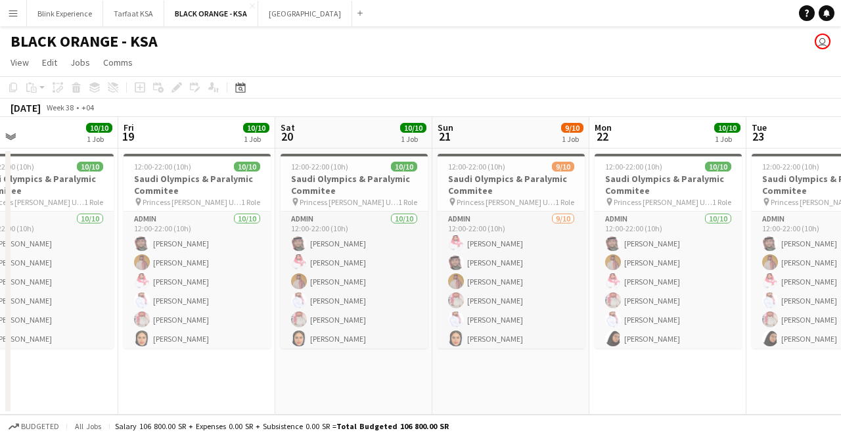
drag, startPoint x: 269, startPoint y: 245, endPoint x: 462, endPoint y: 236, distance: 193.9
click at [462, 236] on app-calendar-viewport "Tue 16 Wed 17 10/10 1 Job Thu 18 10/10 1 Job Fri 19 10/10 1 Job Sat 20 10/10 1 …" at bounding box center [420, 266] width 841 height 298
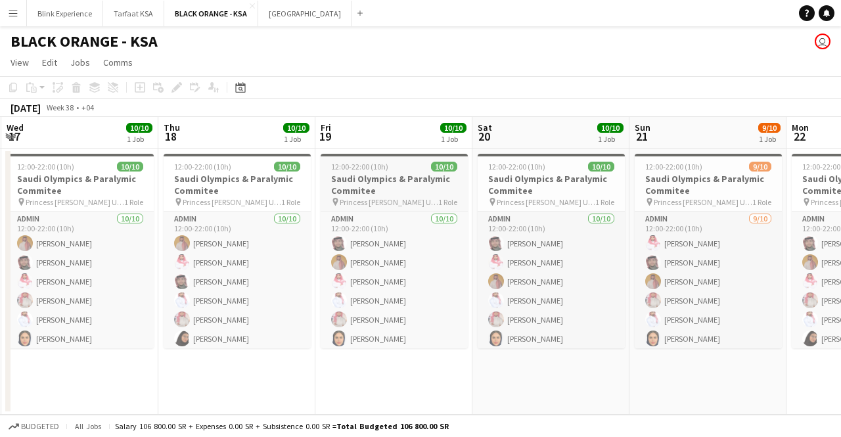
drag, startPoint x: 219, startPoint y: 196, endPoint x: 626, endPoint y: 201, distance: 407.2
click at [636, 200] on app-calendar-viewport "Sun 14 Mon 15 Tue 16 10/10 1 Job Wed 17 10/10 1 Job Thu 18 10/10 1 Job Fri 19 1…" at bounding box center [420, 266] width 841 height 298
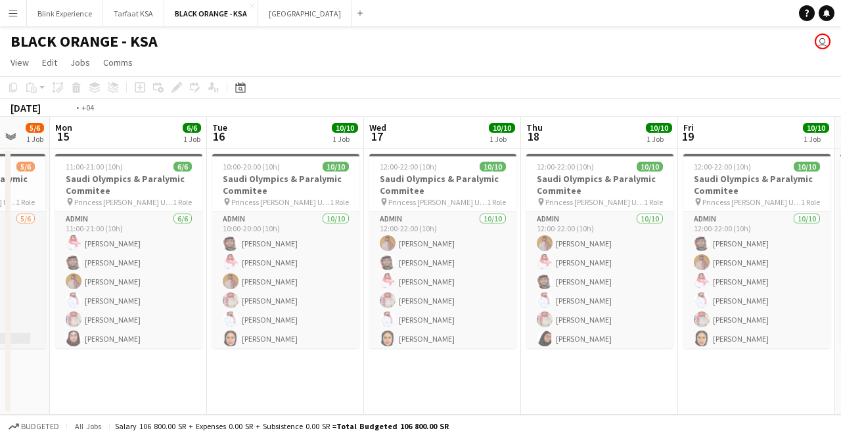
drag, startPoint x: 271, startPoint y: 223, endPoint x: 571, endPoint y: 211, distance: 301.1
click at [571, 211] on app-calendar-viewport "Sat 13 3/3 1 Job Sun 14 5/6 1 Job Mon 15 6/6 1 Job Tue 16 10/10 1 Job Wed 17 10…" at bounding box center [420, 266] width 841 height 298
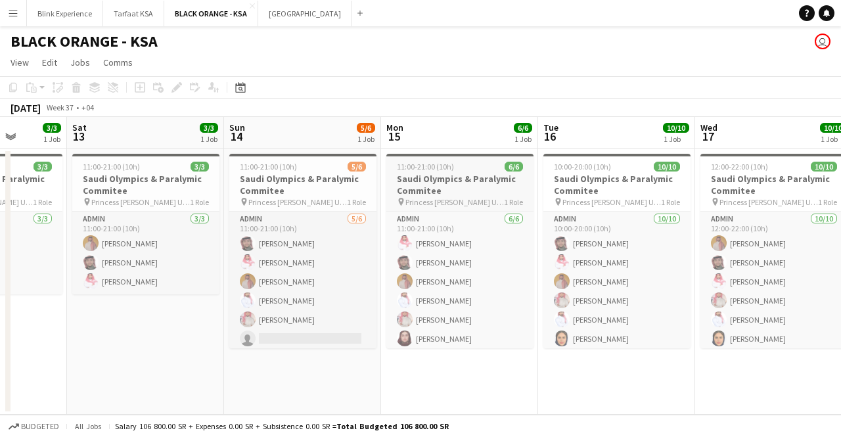
drag, startPoint x: 225, startPoint y: 213, endPoint x: 554, endPoint y: 204, distance: 329.8
click at [554, 204] on app-calendar-viewport "Wed 10 Thu 11 3/3 1 Job Fri 12 3/3 1 Job Sat 13 3/3 1 Job Sun 14 5/6 1 Job Mon …" at bounding box center [420, 266] width 841 height 298
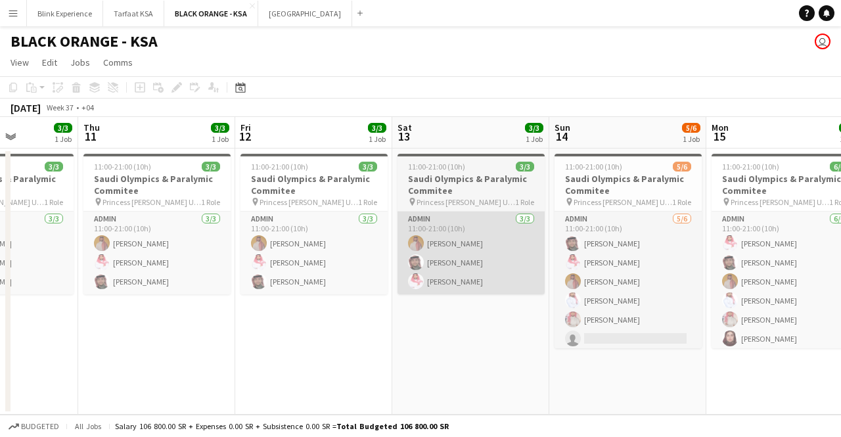
drag, startPoint x: 346, startPoint y: 211, endPoint x: 635, endPoint y: 212, distance: 289.0
click at [653, 210] on app-calendar-viewport "Mon 8 Tue 9 3/3 1 Job Wed 10 3/3 1 Job Thu 11 3/3 1 Job Fri 12 3/3 1 Job Sat 13…" at bounding box center [420, 266] width 841 height 298
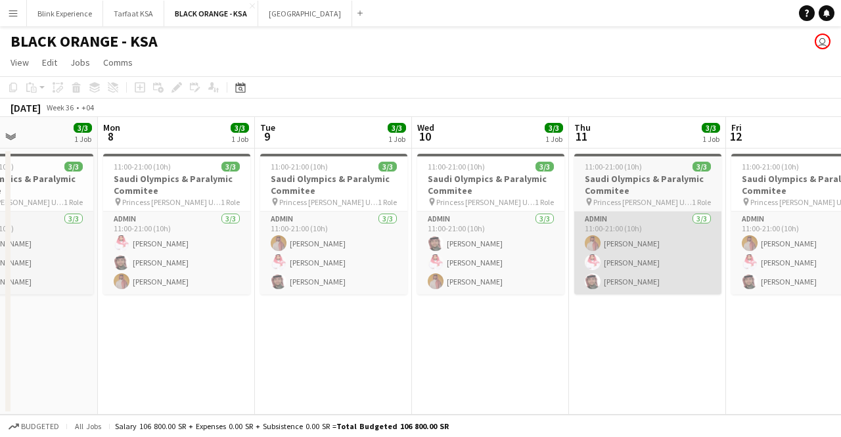
drag, startPoint x: 350, startPoint y: 223, endPoint x: 682, endPoint y: 214, distance: 332.5
click at [682, 214] on app-calendar-viewport "Fri 5 Sat 6 Sun 7 3/3 1 Job Mon 8 3/3 1 Job Tue 9 3/3 1 Job Wed 10 3/3 1 Job Th…" at bounding box center [420, 266] width 841 height 298
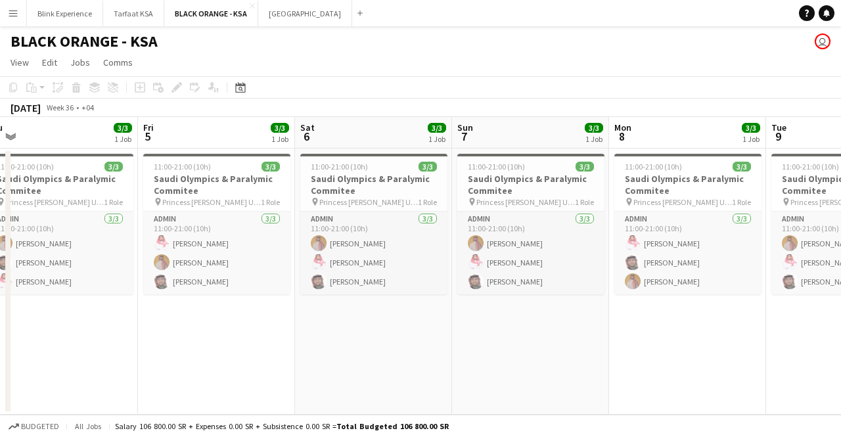
drag, startPoint x: 261, startPoint y: 221, endPoint x: 774, endPoint y: 250, distance: 513.1
click at [774, 250] on app-calendar-viewport "Tue 2 Wed 3 3/3 1 Job Thu 4 3/3 1 Job Fri 5 3/3 1 Job Sat 6 3/3 1 Job Sun 7 3/3…" at bounding box center [420, 266] width 841 height 298
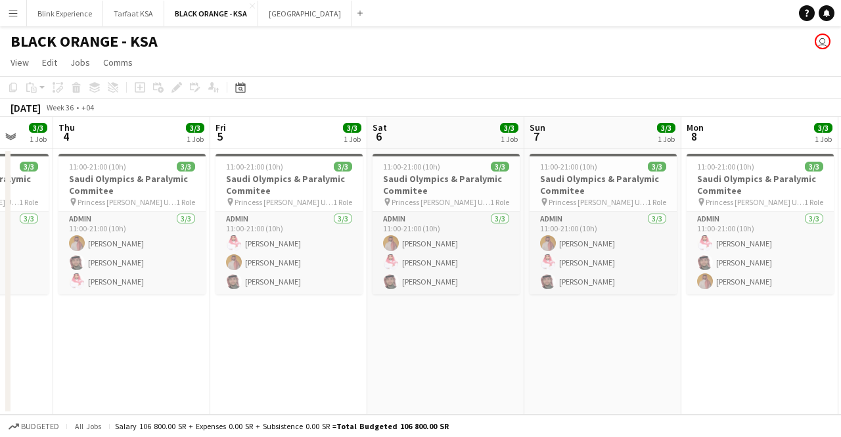
drag, startPoint x: 330, startPoint y: 233, endPoint x: 804, endPoint y: 223, distance: 473.7
click at [804, 223] on app-calendar-viewport "Tue 2 3/3 1 Job Wed 3 3/3 1 Job Thu 4 3/3 1 Job Fri 5 3/3 1 Job Sat 6 3/3 1 Job…" at bounding box center [420, 266] width 841 height 298
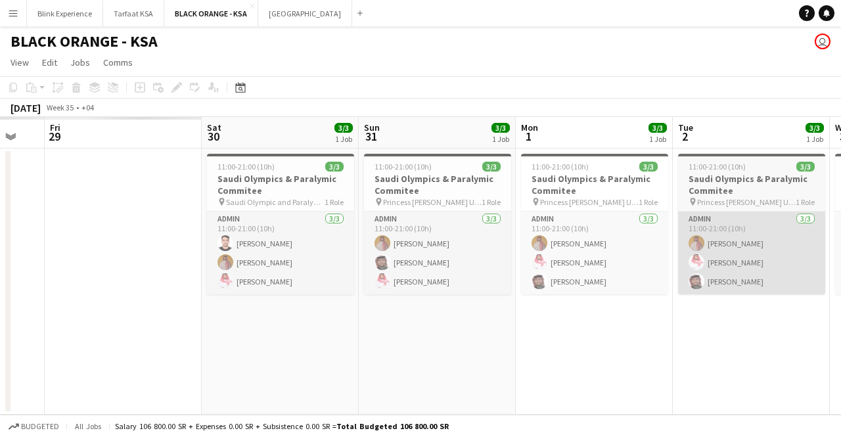
drag, startPoint x: 317, startPoint y: 220, endPoint x: 791, endPoint y: 244, distance: 474.8
click at [830, 238] on app-calendar-viewport "Wed 27 Thu 28 Fri 29 Sat 30 3/3 1 Job Sun 31 3/3 1 Job Mon 1 3/3 1 Job Tue 2 3/…" at bounding box center [420, 266] width 841 height 298
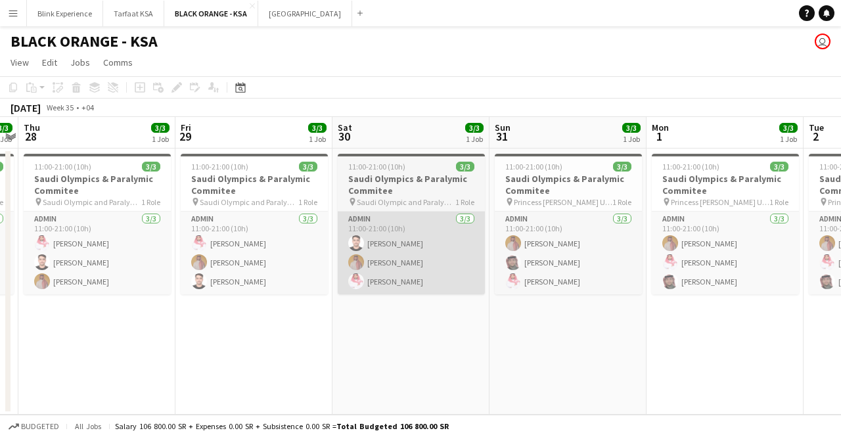
scroll to position [0, 332]
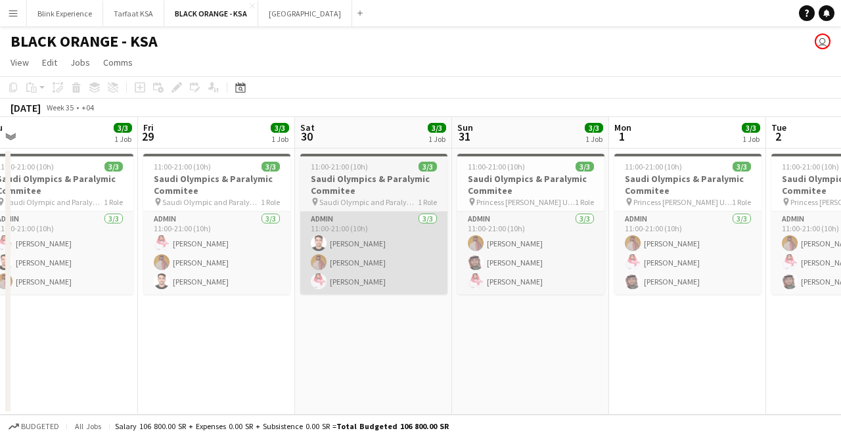
drag, startPoint x: 403, startPoint y: 234, endPoint x: 592, endPoint y: 233, distance: 188.5
click at [634, 229] on app-calendar-viewport "Tue 26 Wed 27 3/3 1 Job Thu 28 3/3 1 Job Fri 29 3/3 1 Job Sat 30 3/3 1 Job Sun …" at bounding box center [420, 266] width 841 height 298
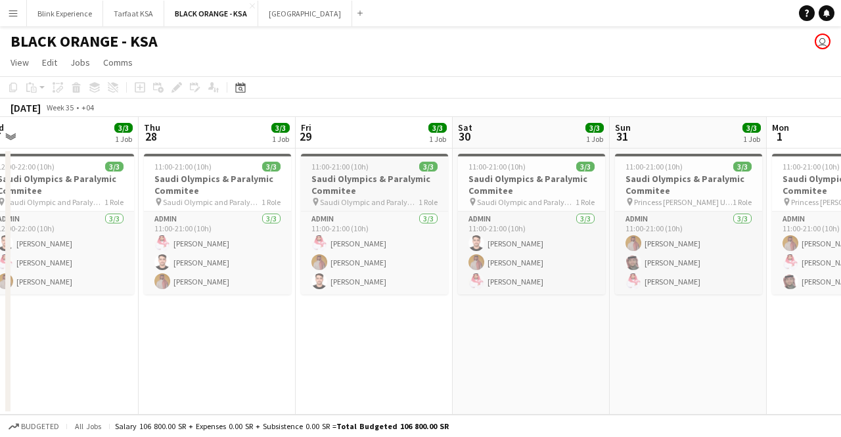
click at [370, 208] on app-job-card "11:00-21:00 (10h) 3/3 Saudi Olympics & Paralymic Commitee pin [DEMOGRAPHIC_DATA…" at bounding box center [374, 224] width 147 height 141
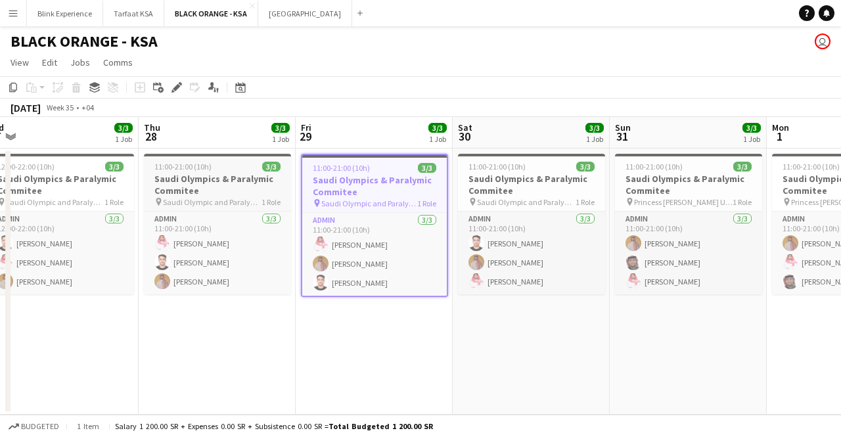
click at [238, 185] on h3 "Saudi Olympics & Paralymic Commitee" at bounding box center [217, 185] width 147 height 24
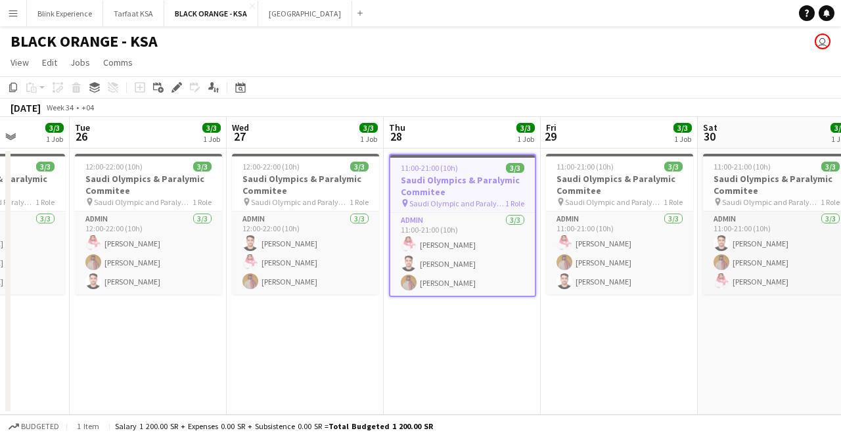
drag, startPoint x: 230, startPoint y: 337, endPoint x: 627, endPoint y: 336, distance: 396.7
click at [632, 336] on app-calendar-viewport "Sat 23 Sun 24 Mon 25 3/3 1 Job Tue 26 3/3 1 Job Wed 27 3/3 1 Job Thu 28 3/3 1 J…" at bounding box center [420, 266] width 841 height 298
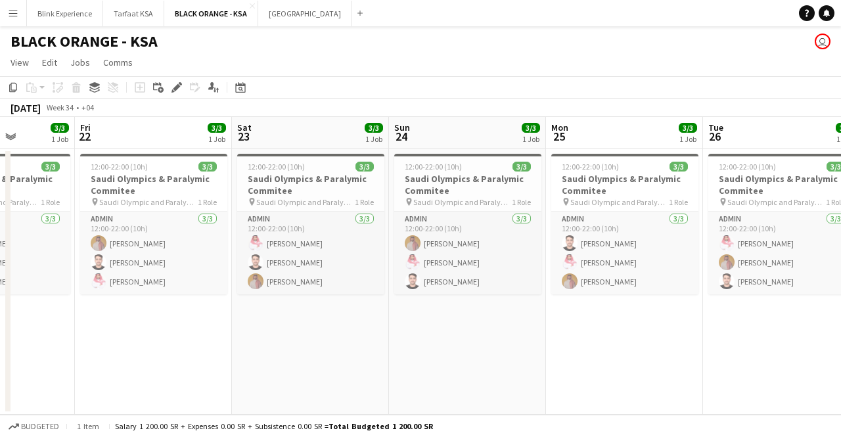
drag, startPoint x: 269, startPoint y: 330, endPoint x: 650, endPoint y: 319, distance: 381.1
click at [650, 319] on app-calendar-viewport "Wed 20 Thu 21 3/3 1 Job Fri 22 3/3 1 Job Sat 23 3/3 1 Job Sun 24 3/3 1 Job Mon …" at bounding box center [420, 266] width 841 height 298
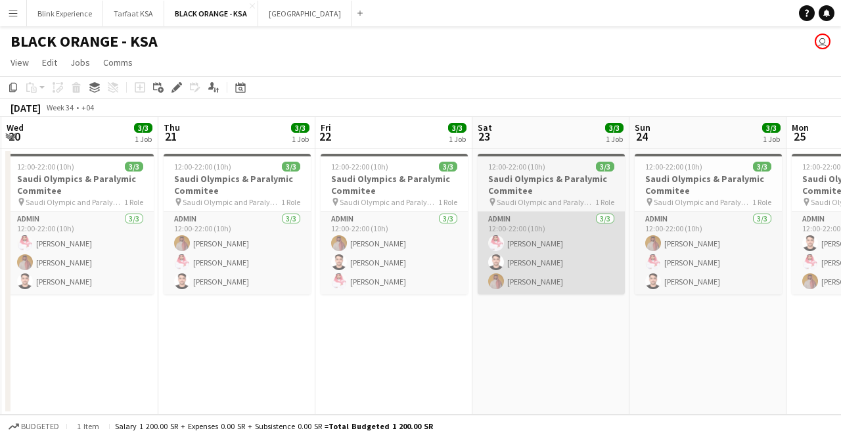
drag, startPoint x: 294, startPoint y: 276, endPoint x: 598, endPoint y: 277, distance: 304.1
click at [613, 274] on app-calendar-viewport "Mon 18 Tue 19 3/3 1 Job Wed 20 3/3 1 Job Thu 21 3/3 1 Job Fri 22 3/3 1 Job Sat …" at bounding box center [420, 266] width 841 height 298
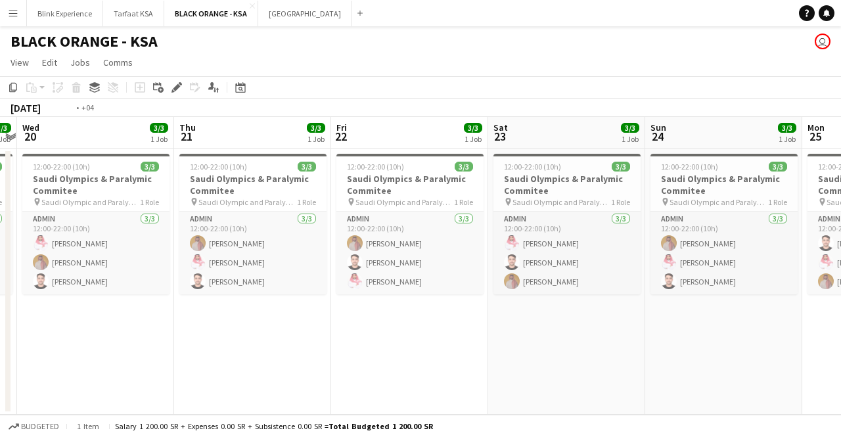
drag, startPoint x: 267, startPoint y: 305, endPoint x: 596, endPoint y: 300, distance: 329.8
click at [596, 300] on app-calendar-viewport "Mon 18 3/3 1 Job Tue 19 3/3 1 Job Wed 20 3/3 1 Job Thu 21 3/3 1 Job Fri 22 3/3 …" at bounding box center [420, 266] width 841 height 298
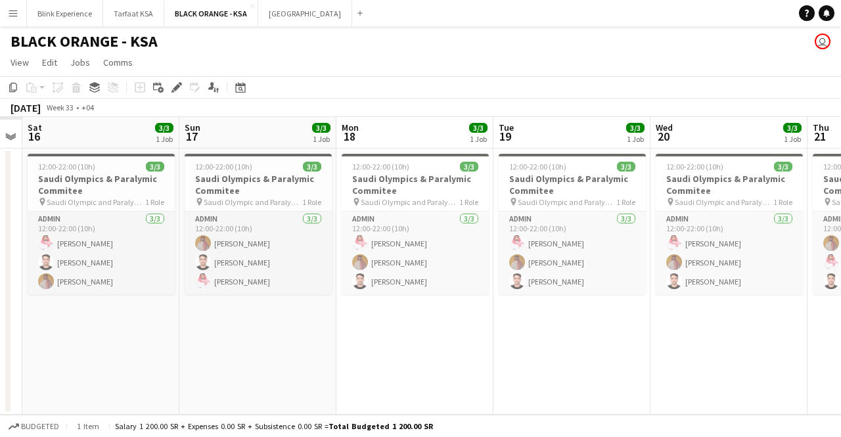
drag, startPoint x: 309, startPoint y: 322, endPoint x: 629, endPoint y: 307, distance: 320.3
click at [629, 307] on app-calendar-viewport "Thu 14 Fri 15 Sat 16 3/3 1 Job Sun 17 3/3 1 Job Mon 18 3/3 1 Job Tue 19 3/3 1 J…" at bounding box center [420, 266] width 841 height 298
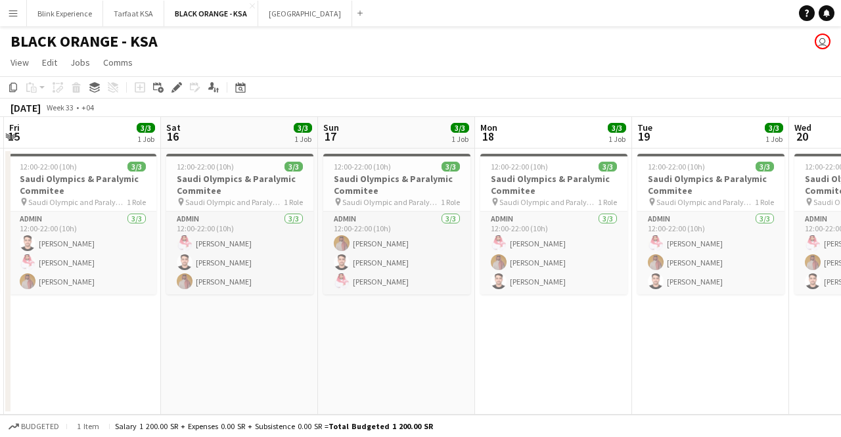
drag, startPoint x: 346, startPoint y: 322, endPoint x: 625, endPoint y: 307, distance: 279.5
click at [625, 307] on app-calendar-viewport "Wed 13 Thu 14 3/3 1 Job Fri 15 3/3 1 Job Sat 16 3/3 1 Job Sun 17 3/3 1 Job Mon …" at bounding box center [420, 266] width 841 height 298
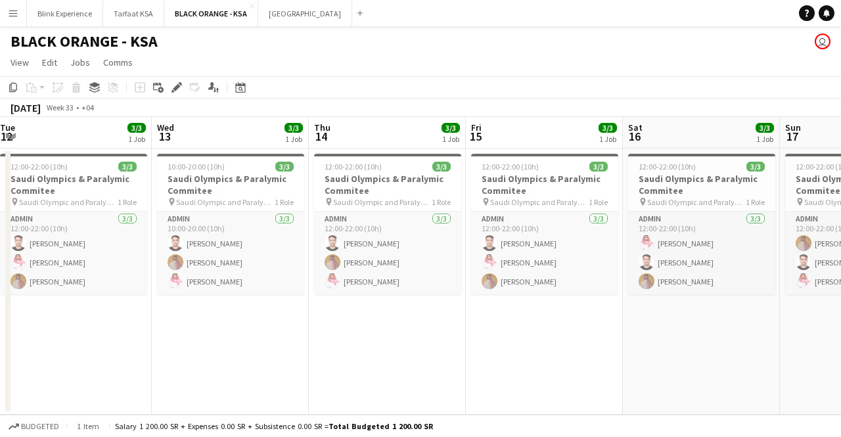
drag, startPoint x: 283, startPoint y: 314, endPoint x: 591, endPoint y: 296, distance: 308.6
click at [591, 296] on app-calendar-viewport "Sun 10 Mon 11 3/3 1 Job Tue 12 3/3 1 Job Wed 13 3/3 1 Job Thu 14 3/3 1 Job Fri …" at bounding box center [420, 266] width 841 height 298
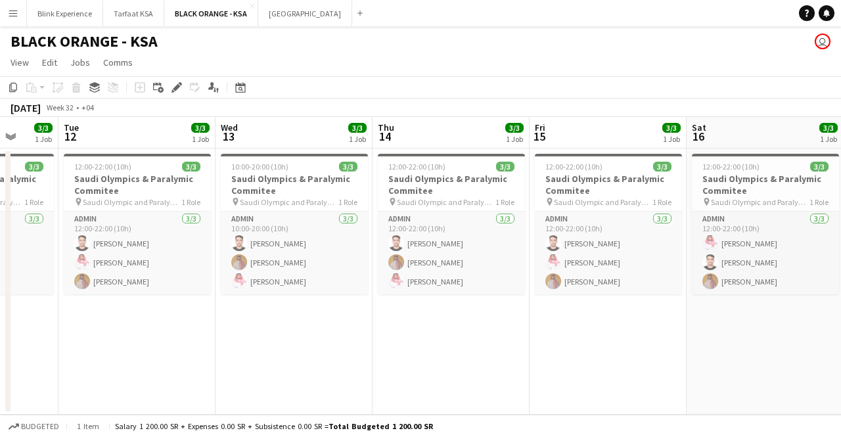
drag, startPoint x: 248, startPoint y: 297, endPoint x: 558, endPoint y: 332, distance: 311.3
click at [618, 319] on app-calendar-viewport "Sat 9 Sun 10 3/3 1 Job Mon 11 3/3 1 Job Tue 12 3/3 1 Job Wed 13 3/3 1 Job Thu 1…" at bounding box center [420, 266] width 841 height 298
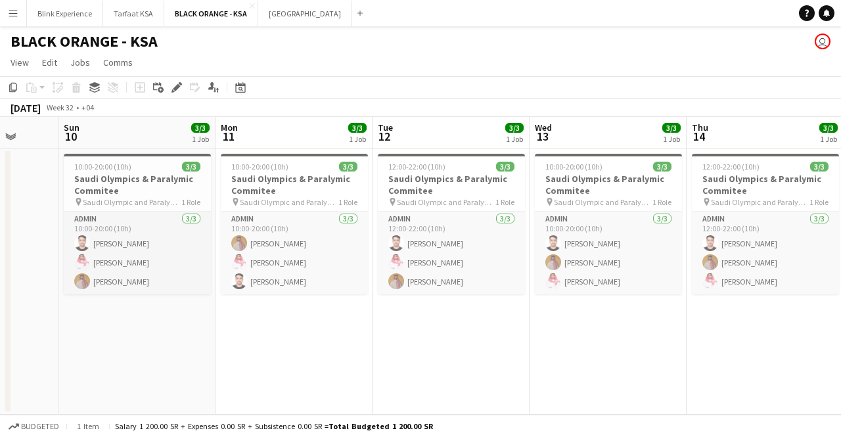
drag, startPoint x: 229, startPoint y: 324, endPoint x: 544, endPoint y: 319, distance: 314.7
click at [544, 319] on app-calendar-viewport "Thu 7 Fri 8 Sat 9 Sun 10 3/3 1 Job Mon 11 3/3 1 Job Tue 12 3/3 1 Job Wed 13 3/3…" at bounding box center [420, 266] width 841 height 298
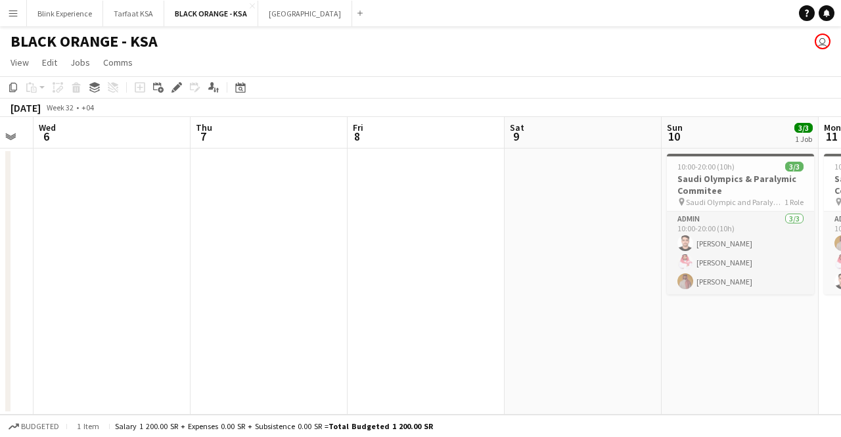
drag, startPoint x: 282, startPoint y: 327, endPoint x: 566, endPoint y: 316, distance: 284.0
click at [571, 316] on app-calendar-viewport "Mon 4 Tue 5 Wed 6 Thu 7 Fri 8 Sat 9 Sun 10 3/3 1 Job Mon 11 3/3 1 Job Tue 12 3/…" at bounding box center [420, 266] width 841 height 298
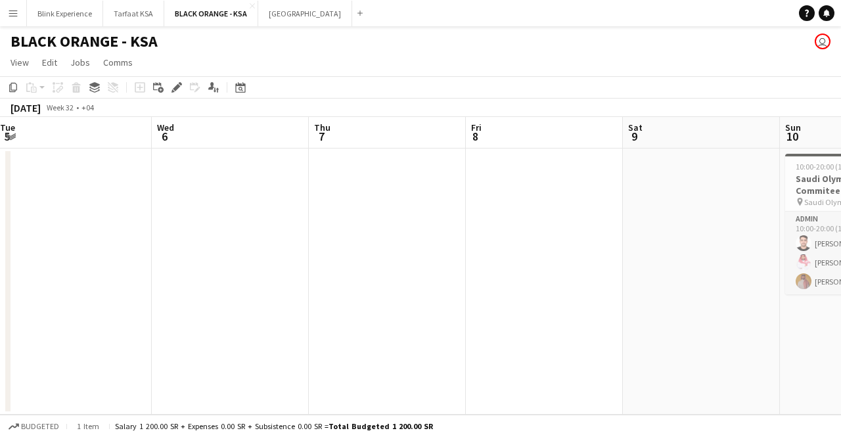
drag, startPoint x: 255, startPoint y: 288, endPoint x: 499, endPoint y: 298, distance: 243.8
click at [500, 298] on app-calendar-viewport "Sun 3 Mon 4 Tue 5 Wed 6 Thu 7 Fri 8 Sat 9 Sun 10 3/3 1 Job Mon 11 3/3 1 Job Tue…" at bounding box center [420, 266] width 841 height 298
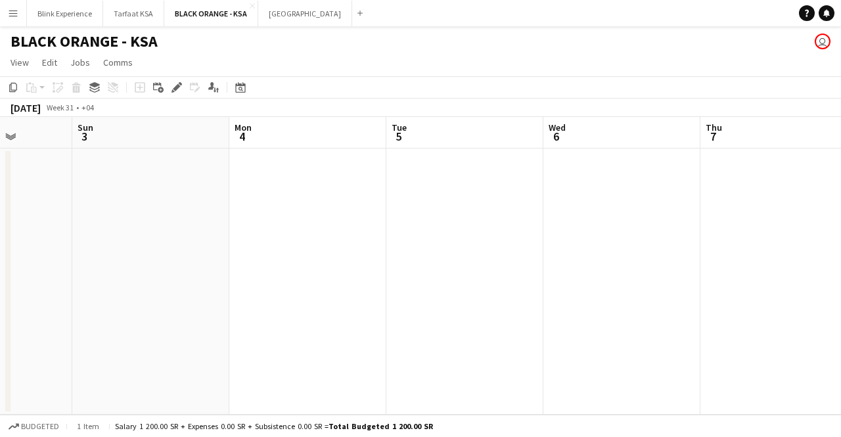
drag, startPoint x: 295, startPoint y: 300, endPoint x: 528, endPoint y: 298, distance: 233.2
click at [528, 298] on app-calendar-viewport "Thu 31 Fri 1 Sat 2 Sun 3 Mon 4 Tue 5 Wed 6 Thu 7 Fri 8 Sat 9 Sun 10 3/3 1 Job 1…" at bounding box center [420, 266] width 841 height 298
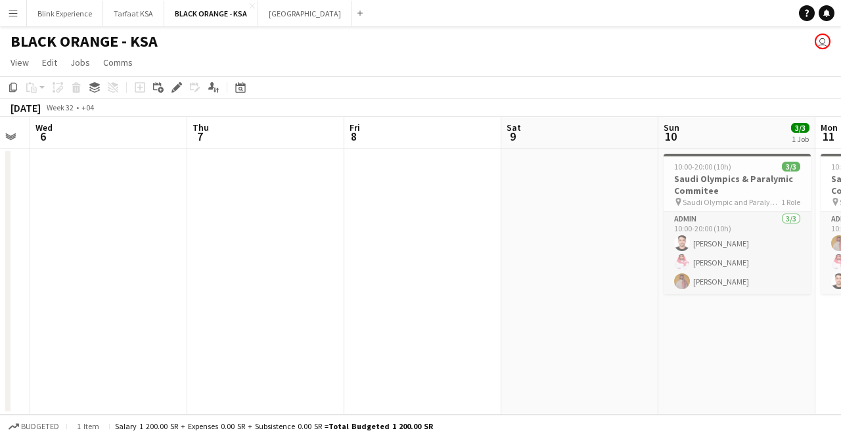
drag, startPoint x: 453, startPoint y: 301, endPoint x: 0, endPoint y: 298, distance: 453.2
click at [0, 298] on app-calendar-viewport "Sat 2 Sun 3 Mon 4 Tue 5 Wed 6 Thu 7 Fri 8 Sat 9 Sun 10 3/3 1 Job Mon 11 3/3 1 J…" at bounding box center [420, 266] width 841 height 298
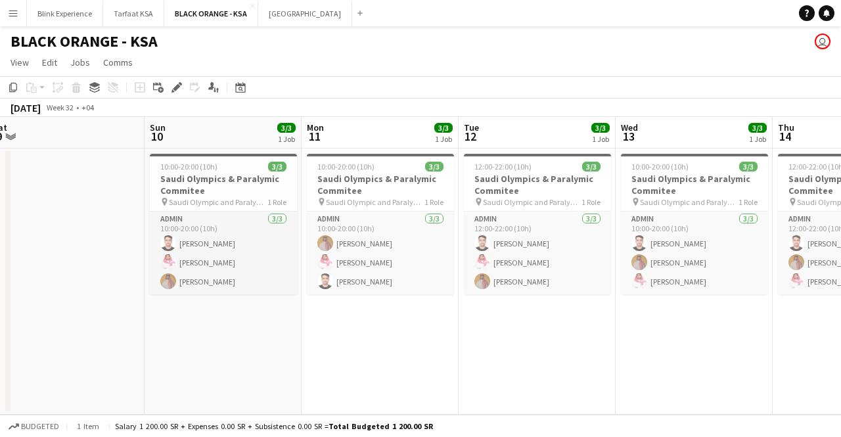
drag, startPoint x: 567, startPoint y: 305, endPoint x: 8, endPoint y: 265, distance: 561.0
click at [0, 269] on app-calendar-viewport "Wed 6 Thu 7 Fri 8 Sat 9 Sun 10 3/3 1 Job Mon 11 3/3 1 Job Tue 12 3/3 1 Job Wed …" at bounding box center [420, 266] width 841 height 298
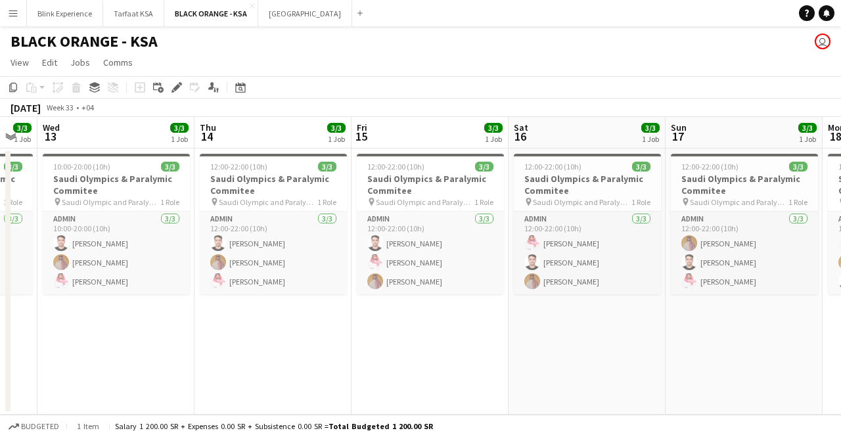
drag, startPoint x: 523, startPoint y: 303, endPoint x: 0, endPoint y: 262, distance: 525.1
click at [0, 262] on app-calendar-viewport "Sun 10 3/3 1 Job Mon 11 3/3 1 Job Tue 12 3/3 1 Job Wed 13 3/3 1 Job Thu 14 3/3 …" at bounding box center [420, 266] width 841 height 298
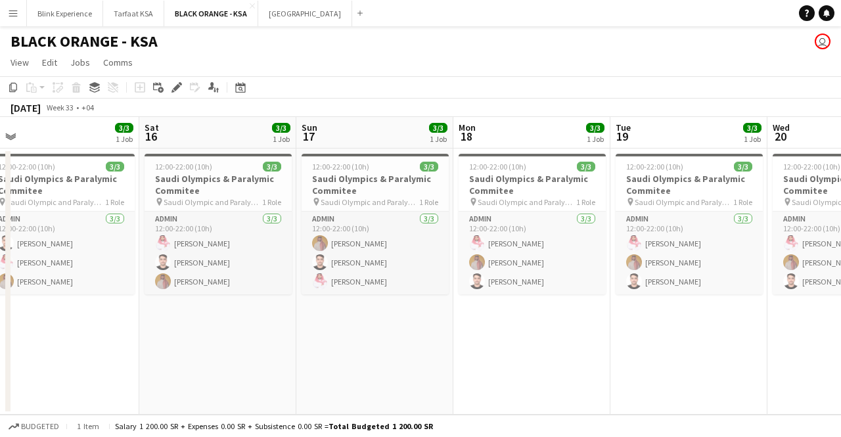
drag, startPoint x: 459, startPoint y: 288, endPoint x: 63, endPoint y: 282, distance: 396.1
click at [64, 282] on app-calendar-viewport "Tue 12 3/3 1 Job Wed 13 3/3 1 Job Thu 14 3/3 1 Job Fri 15 3/3 1 Job Sat 16 3/3 …" at bounding box center [420, 266] width 841 height 298
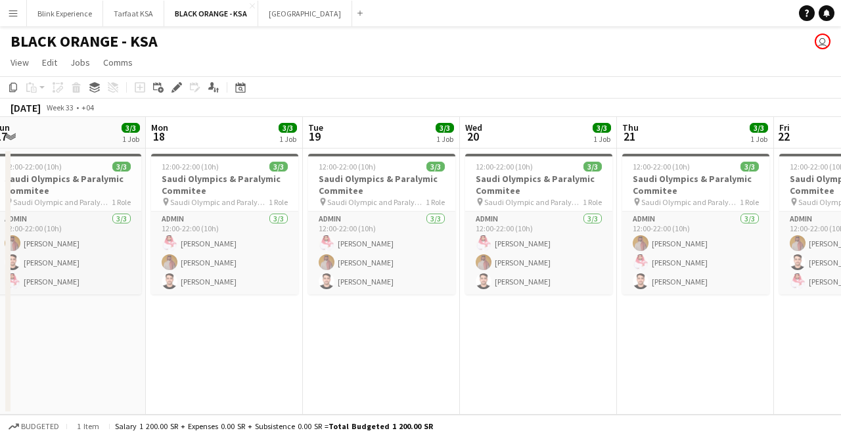
drag, startPoint x: 386, startPoint y: 304, endPoint x: 99, endPoint y: 296, distance: 286.5
click at [100, 296] on app-calendar-viewport "Thu 14 3/3 1 Job Fri 15 3/3 1 Job Sat 16 3/3 1 Job Sun 17 3/3 1 Job Mon 18 3/3 …" at bounding box center [420, 266] width 841 height 298
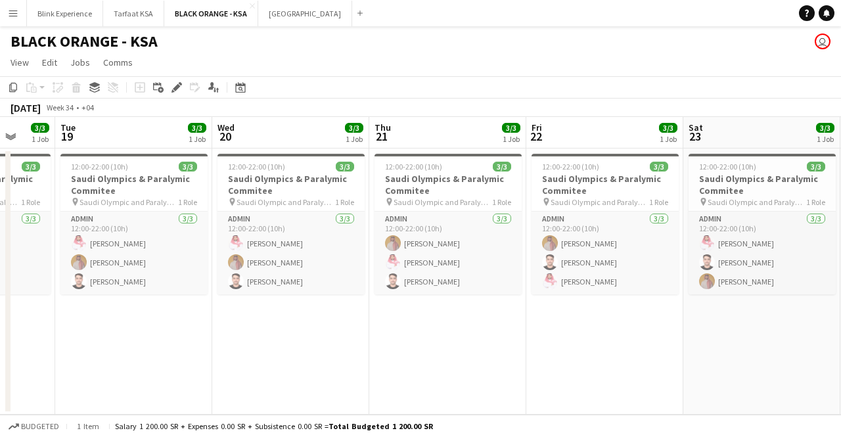
drag, startPoint x: 343, startPoint y: 280, endPoint x: 100, endPoint y: 280, distance: 243.0
click at [100, 280] on app-calendar-viewport "Sat 16 3/3 1 Job Sun 17 3/3 1 Job Mon 18 3/3 1 Job Tue 19 3/3 1 Job Wed 20 3/3 …" at bounding box center [420, 266] width 841 height 298
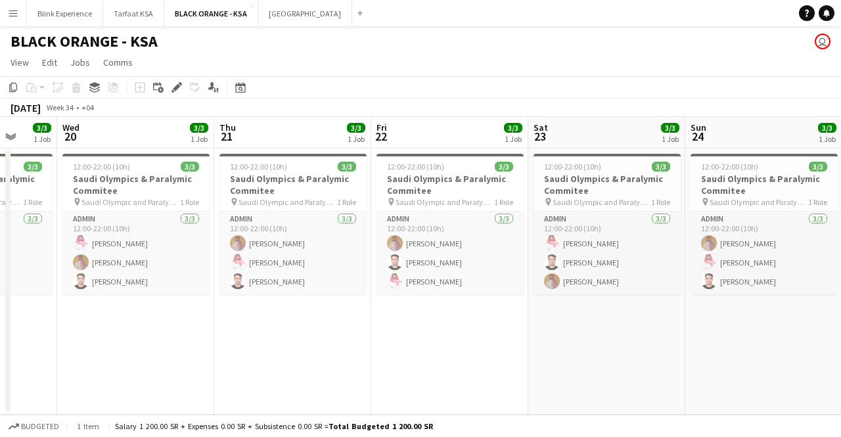
scroll to position [0, 612]
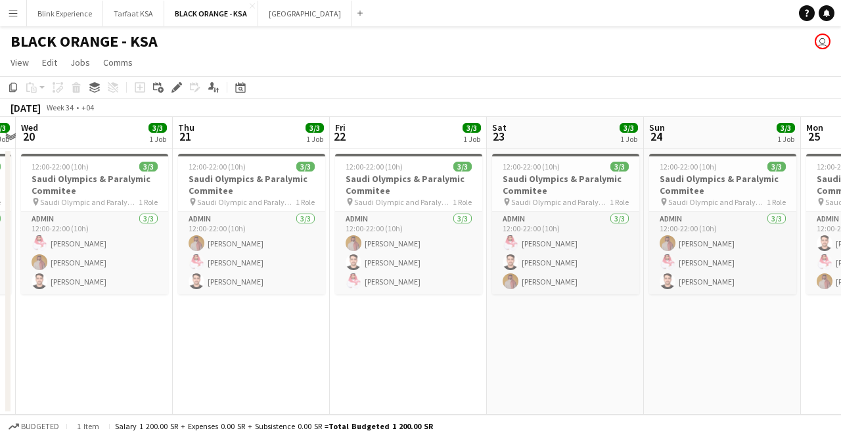
drag, startPoint x: 336, startPoint y: 270, endPoint x: 140, endPoint y: 265, distance: 196.4
click at [140, 265] on app-calendar-viewport "Sat 16 3/3 1 Job Sun 17 3/3 1 Job Mon 18 3/3 1 Job Tue 19 3/3 1 Job Wed 20 3/3 …" at bounding box center [420, 266] width 841 height 298
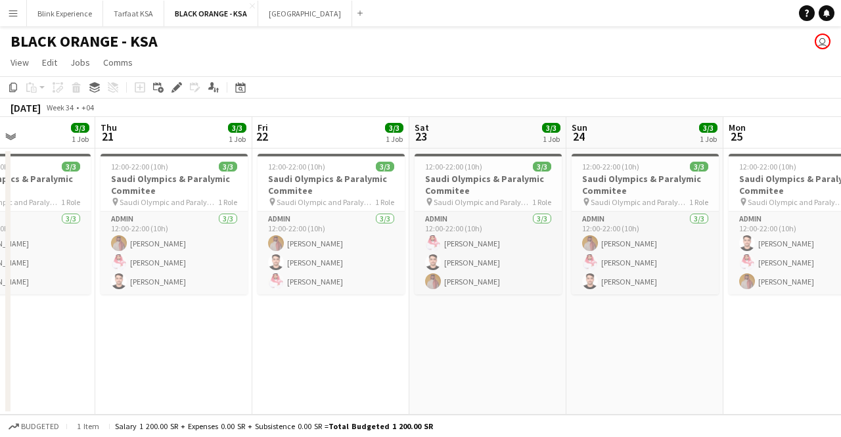
drag, startPoint x: 269, startPoint y: 259, endPoint x: 123, endPoint y: 265, distance: 146.6
click at [123, 265] on app-calendar-viewport "Mon 18 3/3 1 Job Tue 19 3/3 1 Job Wed 20 3/3 1 Job Thu 21 3/3 1 Job Fri 22 3/3 …" at bounding box center [420, 266] width 841 height 298
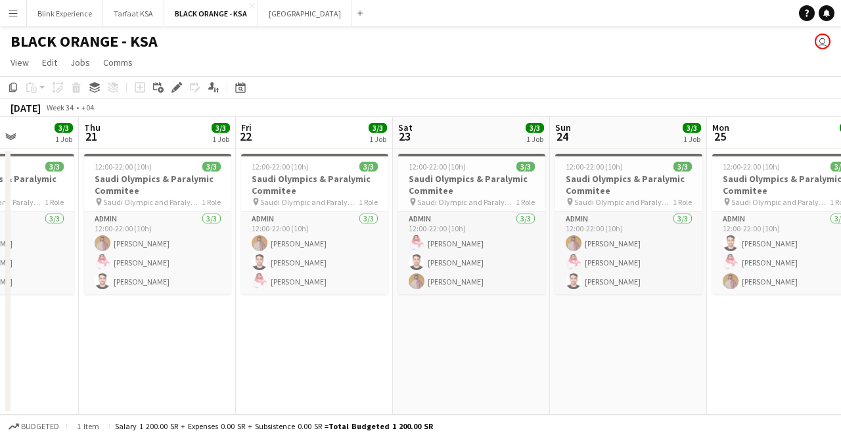
drag, startPoint x: 305, startPoint y: 255, endPoint x: 35, endPoint y: 252, distance: 269.3
click at [35, 252] on app-calendar-viewport "Mon 18 3/3 1 Job Tue 19 3/3 1 Job Wed 20 3/3 1 Job Thu 21 3/3 1 Job Fri 22 3/3 …" at bounding box center [420, 266] width 841 height 298
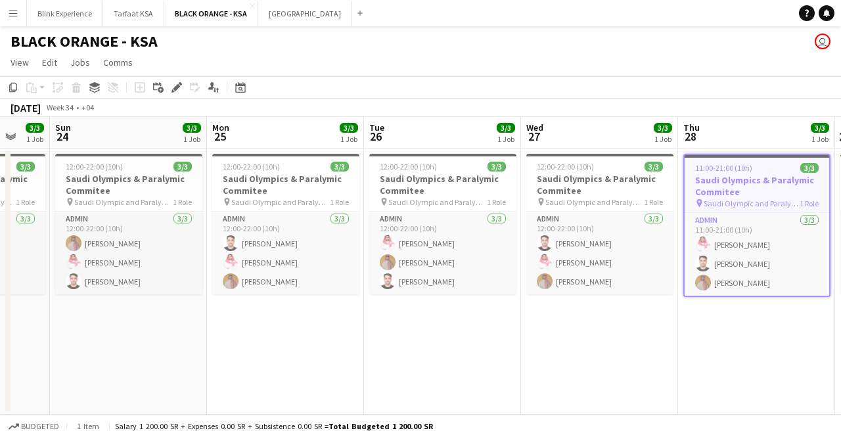
drag, startPoint x: 263, startPoint y: 247, endPoint x: 74, endPoint y: 251, distance: 189.2
click at [74, 250] on app-calendar-viewport "Wed 20 3/3 1 Job Thu 21 3/3 1 Job Fri 22 3/3 1 Job Sat 23 3/3 1 Job Sun 24 3/3 …" at bounding box center [420, 266] width 841 height 298
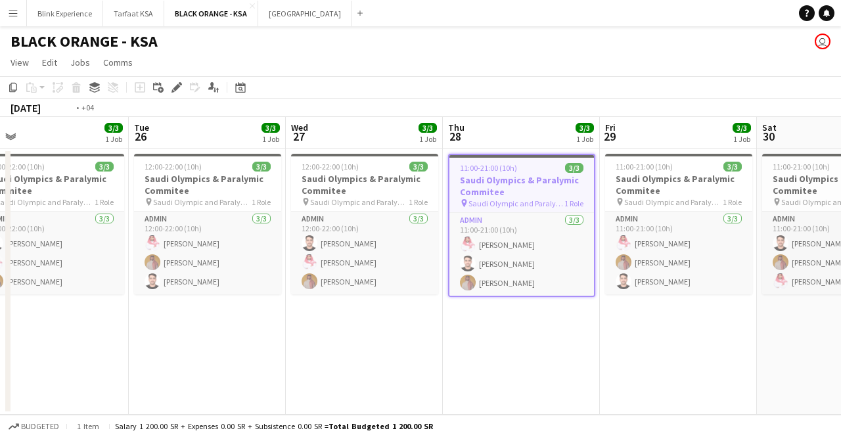
drag, startPoint x: 349, startPoint y: 261, endPoint x: 125, endPoint y: 256, distance: 224.7
click at [125, 256] on app-calendar-viewport "Fri 22 3/3 1 Job Sat 23 3/3 1 Job Sun 24 3/3 1 Job Mon 25 3/3 1 Job Tue 26 3/3 …" at bounding box center [420, 266] width 841 height 298
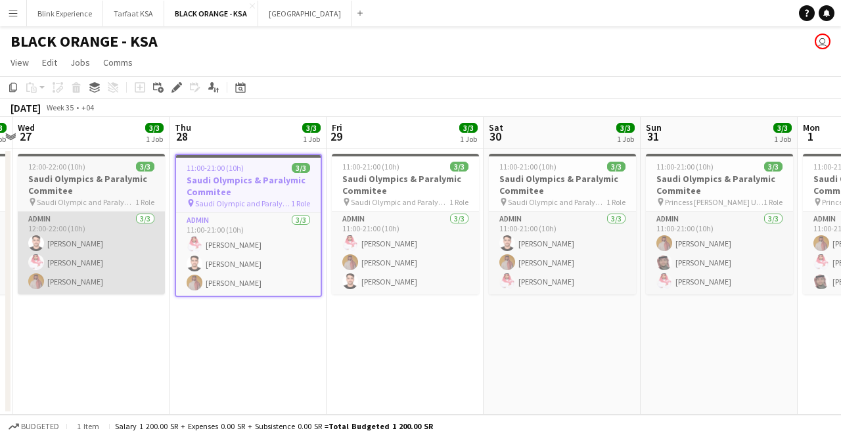
drag, startPoint x: 393, startPoint y: 250, endPoint x: 120, endPoint y: 248, distance: 273.9
click at [116, 248] on app-calendar-viewport "Sun 24 3/3 1 Job Mon 25 3/3 1 Job Tue 26 3/3 1 Job Wed 27 3/3 1 Job Thu 28 3/3 …" at bounding box center [420, 266] width 841 height 298
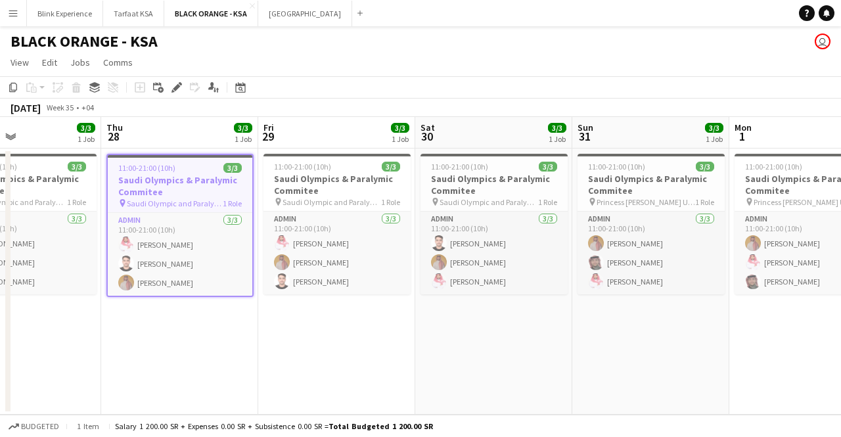
drag, startPoint x: 446, startPoint y: 246, endPoint x: 254, endPoint y: 250, distance: 192.5
click at [254, 250] on app-calendar-viewport "Sun 24 3/3 1 Job Mon 25 3/3 1 Job Tue 26 3/3 1 Job Wed 27 3/3 1 Job Thu 28 3/3 …" at bounding box center [420, 266] width 841 height 298
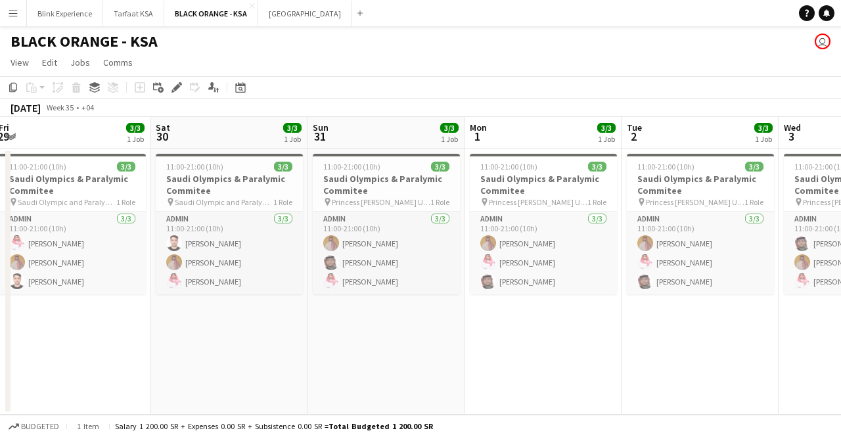
drag, startPoint x: 439, startPoint y: 232, endPoint x: 302, endPoint y: 238, distance: 136.7
click at [302, 238] on app-calendar-viewport "Tue 26 3/3 1 Job Wed 27 3/3 1 Job Thu 28 3/3 1 Job Fri 29 3/3 1 Job Sat 30 3/3 …" at bounding box center [420, 266] width 841 height 298
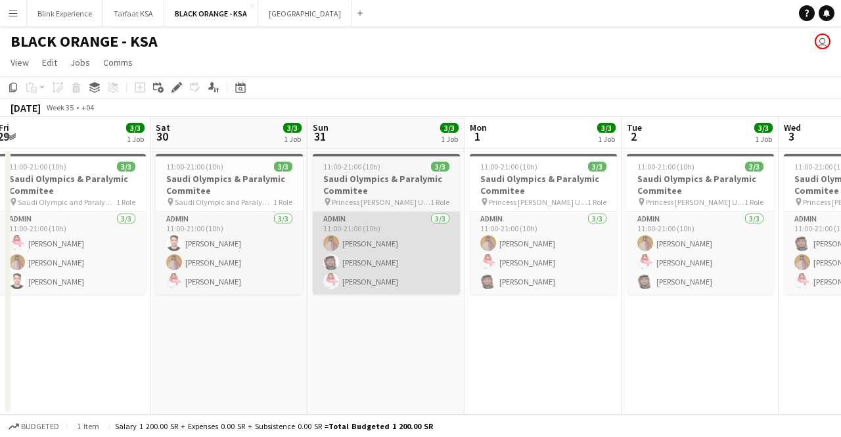
scroll to position [0, 479]
click at [370, 227] on app-card-role "Admin [DATE] 11:00-21:00 (10h) [PERSON_NAME] [PERSON_NAME]" at bounding box center [384, 252] width 147 height 83
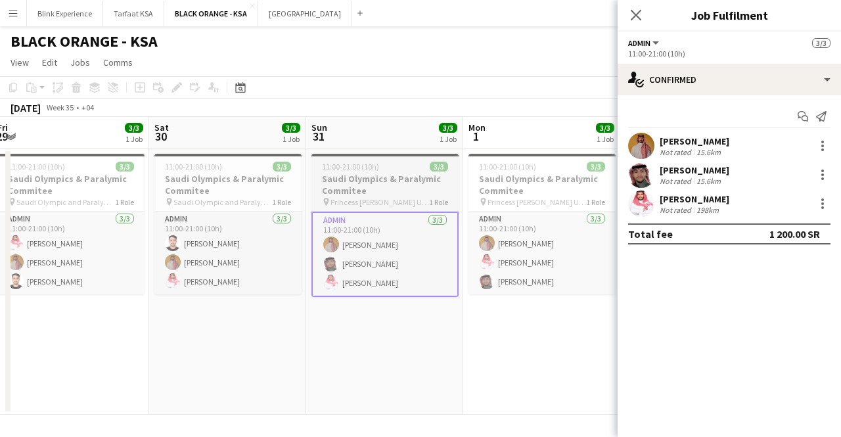
click at [345, 166] on span "11:00-21:00 (10h)" at bounding box center [350, 167] width 57 height 10
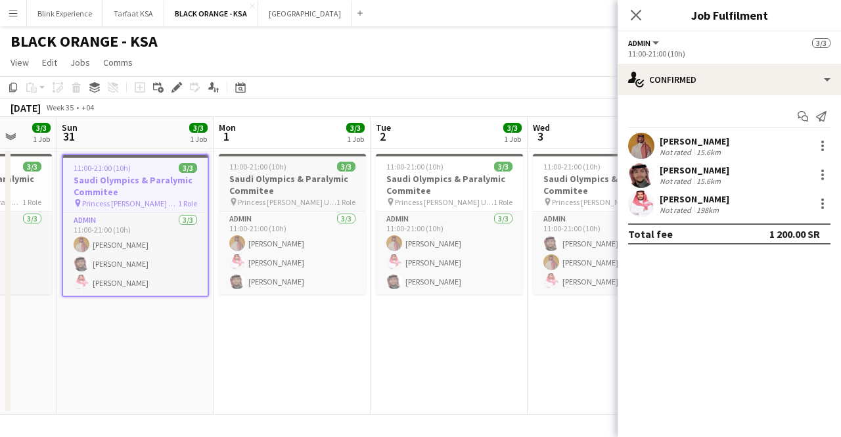
drag, startPoint x: 512, startPoint y: 173, endPoint x: 282, endPoint y: 168, distance: 229.3
click at [261, 170] on app-calendar-viewport "Thu 28 3/3 1 Job Fri 29 3/3 1 Job Sat 30 3/3 1 Job Sun 31 3/3 1 Job Mon 1 3/3 1…" at bounding box center [420, 266] width 841 height 298
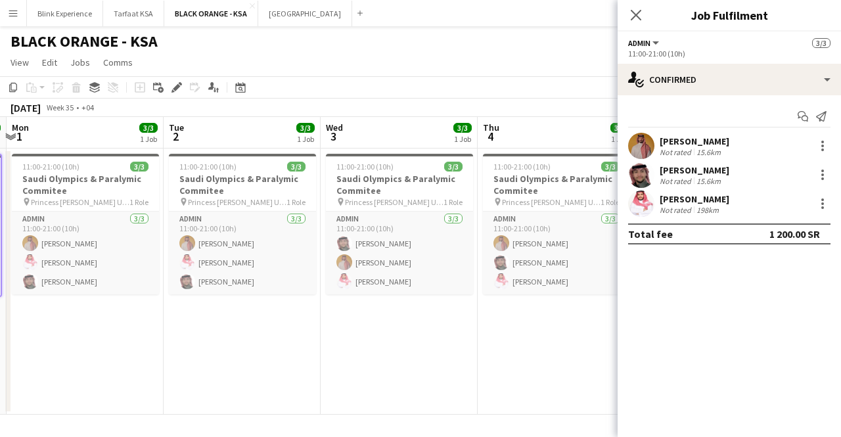
drag, startPoint x: 433, startPoint y: 176, endPoint x: 227, endPoint y: 173, distance: 206.3
click at [227, 173] on app-calendar-viewport "Thu 28 3/3 1 Job Fri 29 3/3 1 Job Sat 30 3/3 1 Job Sun 31 3/3 1 Job Mon 1 3/3 1…" at bounding box center [420, 266] width 841 height 298
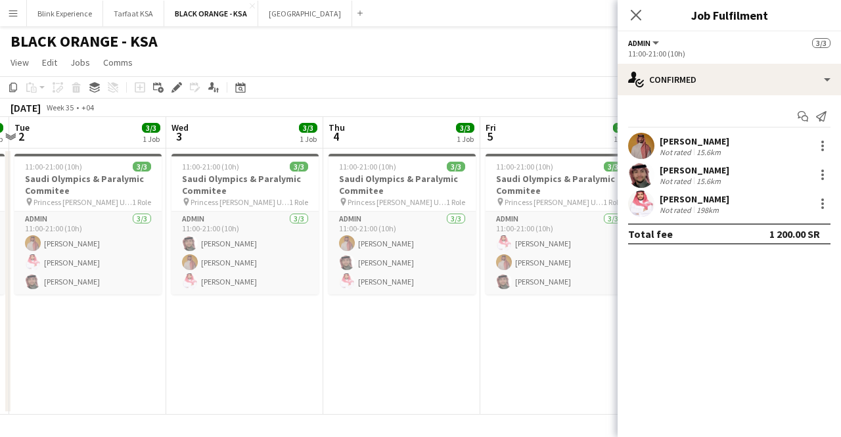
drag, startPoint x: 376, startPoint y: 167, endPoint x: 220, endPoint y: 180, distance: 156.2
click at [221, 180] on app-calendar-viewport "Sat 30 3/3 1 Job Sun 31 3/3 1 Job Mon 1 3/3 1 Job Tue 2 3/3 1 Job Wed 3 3/3 1 J…" at bounding box center [420, 266] width 841 height 298
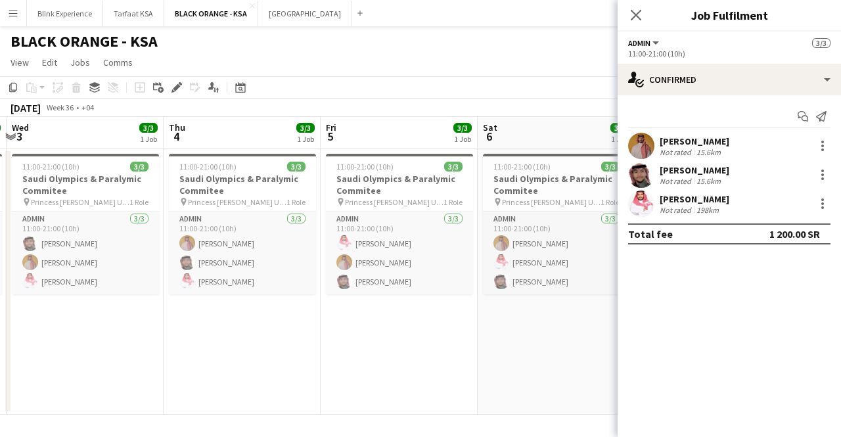
drag, startPoint x: 385, startPoint y: 182, endPoint x: 223, endPoint y: 187, distance: 161.7
click at [223, 187] on app-calendar-viewport "Sat 30 3/3 1 Job Sun 31 3/3 1 Job Mon 1 3/3 1 Job Tue 2 3/3 1 Job Wed 3 3/3 1 J…" at bounding box center [420, 266] width 841 height 298
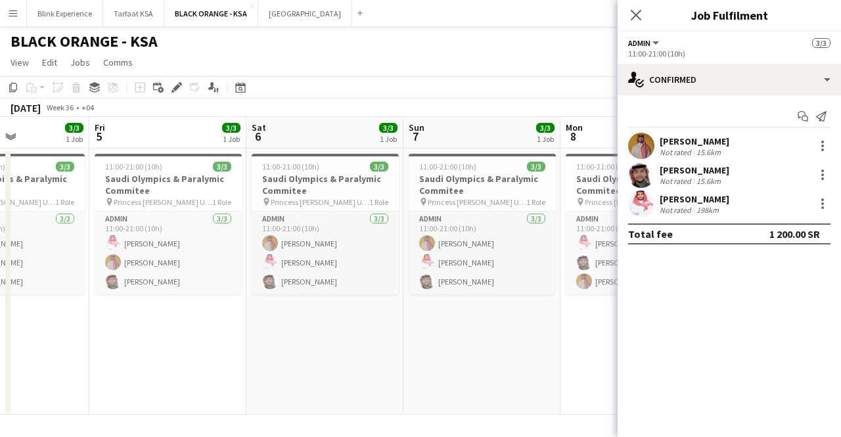
drag, startPoint x: 378, startPoint y: 179, endPoint x: 150, endPoint y: 173, distance: 228.6
click at [150, 173] on app-calendar-viewport "Mon 1 3/3 1 Job Tue 2 3/3 1 Job Wed 3 3/3 1 Job Thu 4 3/3 1 Job Fri 5 3/3 1 Job…" at bounding box center [420, 266] width 841 height 298
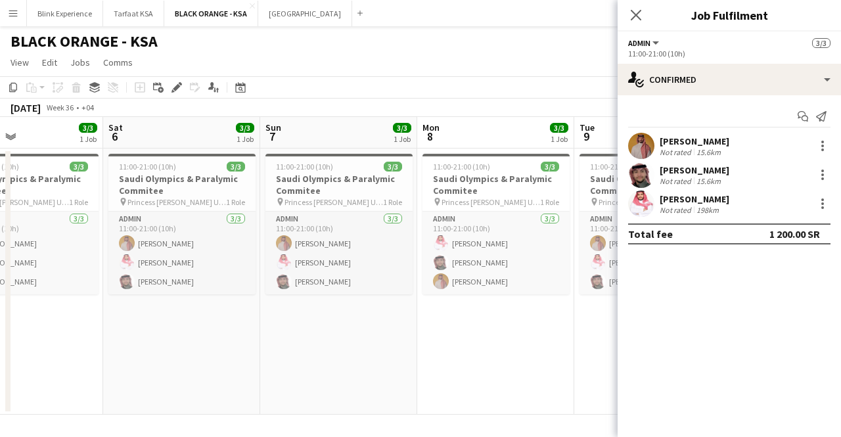
drag, startPoint x: 328, startPoint y: 176, endPoint x: 183, endPoint y: 183, distance: 145.3
click at [183, 183] on app-calendar-viewport "Wed 3 3/3 1 Job Thu 4 3/3 1 Job Fri 5 3/3 1 Job Sat 6 3/3 1 Job Sun 7 3/3 1 Job…" at bounding box center [420, 266] width 841 height 298
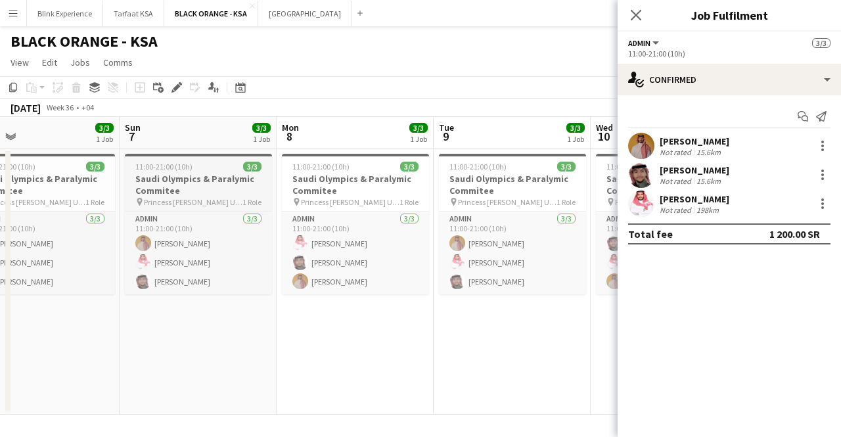
drag, startPoint x: 356, startPoint y: 177, endPoint x: 211, endPoint y: 181, distance: 145.2
click at [201, 183] on app-calendar-viewport "Wed 3 3/3 1 Job Thu 4 3/3 1 Job Fri 5 3/3 1 Job Sat 6 3/3 1 Job Sun 7 3/3 1 Job…" at bounding box center [420, 266] width 841 height 298
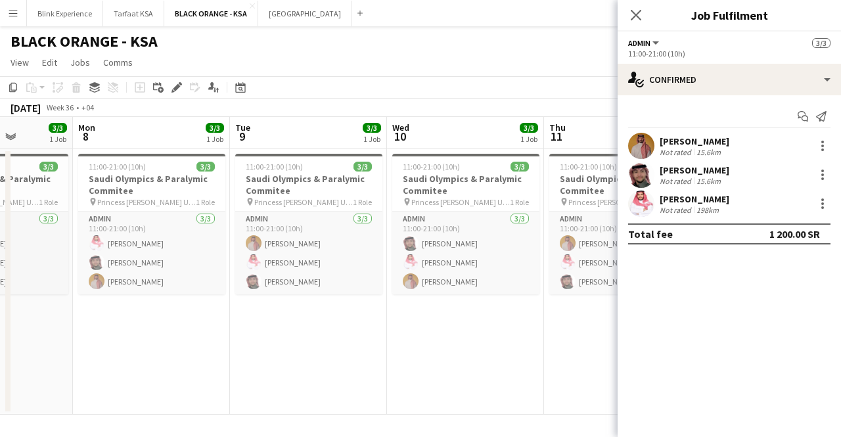
drag, startPoint x: 372, startPoint y: 183, endPoint x: 185, endPoint y: 187, distance: 186.6
click at [185, 187] on app-calendar-viewport "Fri 5 3/3 1 Job Sat 6 3/3 1 Job Sun 7 3/3 1 Job Mon 8 3/3 1 Job Tue 9 3/3 1 Job…" at bounding box center [420, 266] width 841 height 298
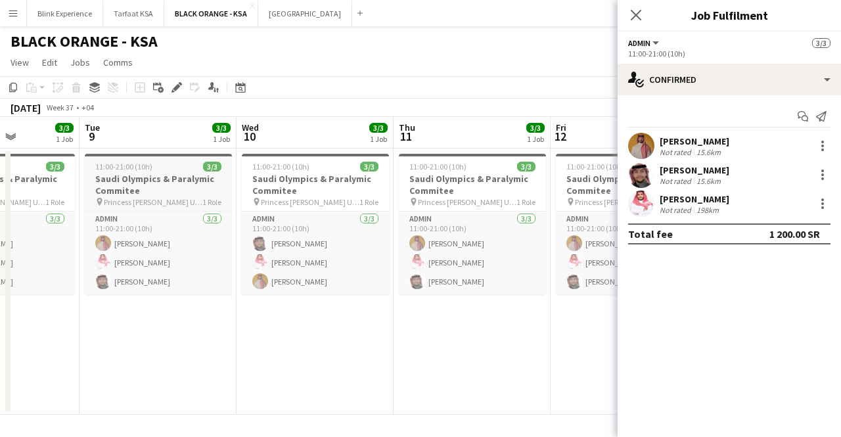
drag, startPoint x: 331, startPoint y: 187, endPoint x: 179, endPoint y: 202, distance: 152.5
click at [180, 202] on app-calendar-viewport "Fri 5 3/3 1 Job Sat 6 3/3 1 Job Sun 7 3/3 1 Job Mon 8 3/3 1 Job Tue 9 3/3 1 Job…" at bounding box center [420, 266] width 841 height 298
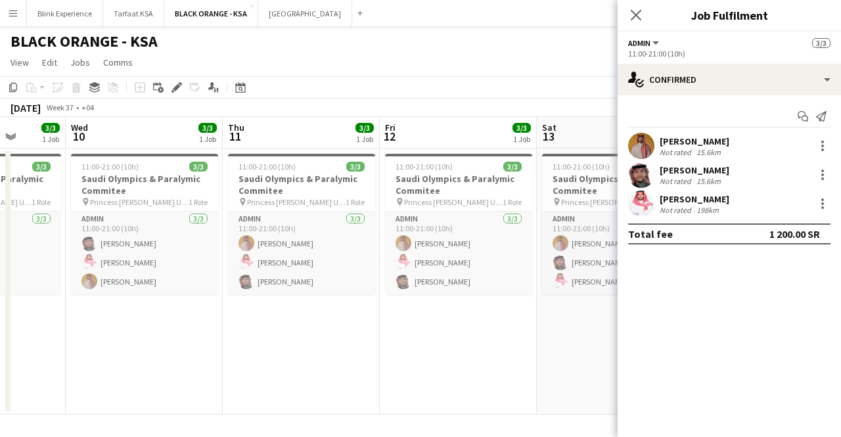
drag, startPoint x: 315, startPoint y: 191, endPoint x: 145, endPoint y: 194, distance: 170.1
click at [145, 194] on app-calendar-viewport "Sun 7 3/3 1 Job Mon 8 3/3 1 Job Tue 9 3/3 1 Job Wed 10 3/3 1 Job Thu 11 3/3 1 J…" at bounding box center [420, 266] width 841 height 298
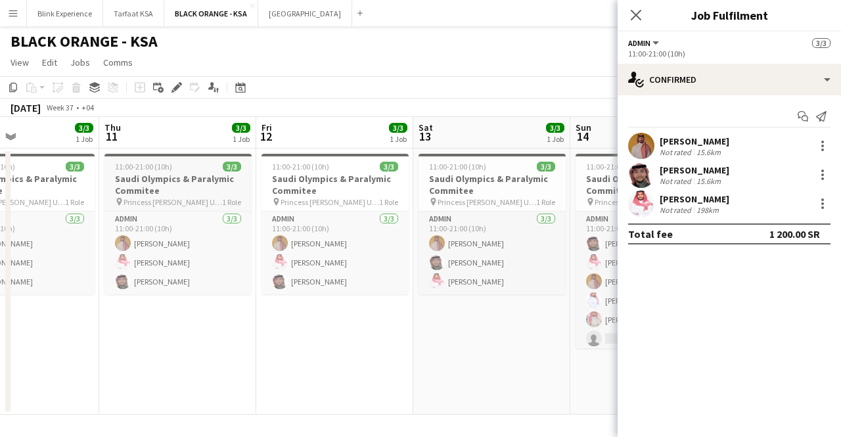
drag, startPoint x: 311, startPoint y: 186, endPoint x: 204, endPoint y: 189, distance: 107.8
click at [187, 194] on app-calendar-viewport "Sun 7 3/3 1 Job Mon 8 3/3 1 Job Tue 9 3/3 1 Job Wed 10 3/3 1 Job Thu 11 3/3 1 J…" at bounding box center [420, 266] width 841 height 298
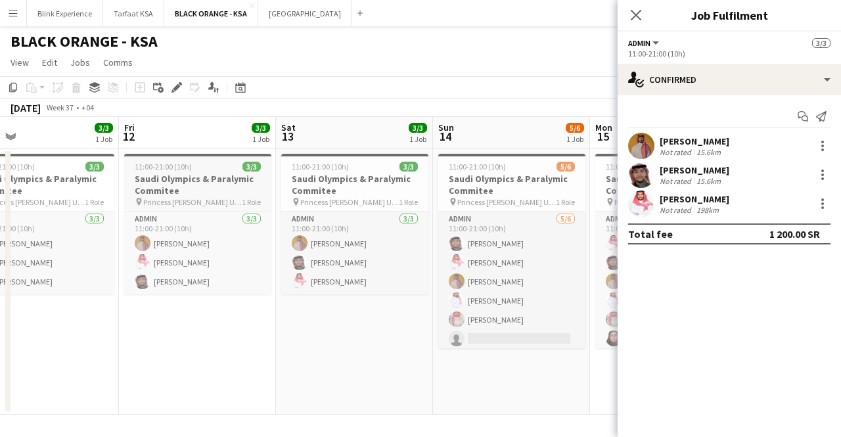
drag, startPoint x: 319, startPoint y: 183, endPoint x: 222, endPoint y: 181, distance: 96.6
click at [177, 189] on app-calendar-viewport "Tue 9 3/3 1 Job Wed 10 3/3 1 Job Thu 11 3/3 1 Job Fri 12 3/3 1 Job Sat 13 3/3 1…" at bounding box center [420, 266] width 841 height 298
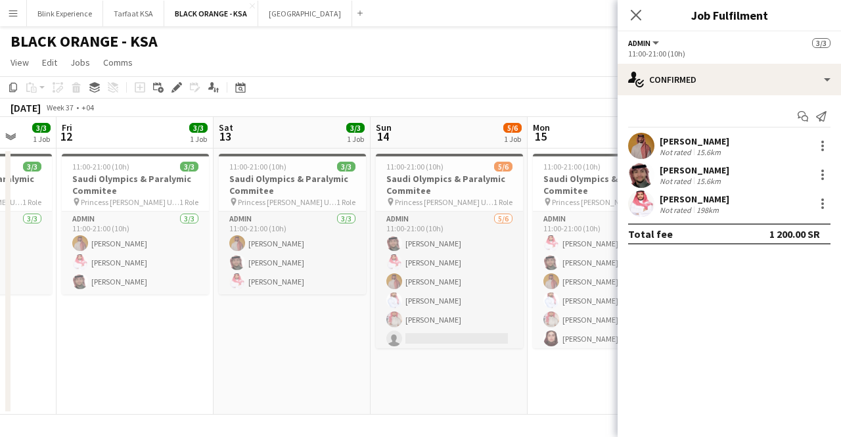
drag, startPoint x: 336, startPoint y: 182, endPoint x: 275, endPoint y: 195, distance: 62.5
click at [275, 195] on app-calendar-viewport "Tue 9 3/3 1 Job Wed 10 3/3 1 Job Thu 11 3/3 1 Job Fri 12 3/3 1 Job Sat 13 3/3 1…" at bounding box center [420, 266] width 841 height 298
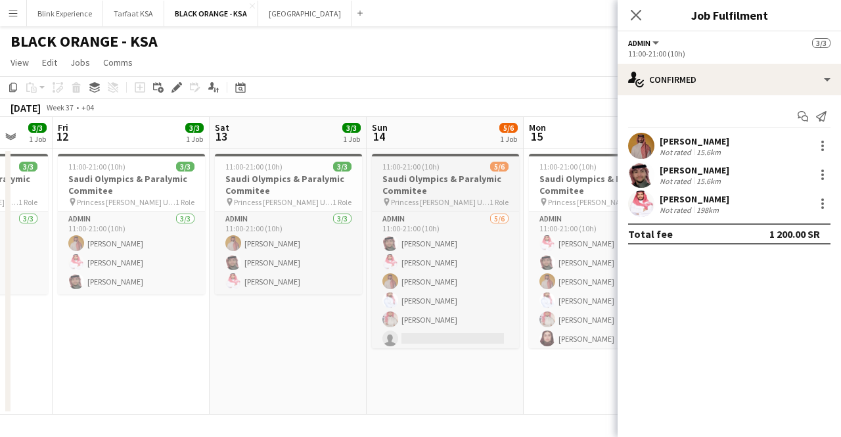
click at [464, 177] on h3 "Saudi Olympics & Paralymic Commitee" at bounding box center [445, 185] width 147 height 24
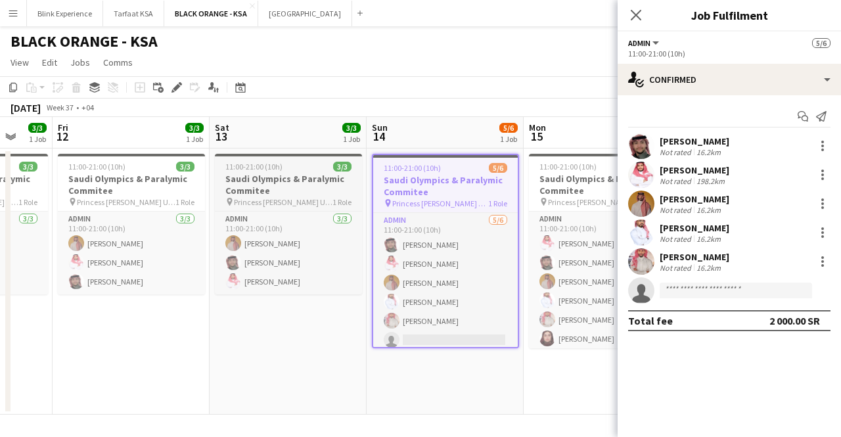
click at [342, 181] on h3 "Saudi Olympics & Paralymic Commitee" at bounding box center [288, 185] width 147 height 24
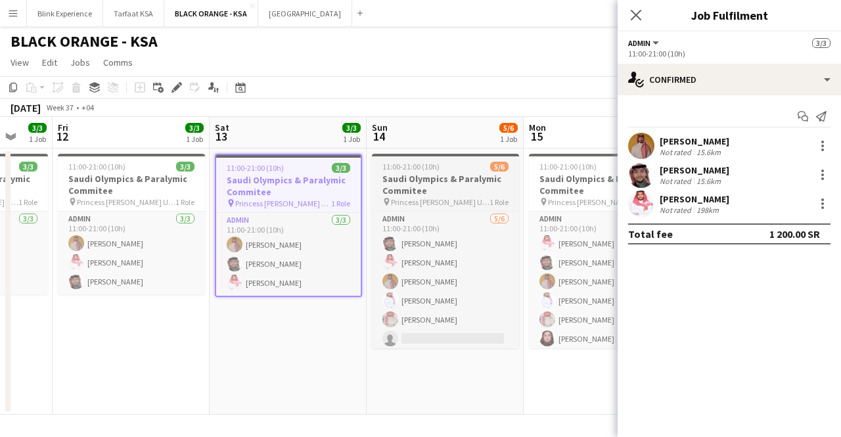
click at [411, 162] on span "11:00-21:00 (10h)" at bounding box center [410, 167] width 57 height 10
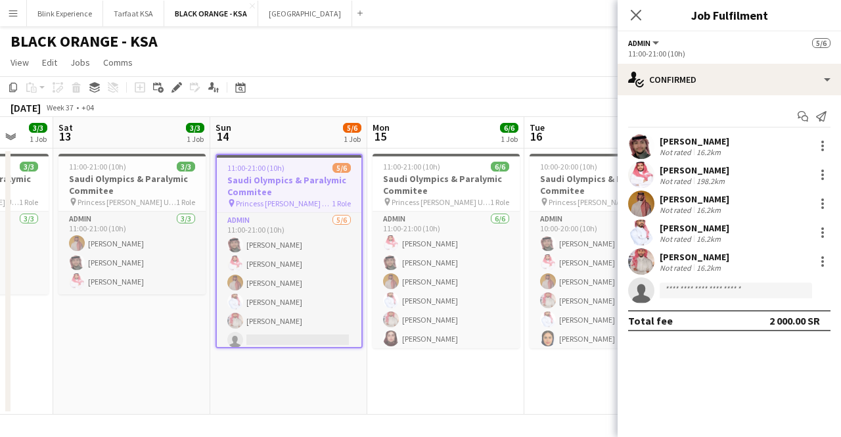
drag, startPoint x: 451, startPoint y: 170, endPoint x: 294, endPoint y: 150, distance: 158.3
click at [294, 150] on app-calendar-viewport "Tue 9 3/3 1 Job Wed 10 3/3 1 Job Thu 11 3/3 1 Job Fri 12 3/3 1 Job Sat 13 3/3 1…" at bounding box center [420, 266] width 841 height 298
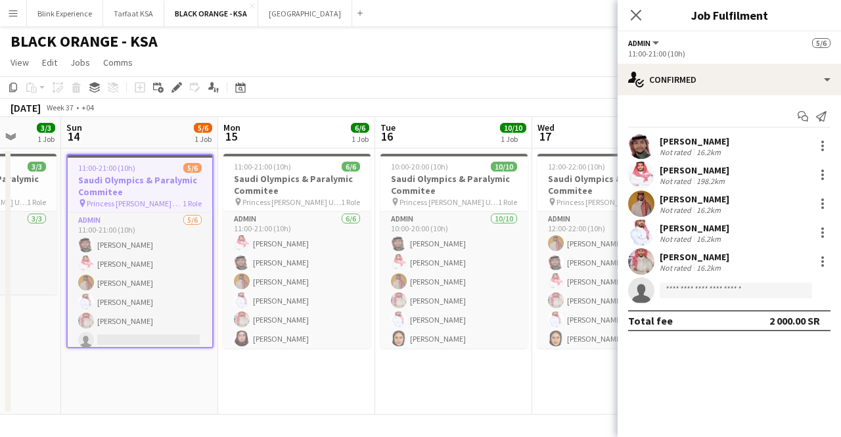
drag, startPoint x: 409, startPoint y: 155, endPoint x: 253, endPoint y: 158, distance: 155.7
click at [255, 159] on app-calendar-viewport "Thu 11 3/3 1 Job Fri 12 3/3 1 Job Sat 13 3/3 1 Job Sun 14 5/6 1 Job Mon 15 6/6 …" at bounding box center [420, 266] width 841 height 298
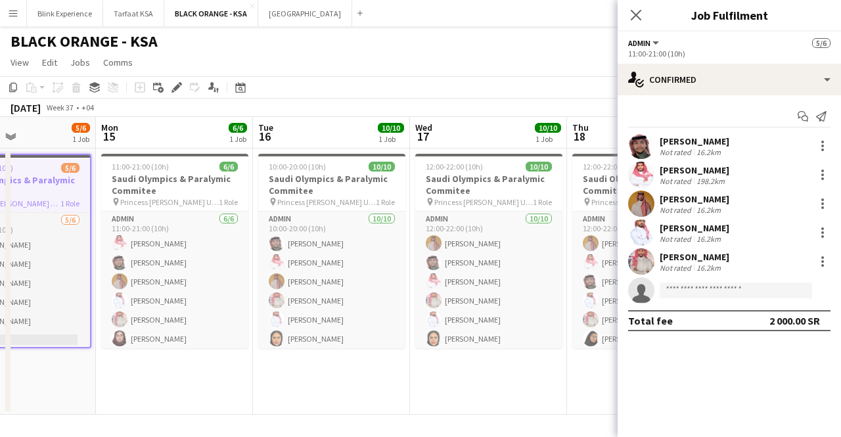
drag, startPoint x: 438, startPoint y: 166, endPoint x: 321, endPoint y: 177, distance: 118.1
click at [321, 177] on app-calendar-viewport "Thu 11 3/3 1 Job Fri 12 3/3 1 Job Sat 13 3/3 1 Job Sun 14 5/6 1 Job Mon 15 6/6 …" at bounding box center [420, 266] width 841 height 298
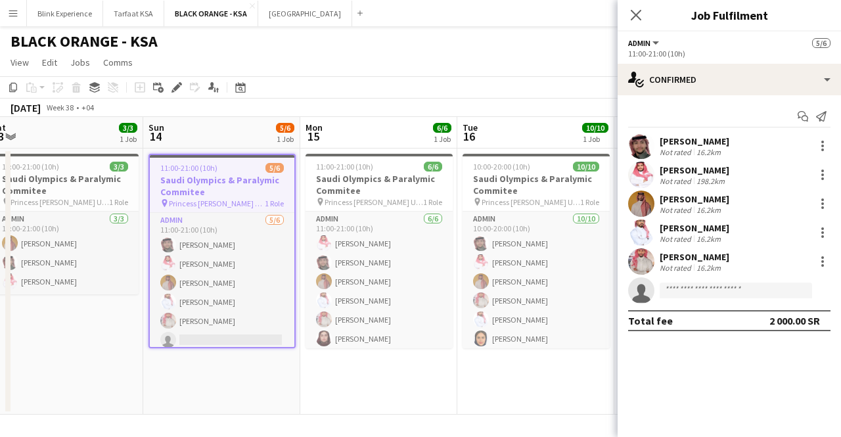
drag, startPoint x: 479, startPoint y: 170, endPoint x: 370, endPoint y: 183, distance: 109.7
click at [370, 183] on app-calendar-viewport "Thu 11 3/3 1 Job Fri 12 3/3 1 Job Sat 13 3/3 1 Job Sun 14 5/6 1 Job Mon 15 6/6 …" at bounding box center [420, 266] width 841 height 298
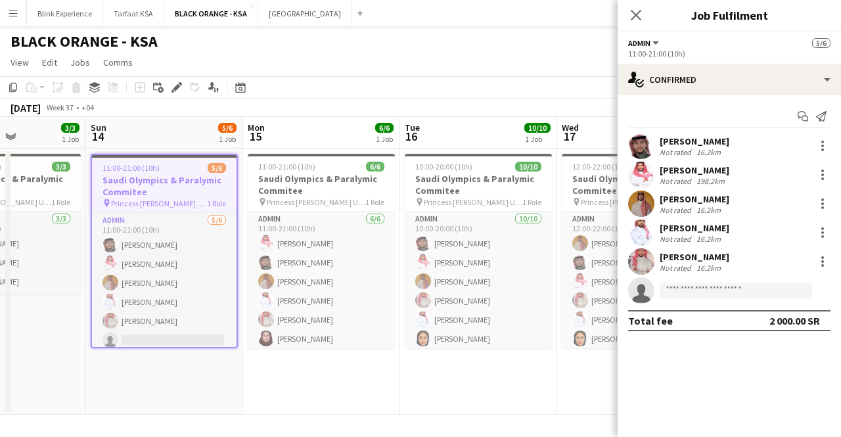
scroll to position [0, 382]
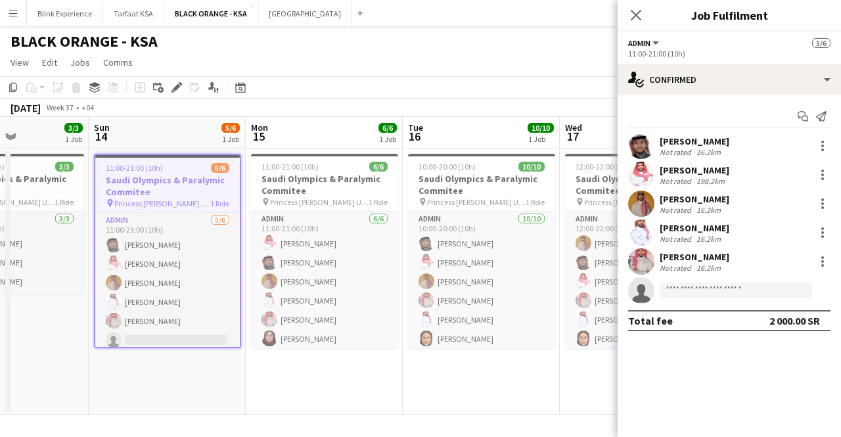
drag, startPoint x: 108, startPoint y: 250, endPoint x: 368, endPoint y: 267, distance: 260.6
click at [368, 267] on app-calendar-viewport "Thu 11 3/3 1 Job Fri 12 3/3 1 Job Sat 13 3/3 1 Job Sun 14 5/6 1 Job Mon 15 6/6 …" at bounding box center [420, 266] width 841 height 298
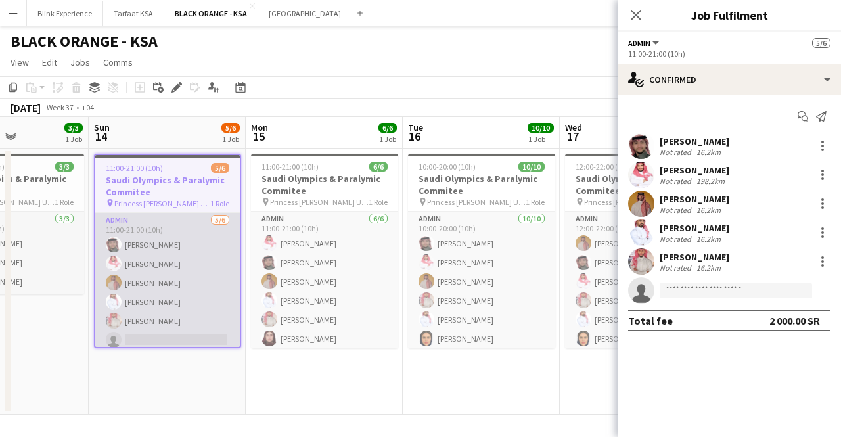
scroll to position [5, 0]
click at [190, 326] on app-card-role "Admin 5/6 11:00-21:00 (10h) SAUD ALQAHTANI Saleh Essam Ahmed Yagmowr Yazeed Alb…" at bounding box center [167, 278] width 144 height 140
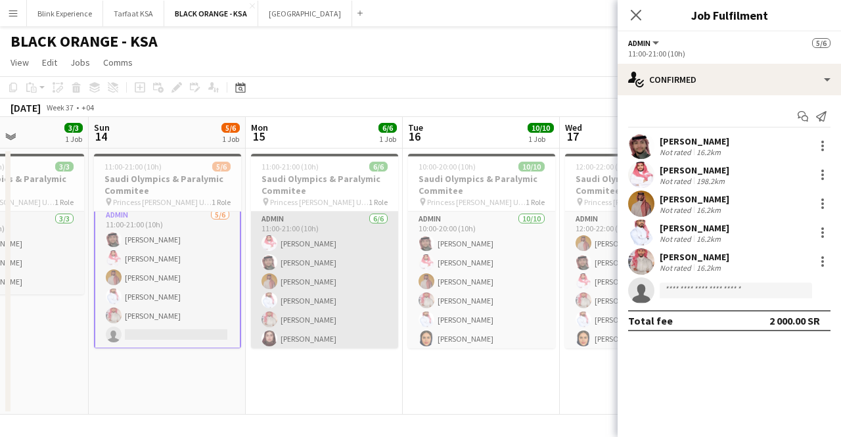
click at [280, 275] on app-card-role "Admin 6/6 11:00-21:00 (10h) Saleh Essam SAUD ALQAHTANI Ahmed Yagmowr Yazeed Alb…" at bounding box center [324, 281] width 147 height 140
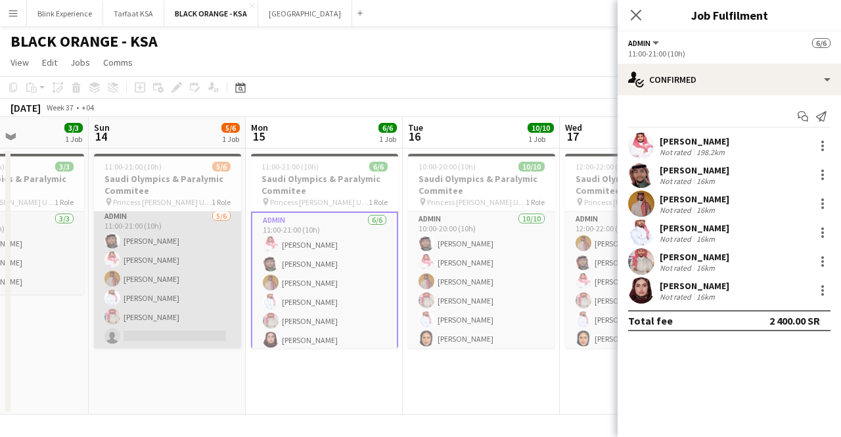
click at [173, 286] on app-card-role "Admin 5/6 11:00-21:00 (10h) SAUD ALQAHTANI Saleh Essam Ahmed Yagmowr Yazeed Alb…" at bounding box center [167, 279] width 147 height 140
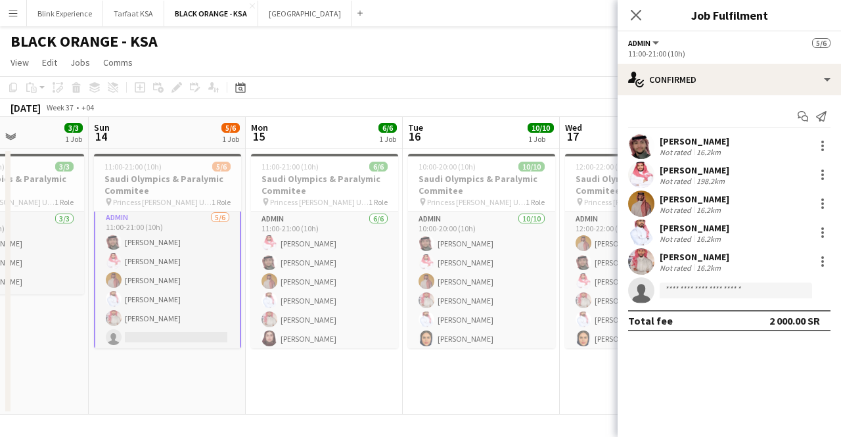
scroll to position [4, 0]
click at [178, 254] on app-card-role "Admin 5/6 11:00-21:00 (10h) SAUD ALQAHTANI Saleh Essam Ahmed Yagmowr Yazeed Alb…" at bounding box center [167, 279] width 147 height 143
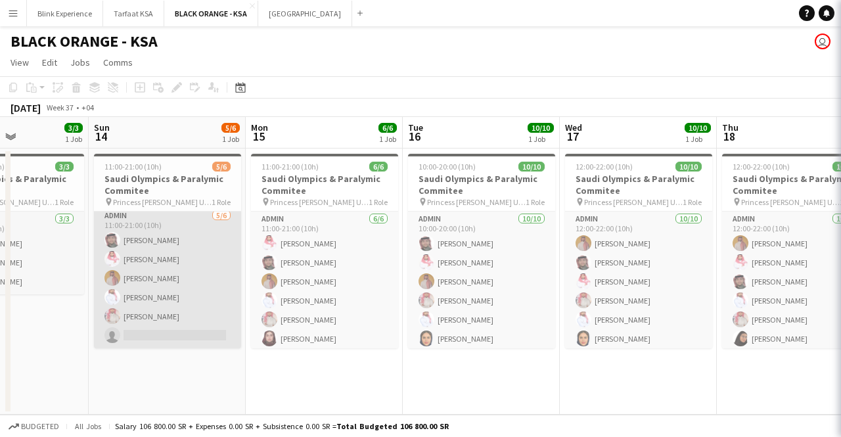
scroll to position [3, 0]
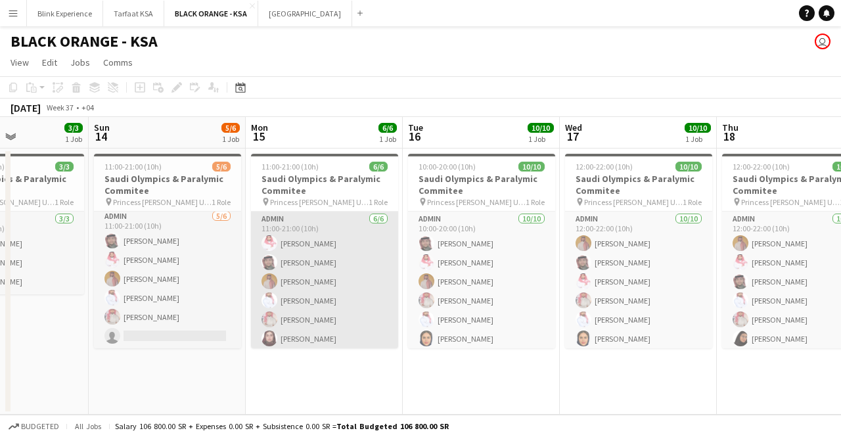
click at [274, 254] on app-card-role "Admin 6/6 11:00-21:00 (10h) Saleh Essam SAUD ALQAHTANI Ahmed Yagmowr Yazeed Alb…" at bounding box center [324, 281] width 147 height 140
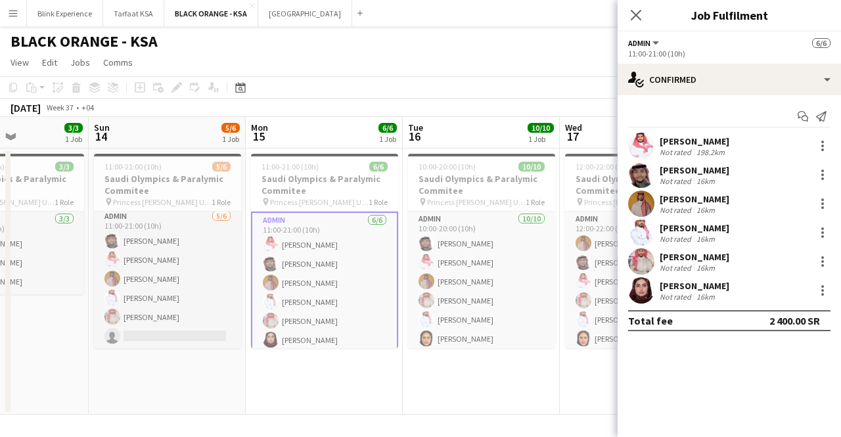
scroll to position [5, 0]
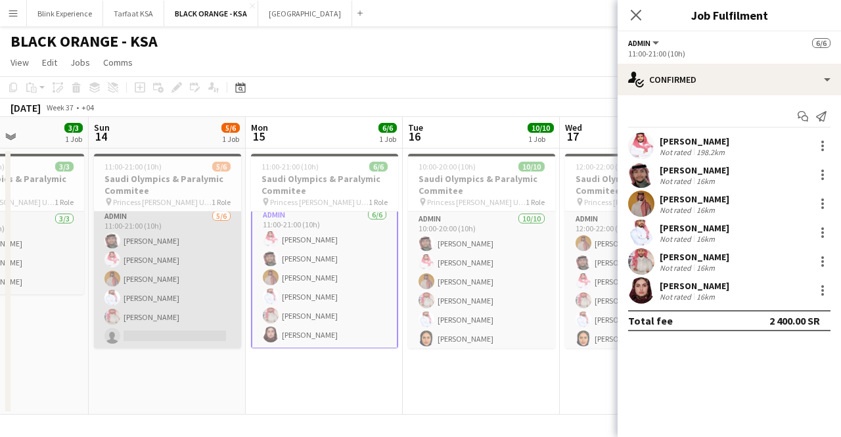
click at [160, 312] on app-card-role "Admin 5/6 11:00-21:00 (10h) SAUD ALQAHTANI Saleh Essam Ahmed Yagmowr Yazeed Alb…" at bounding box center [167, 279] width 147 height 140
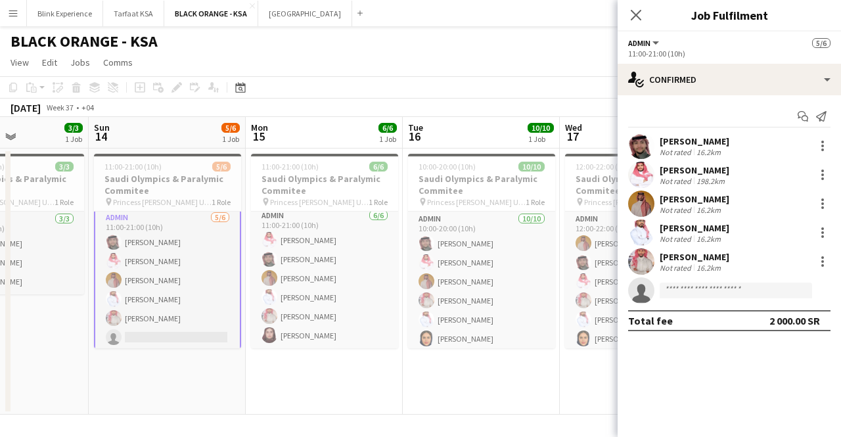
scroll to position [4, 0]
click at [154, 246] on app-card-role "Admin 5/6 11:00-21:00 (10h) SAUD ALQAHTANI Saleh Essam Ahmed Yagmowr Yazeed Alb…" at bounding box center [167, 279] width 147 height 143
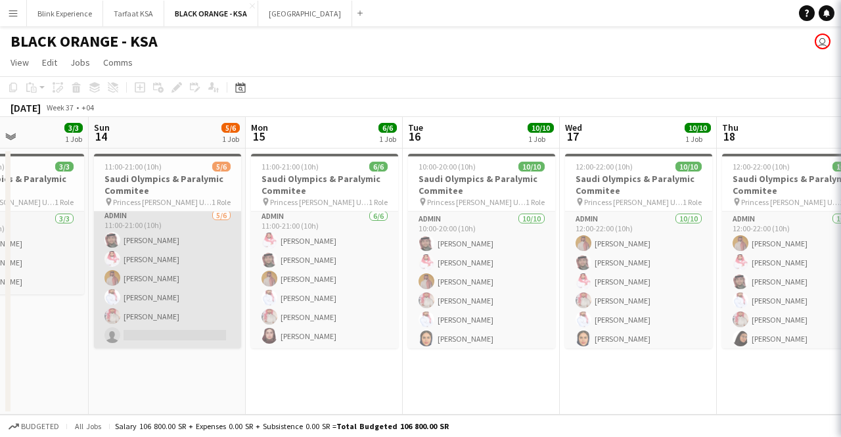
scroll to position [3, 0]
click at [150, 299] on app-card-role "Admin 5/6 11:00-21:00 (10h) SAUD ALQAHTANI Saleh Essam Ahmed Yagmowr Yazeed Alb…" at bounding box center [167, 279] width 147 height 140
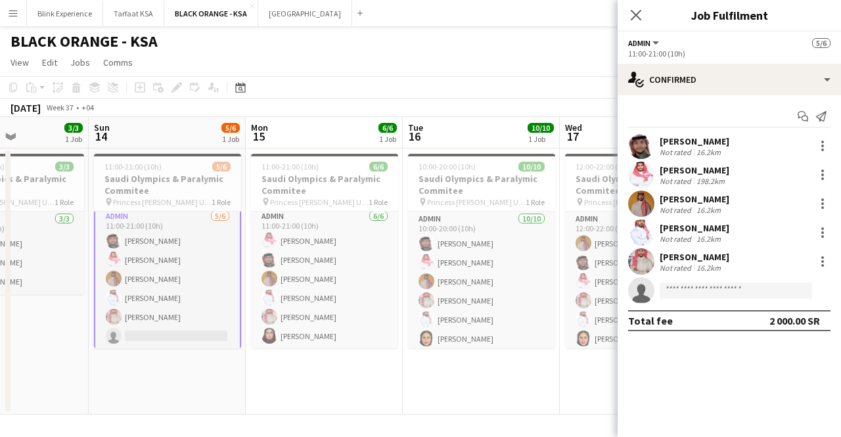
drag, startPoint x: 723, startPoint y: 225, endPoint x: 657, endPoint y: 231, distance: 66.7
click at [657, 231] on div "Yazeed Albassri Not rated 16.2km" at bounding box center [728, 232] width 223 height 26
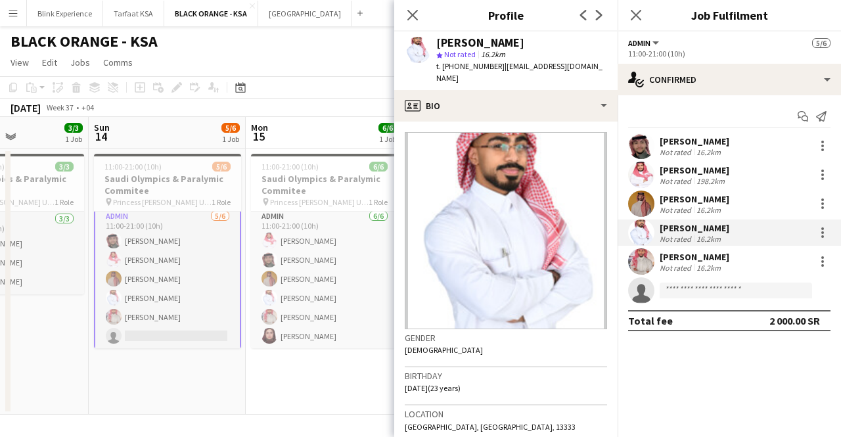
copy div "[PERSON_NAME]"
click at [178, 302] on app-card-role "Admin 5/6 11:00-21:00 (10h) SAUD ALQAHTANI Saleh Essam Ahmed Yagmowr Yazeed Alb…" at bounding box center [167, 279] width 147 height 143
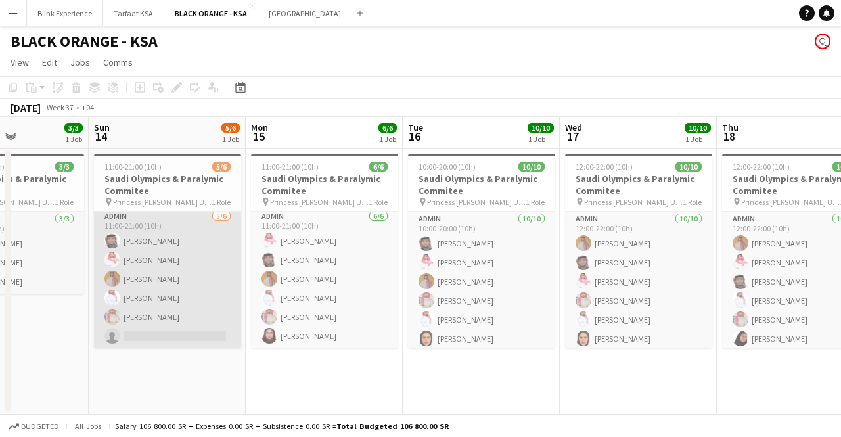
click at [163, 317] on app-card-role "Admin 5/6 11:00-21:00 (10h) SAUD ALQAHTANI Saleh Essam Ahmed Yagmowr Yazeed Alb…" at bounding box center [167, 279] width 147 height 140
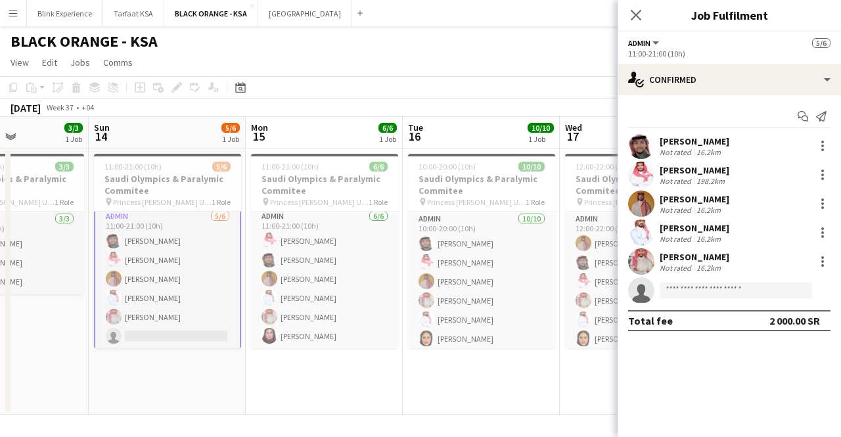
drag, startPoint x: 736, startPoint y: 257, endPoint x: 657, endPoint y: 255, distance: 78.8
click at [657, 255] on div "Ibrahim Alolayan Not rated 16.2km" at bounding box center [728, 261] width 223 height 26
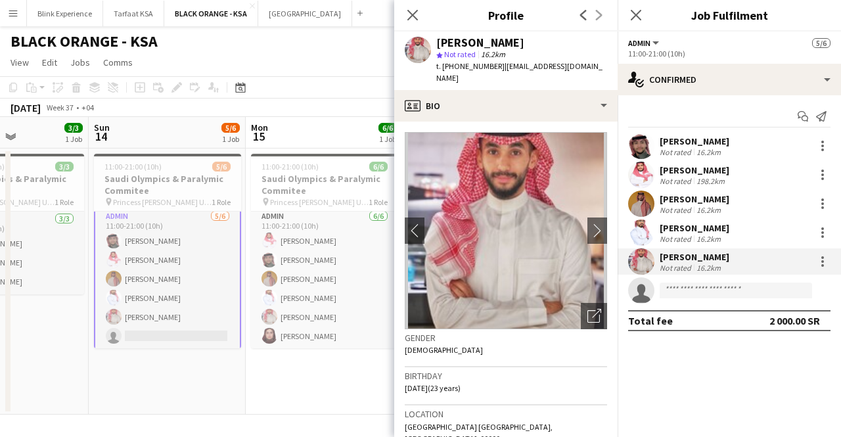
copy div "[PERSON_NAME]"
click at [190, 189] on h3 "Saudi Olympics & Paralymic Commitee" at bounding box center [167, 185] width 147 height 24
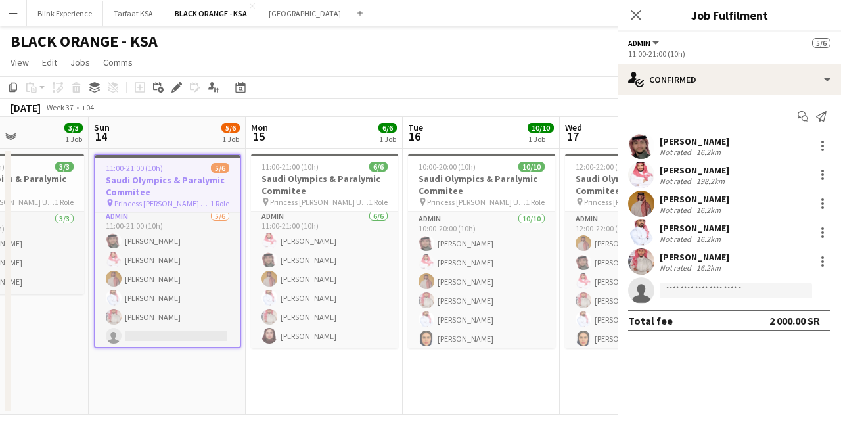
scroll to position [3, 0]
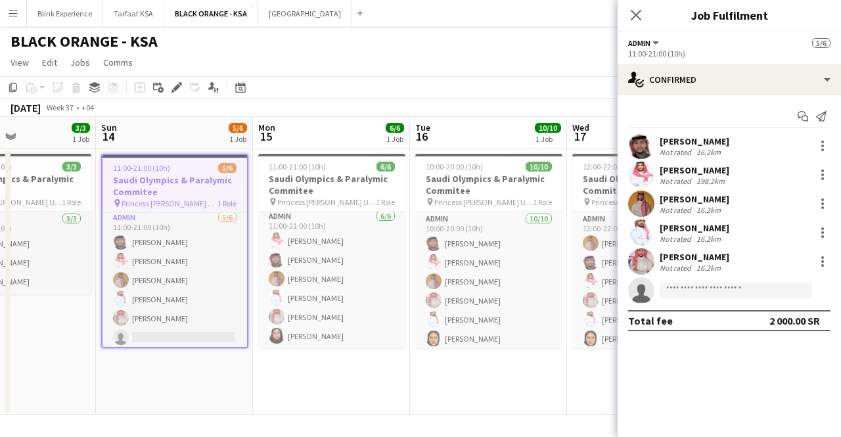
click at [206, 170] on app-calendar-viewport "Thu 11 3/3 1 Job Fri 12 3/3 1 Job Sat 13 3/3 1 Job Sun 14 5/6 1 Job Mon 15 6/6 …" at bounding box center [420, 266] width 841 height 298
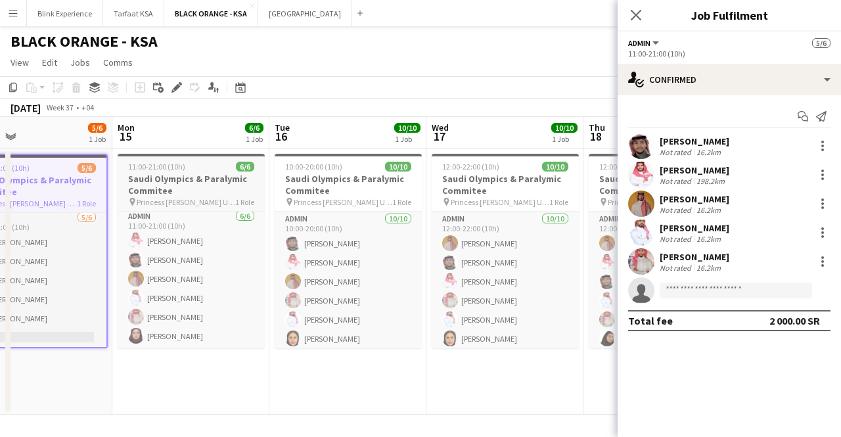
drag, startPoint x: 321, startPoint y: 192, endPoint x: 219, endPoint y: 162, distance: 106.2
click at [175, 176] on app-calendar-viewport "Thu 11 3/3 1 Job Fri 12 3/3 1 Job Sat 13 3/3 1 Job Sun 14 5/6 1 Job Mon 15 6/6 …" at bounding box center [420, 266] width 841 height 298
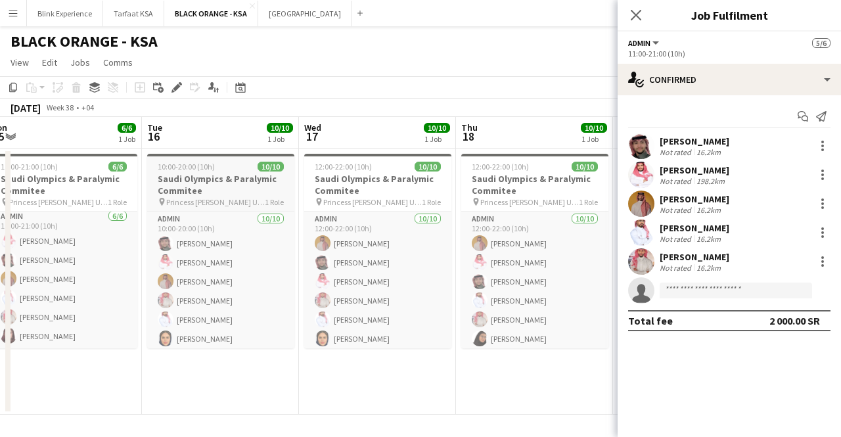
drag, startPoint x: 327, startPoint y: 184, endPoint x: 230, endPoint y: 171, distance: 98.0
click at [205, 177] on app-calendar-viewport "Sat 13 3/3 1 Job Sun 14 5/6 1 Job Mon 15 6/6 1 Job Tue 16 10/10 1 Job Wed 17 10…" at bounding box center [420, 266] width 841 height 298
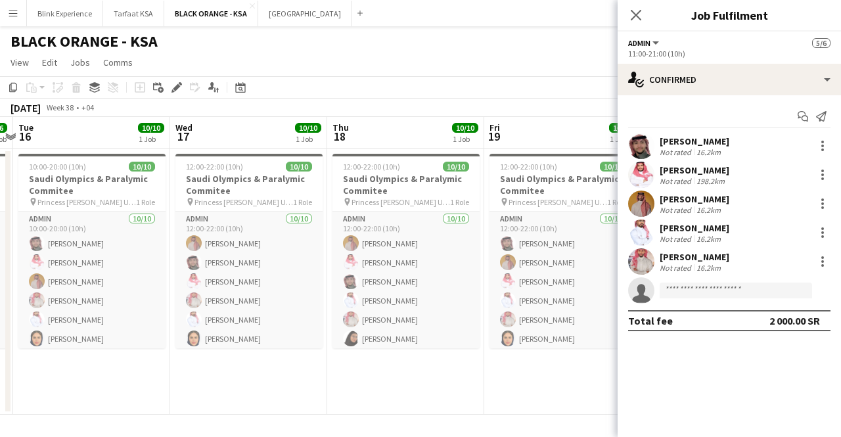
scroll to position [0, 458]
drag, startPoint x: 377, startPoint y: 193, endPoint x: 248, endPoint y: 191, distance: 129.4
click at [248, 191] on app-calendar-viewport "Sat 13 3/3 1 Job Sun 14 5/6 1 Job Mon 15 6/6 1 Job Tue 16 10/10 1 Job Wed 17 10…" at bounding box center [420, 266] width 841 height 298
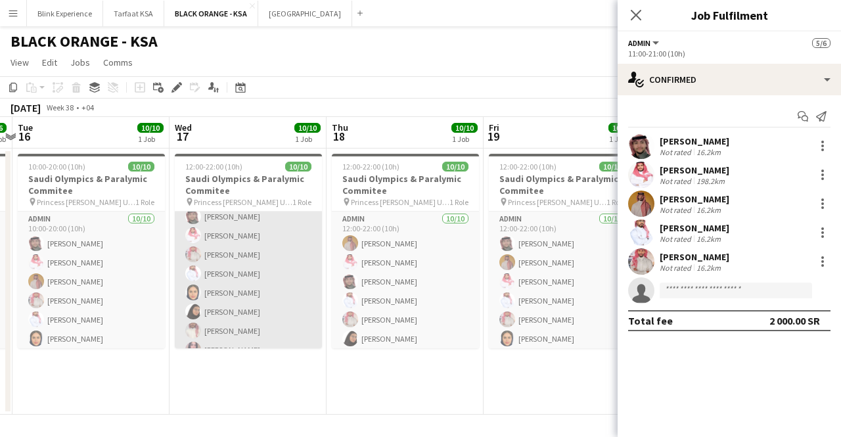
scroll to position [79, 0]
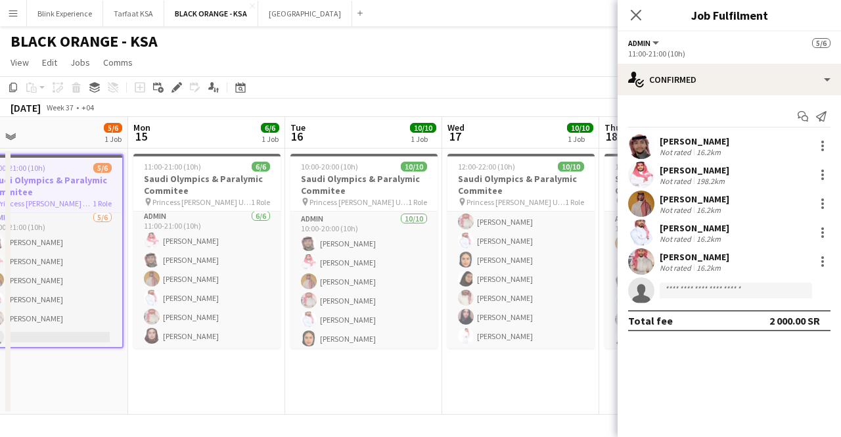
drag, startPoint x: 252, startPoint y: 354, endPoint x: 525, endPoint y: 367, distance: 273.5
click at [525, 367] on app-calendar-viewport "Fri 12 3/3 1 Job Sat 13 3/3 1 Job Sun 14 5/6 1 Job Mon 15 6/6 1 Job Tue 16 10/1…" at bounding box center [420, 266] width 841 height 298
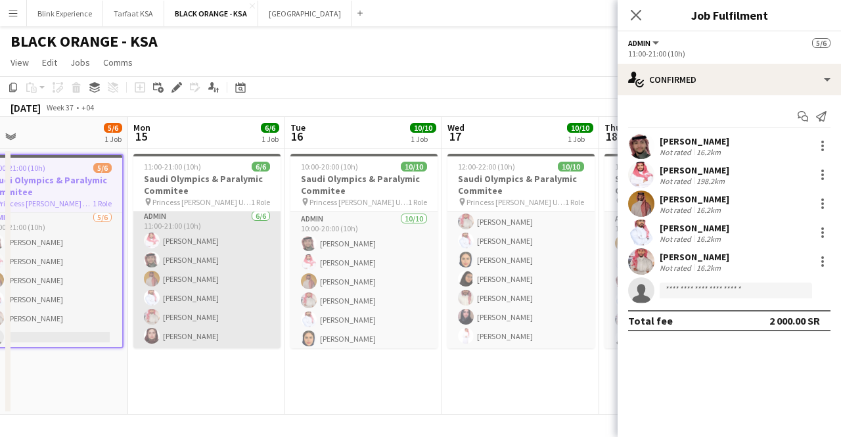
click at [213, 334] on app-card-role "Admin 6/6 11:00-21:00 (10h) Saleh Essam SAUD ALQAHTANI Ahmed Yagmowr Yazeed Alb…" at bounding box center [206, 279] width 147 height 140
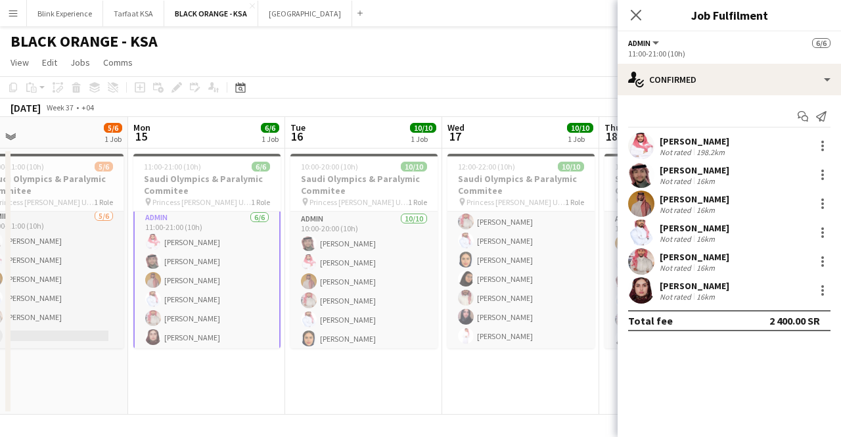
scroll to position [4, 0]
drag, startPoint x: 736, startPoint y: 285, endPoint x: 687, endPoint y: 289, distance: 49.4
click at [687, 289] on div "Noura Abuhaimed Not rated 16km" at bounding box center [728, 290] width 223 height 26
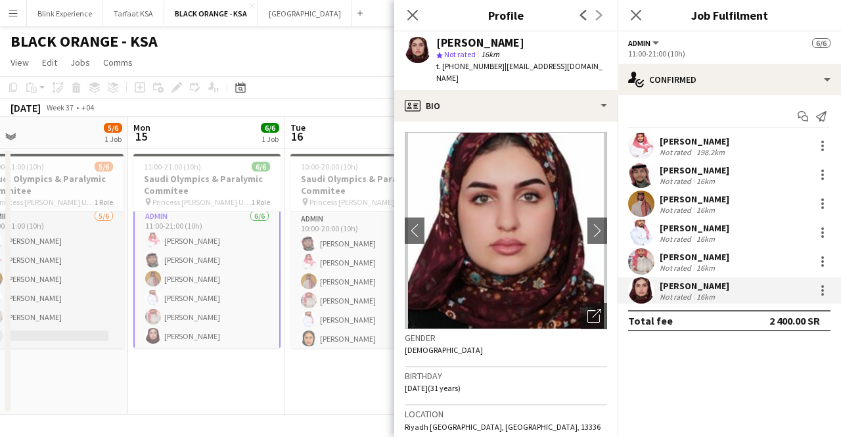
copy div "Abuhaimed"
click at [412, 19] on icon "Close pop-in" at bounding box center [412, 15] width 12 height 12
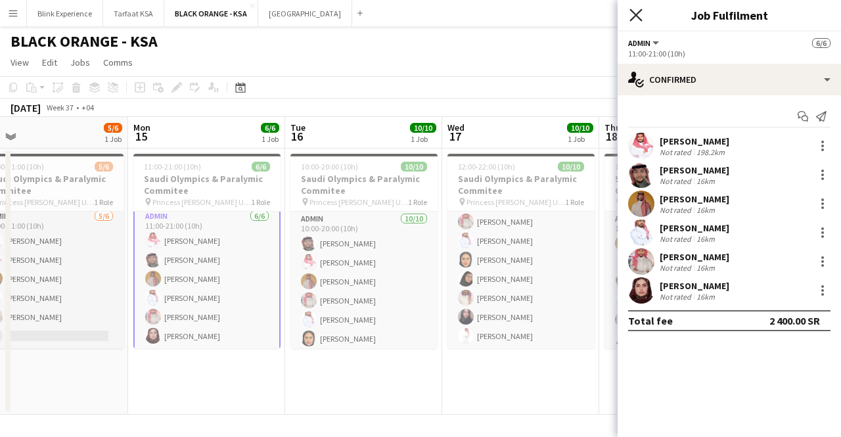
click at [638, 20] on icon "Close pop-in" at bounding box center [635, 15] width 12 height 12
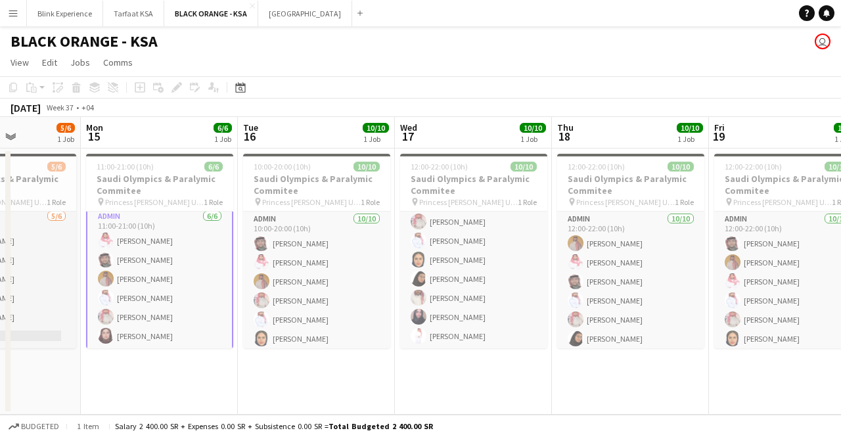
scroll to position [0, 426]
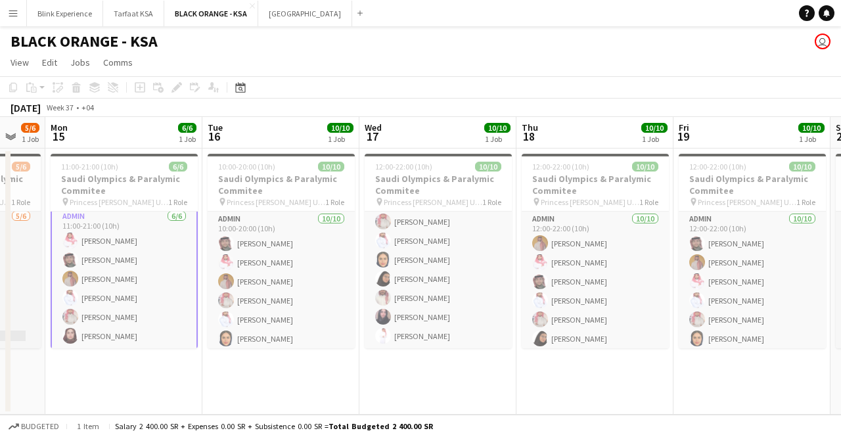
drag, startPoint x: 336, startPoint y: 185, endPoint x: 254, endPoint y: 186, distance: 82.8
click at [254, 186] on app-calendar-viewport "Fri 12 3/3 1 Job Sat 13 3/3 1 Job Sun 14 5/6 1 Job Mon 15 6/6 1 Job Tue 16 10/1…" at bounding box center [420, 266] width 841 height 298
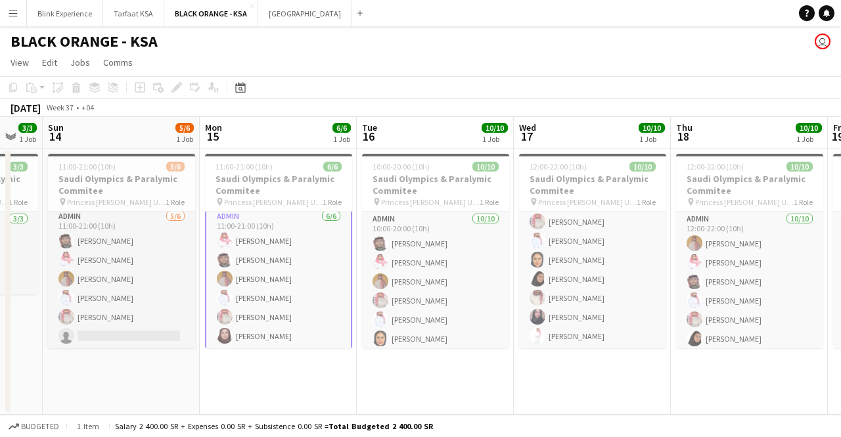
scroll to position [0, 270]
drag, startPoint x: 118, startPoint y: 189, endPoint x: 273, endPoint y: 174, distance: 156.3
click at [273, 174] on app-calendar-viewport "Fri 12 3/3 1 Job Sat 13 3/3 1 Job Sun 14 5/6 1 Job Mon 15 6/6 1 Job Tue 16 10/1…" at bounding box center [420, 266] width 841 height 298
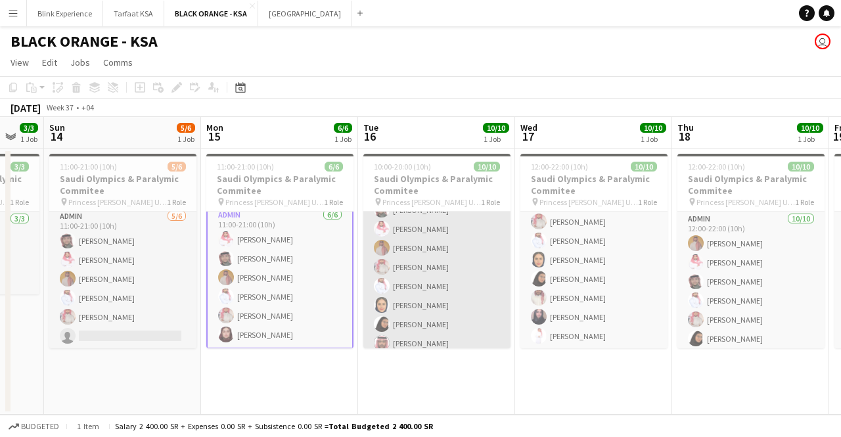
scroll to position [0, 0]
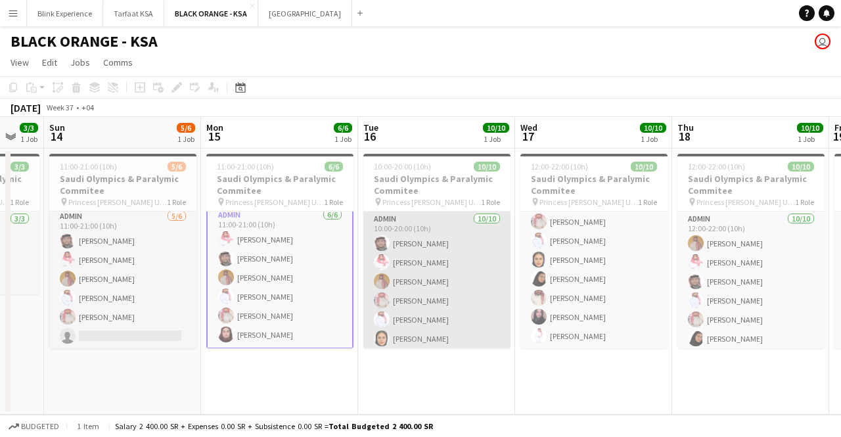
click at [420, 266] on app-card-role "Admin 10/10 10:00-20:00 (10h) SAUD ALQAHTANI Saleh Essam Ahmed Yagmowr Ibrahim …" at bounding box center [436, 319] width 147 height 216
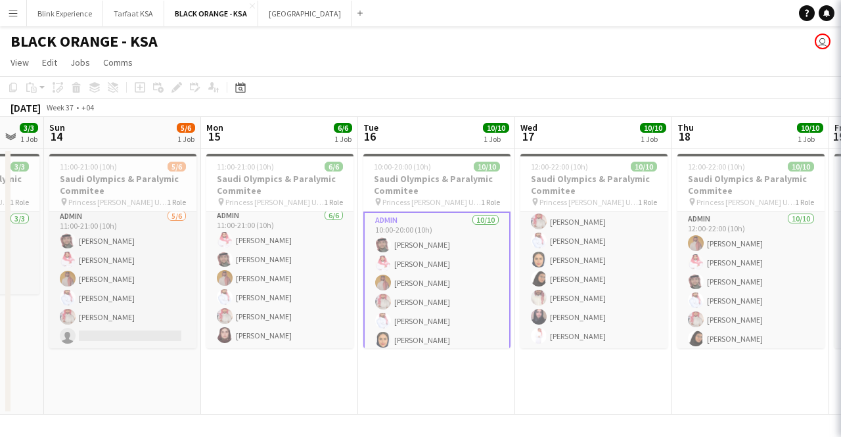
scroll to position [3, 0]
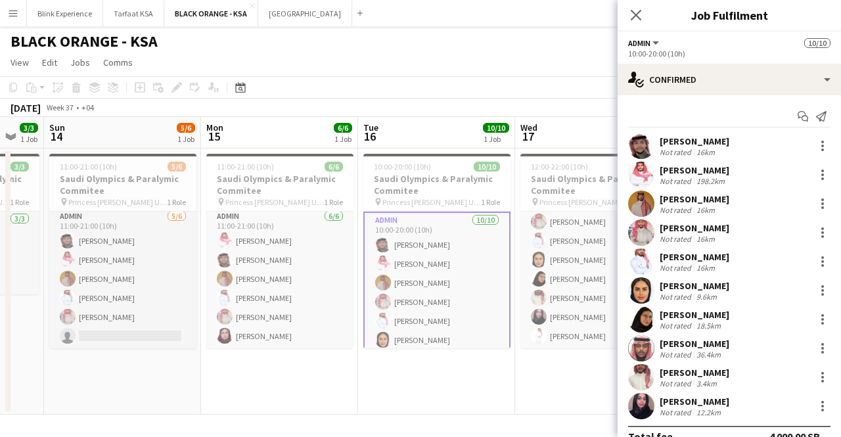
drag, startPoint x: 733, startPoint y: 285, endPoint x: 659, endPoint y: 289, distance: 73.7
click at [659, 289] on div "Maram Alzahrani Not rated 9.6km" at bounding box center [728, 290] width 223 height 26
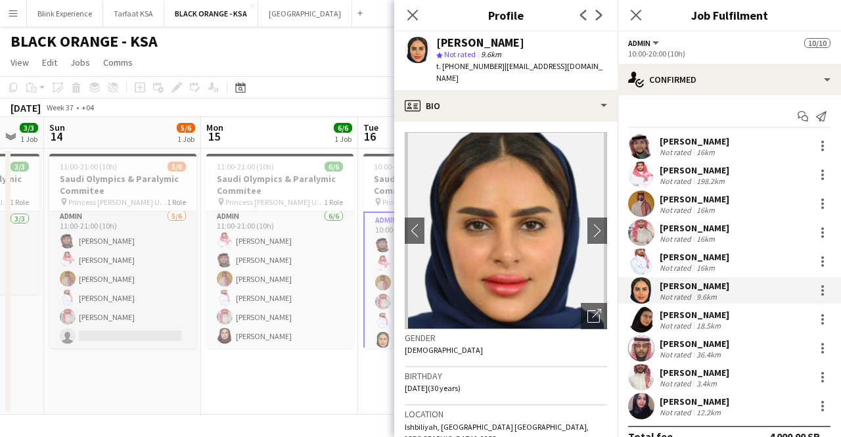
copy div "[PERSON_NAME]"
click at [694, 313] on div "[PERSON_NAME]" at bounding box center [694, 315] width 70 height 12
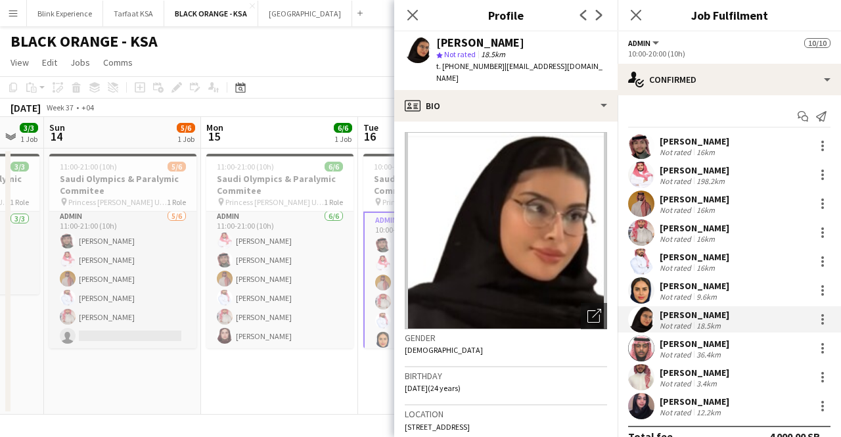
drag, startPoint x: 536, startPoint y: 40, endPoint x: 459, endPoint y: 44, distance: 76.9
click at [459, 44] on div "[PERSON_NAME]" at bounding box center [521, 43] width 171 height 12
click at [460, 44] on div "[PERSON_NAME]" at bounding box center [480, 43] width 88 height 12
drag, startPoint x: 501, startPoint y: 44, endPoint x: 430, endPoint y: 47, distance: 71.6
click at [430, 47] on div "Arwa Alfaraj Arwa star Not rated 18.5km t. +966552473693 | arwabinfaraj1@gmail.…" at bounding box center [505, 61] width 223 height 58
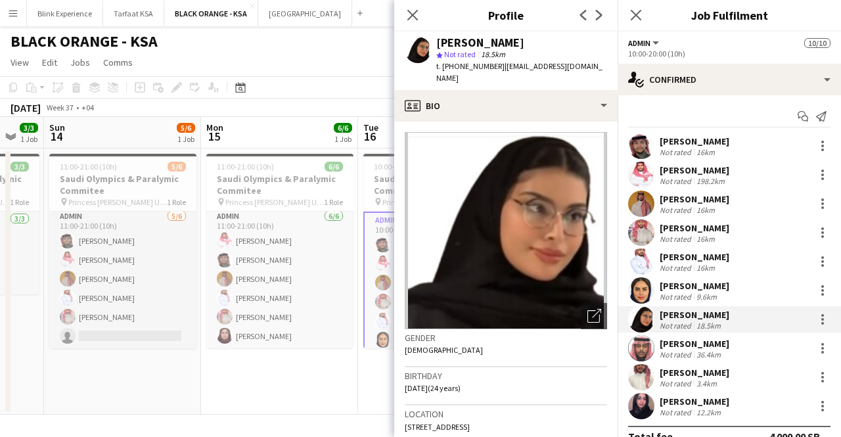
copy div "Arwa Alfaraj"
click at [686, 336] on div "Talal Al saleh Not rated 36.4km" at bounding box center [728, 348] width 223 height 26
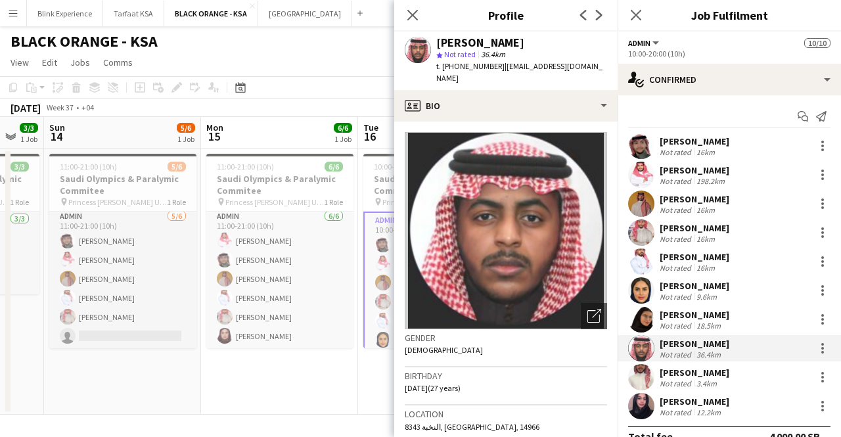
drag, startPoint x: 504, startPoint y: 41, endPoint x: 437, endPoint y: 45, distance: 67.8
click at [437, 45] on div "[PERSON_NAME]" at bounding box center [521, 43] width 171 height 12
copy div "[PERSON_NAME]"
click at [682, 375] on div "[PERSON_NAME]" at bounding box center [694, 372] width 70 height 12
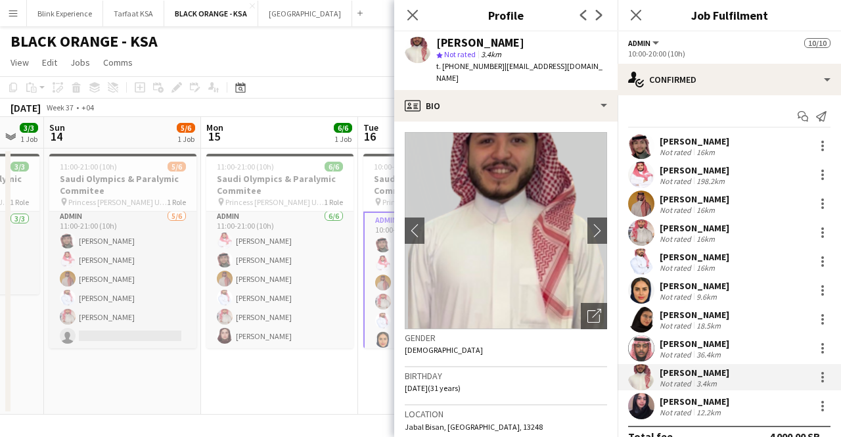
drag, startPoint x: 545, startPoint y: 45, endPoint x: 436, endPoint y: 45, distance: 109.0
click at [436, 45] on div "[PERSON_NAME]" at bounding box center [521, 43] width 171 height 12
copy div "[PERSON_NAME]"
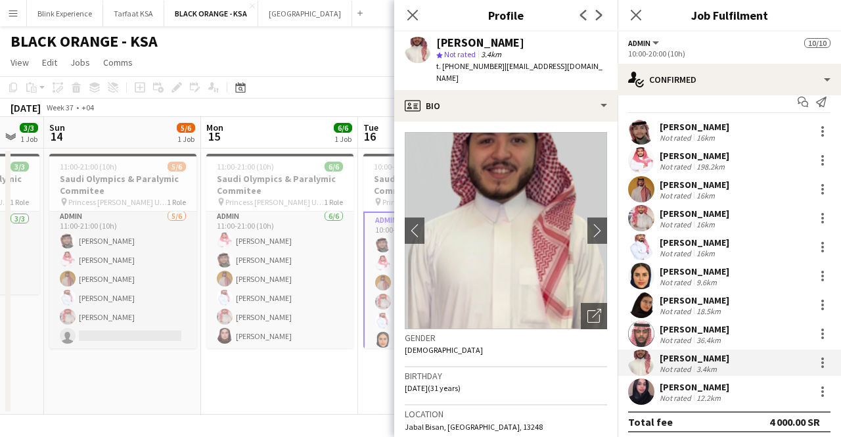
scroll to position [20, 0]
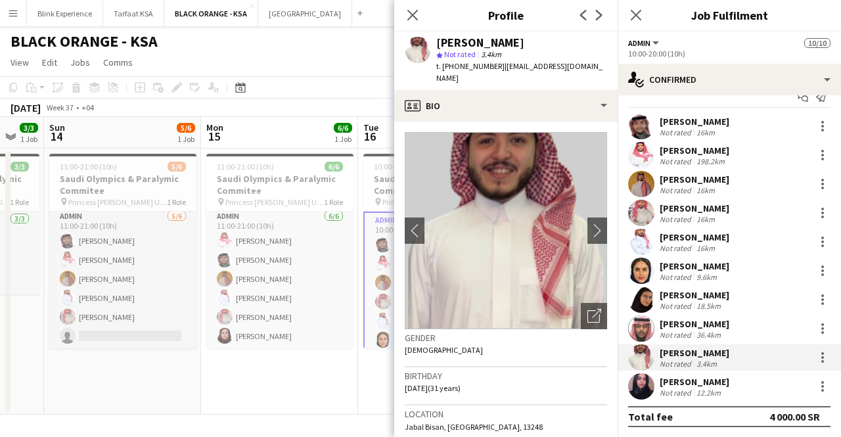
click at [682, 377] on div "[PERSON_NAME]" at bounding box center [694, 382] width 70 height 12
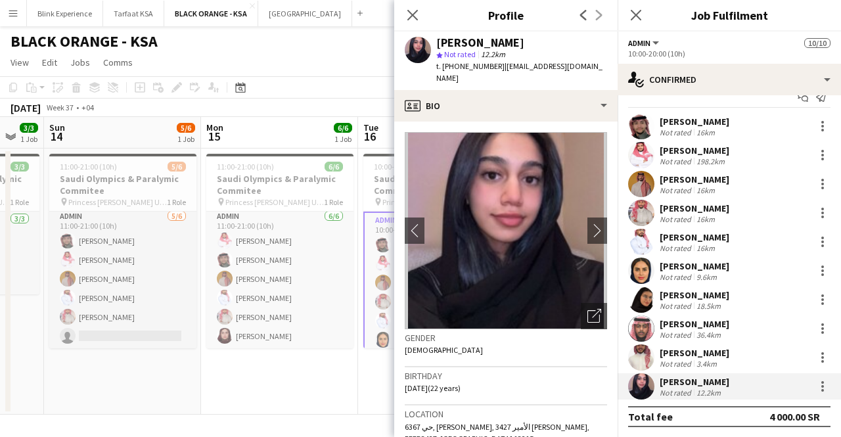
click at [510, 43] on div "[PERSON_NAME]" at bounding box center [480, 43] width 88 height 12
drag, startPoint x: 518, startPoint y: 41, endPoint x: 435, endPoint y: 47, distance: 83.0
click at [435, 47] on div "Haneen Alsaleh star Not rated 12.2km t. +966563931534 | haneen_alsalh@hotmail.c…" at bounding box center [505, 61] width 223 height 58
copy div "[PERSON_NAME]"
click at [636, 16] on icon "Close pop-in" at bounding box center [635, 15] width 12 height 12
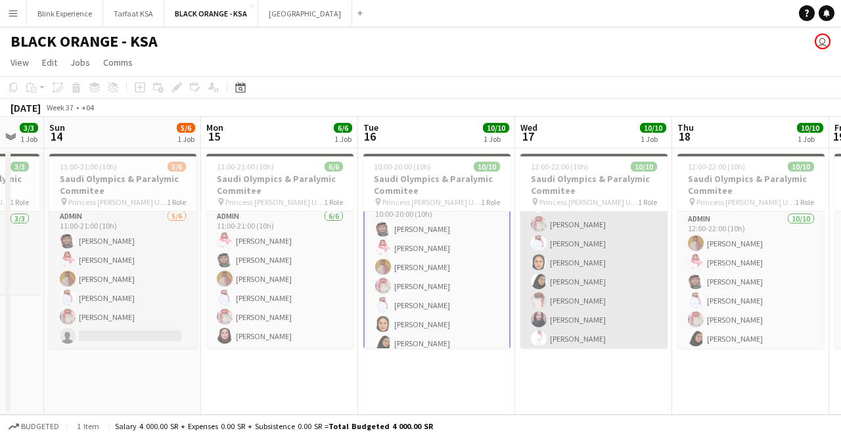
scroll to position [79, 0]
click at [594, 245] on app-card-role "Admin 10/10 12:00-22:00 (10h) Ahmed Yagmowr SAUD ALQAHTANI Saleh Essam Ibrahim …" at bounding box center [593, 241] width 147 height 216
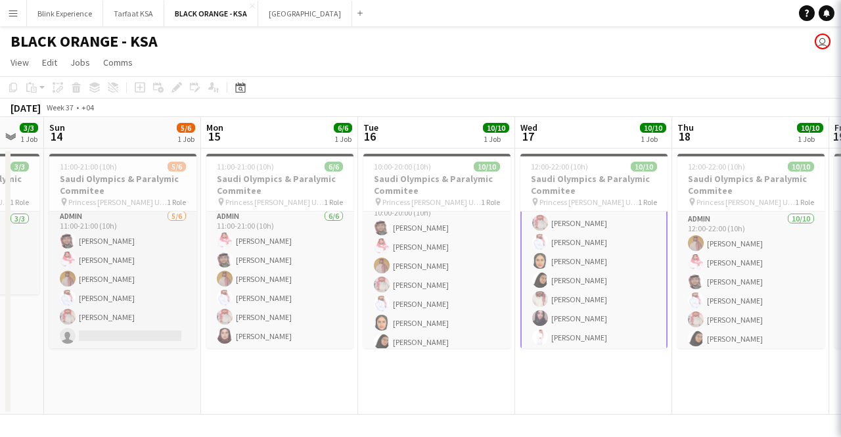
scroll to position [80, 0]
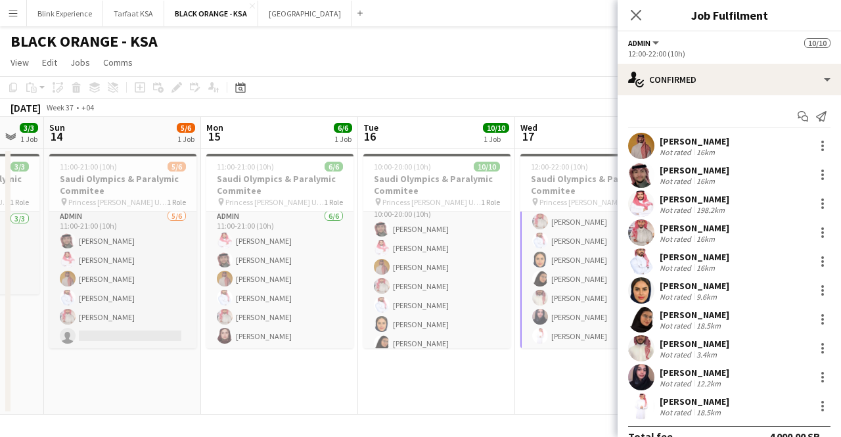
click at [699, 283] on div "[PERSON_NAME]" at bounding box center [694, 286] width 70 height 12
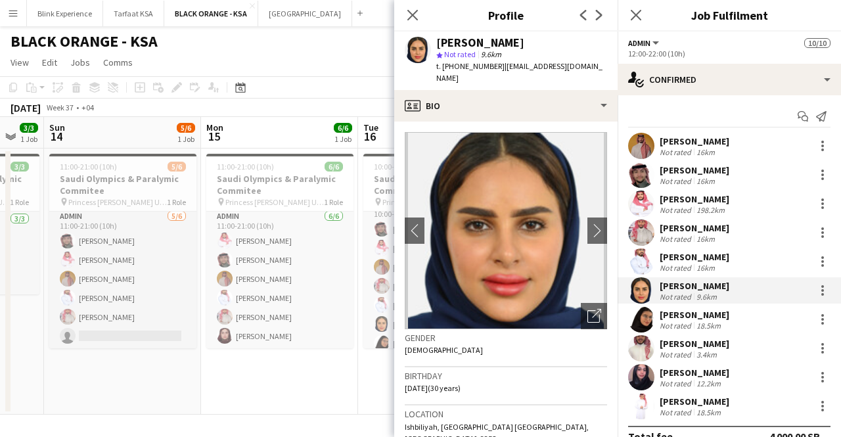
drag, startPoint x: 528, startPoint y: 40, endPoint x: 436, endPoint y: 45, distance: 92.1
click at [436, 45] on div "[PERSON_NAME]" at bounding box center [521, 43] width 171 height 12
copy div "[PERSON_NAME]"
click at [696, 312] on div "[PERSON_NAME]" at bounding box center [694, 315] width 70 height 12
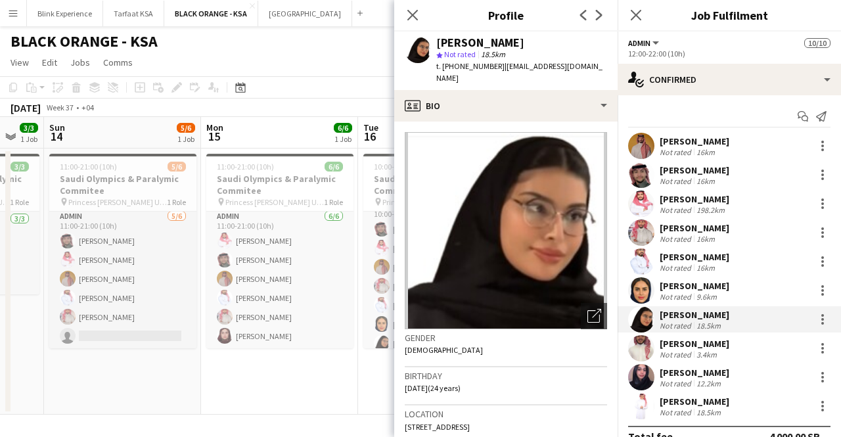
click at [534, 43] on div "[PERSON_NAME]" at bounding box center [521, 43] width 171 height 12
drag, startPoint x: 499, startPoint y: 44, endPoint x: 433, endPoint y: 43, distance: 66.3
click at [433, 43] on div "Arwa Alfaraj Arwa star Not rated 18.5km t. +966552473693 | arwabinfaraj1@gmail.…" at bounding box center [505, 61] width 223 height 58
copy div "Arwa Alfaraj"
click at [671, 347] on div "[PERSON_NAME]" at bounding box center [694, 344] width 70 height 12
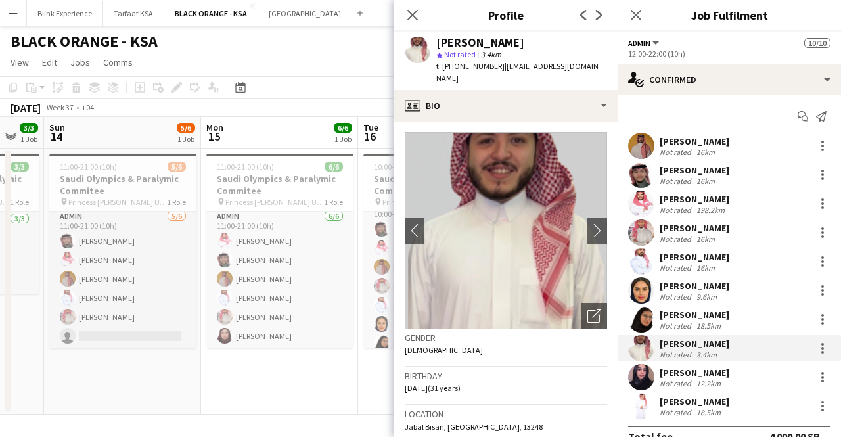
drag, startPoint x: 543, startPoint y: 40, endPoint x: 436, endPoint y: 45, distance: 106.5
click at [436, 45] on div "[PERSON_NAME]" at bounding box center [521, 43] width 171 height 12
click at [672, 378] on div "Not rated" at bounding box center [676, 383] width 34 height 10
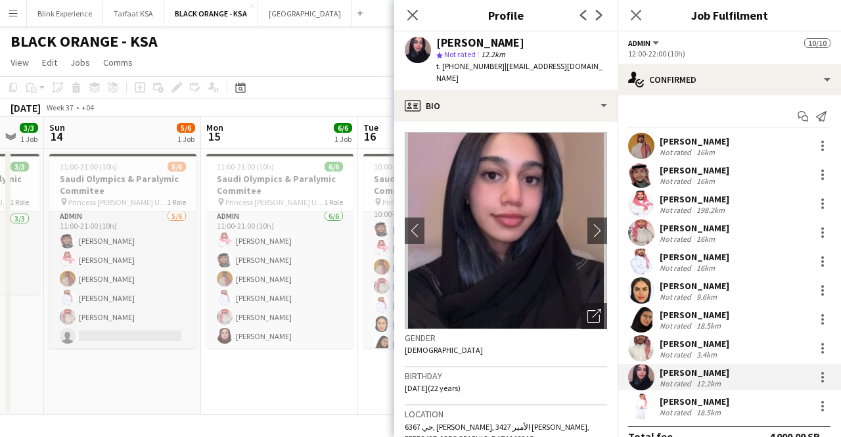
click at [516, 43] on div "[PERSON_NAME]" at bounding box center [521, 43] width 171 height 12
drag, startPoint x: 516, startPoint y: 43, endPoint x: 439, endPoint y: 47, distance: 77.6
click at [439, 47] on div "[PERSON_NAME]" at bounding box center [521, 43] width 171 height 12
click at [666, 396] on div "[PERSON_NAME]" at bounding box center [694, 401] width 70 height 12
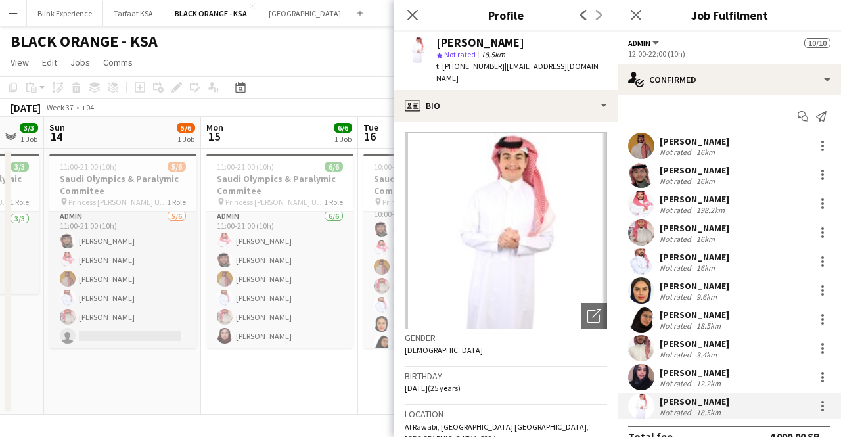
drag, startPoint x: 528, startPoint y: 41, endPoint x: 437, endPoint y: 43, distance: 91.3
click at [437, 43] on div "[PERSON_NAME]" at bounding box center [521, 43] width 171 height 12
click at [279, 167] on div "11:00-21:00 (10h) 6/6" at bounding box center [279, 167] width 147 height 10
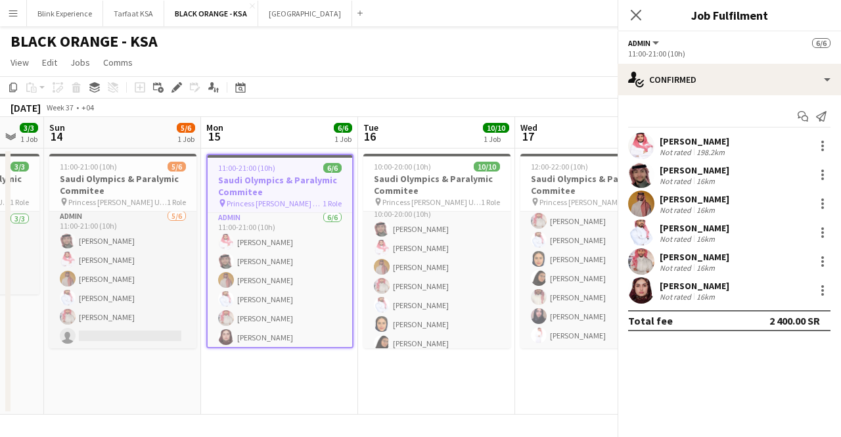
scroll to position [79, 0]
click at [108, 177] on h3 "Saudi Olympics & Paralymic Commitee" at bounding box center [122, 185] width 147 height 24
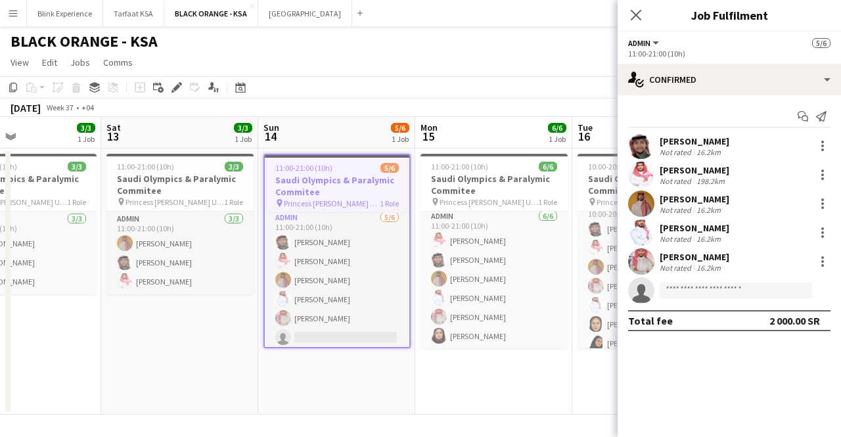
drag, startPoint x: 102, startPoint y: 177, endPoint x: 318, endPoint y: 160, distance: 216.1
click at [317, 160] on app-calendar-viewport "Wed 10 3/3 1 Job Thu 11 3/3 1 Job Fri 12 3/3 1 Job Sat 13 3/3 1 Job Sun 14 5/6 …" at bounding box center [420, 266] width 841 height 298
click at [171, 169] on span "11:00-21:00 (10h)" at bounding box center [146, 167] width 57 height 10
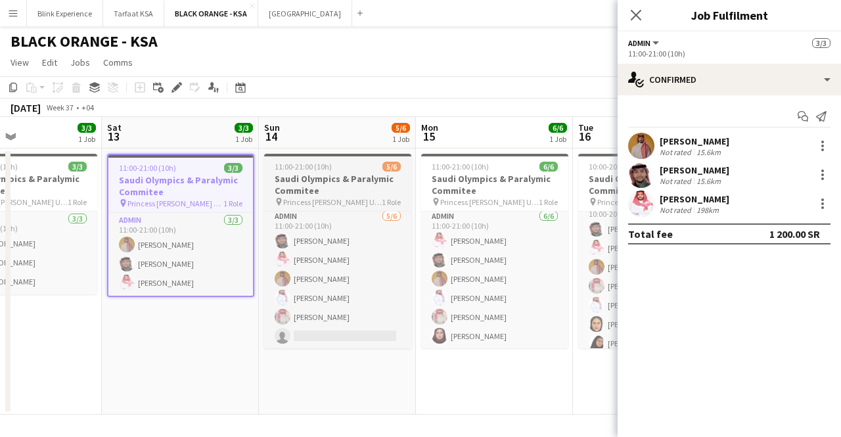
click at [327, 174] on h3 "Saudi Olympics & Paralymic Commitee" at bounding box center [337, 185] width 147 height 24
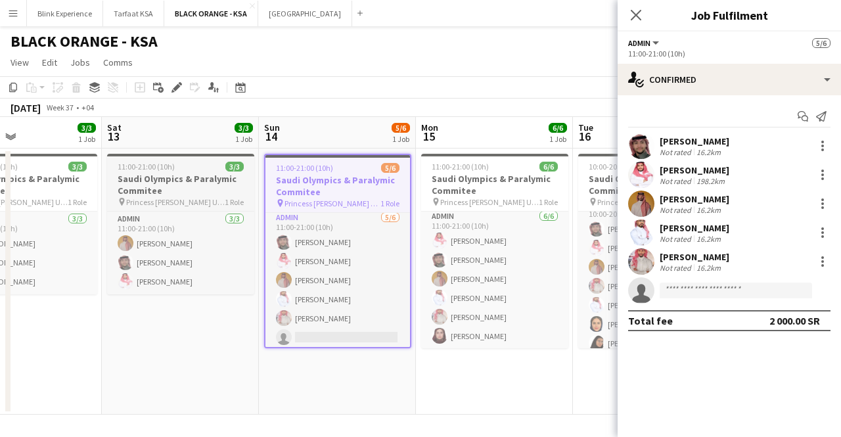
click at [180, 170] on div "11:00-21:00 (10h) 3/3" at bounding box center [180, 167] width 147 height 10
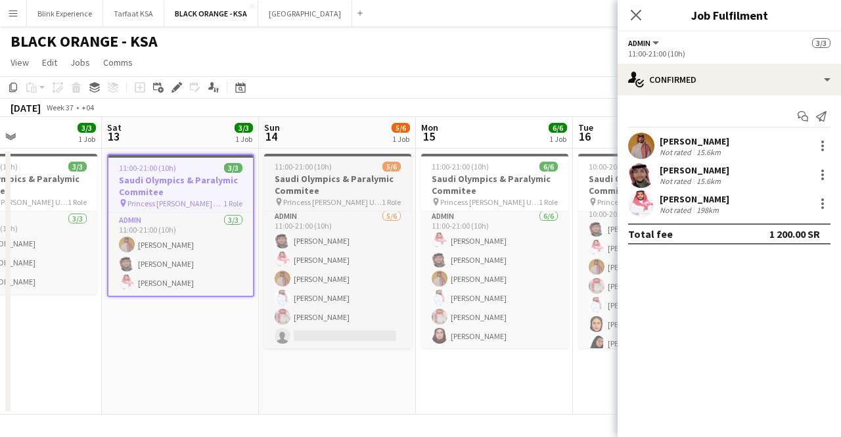
click at [286, 177] on h3 "Saudi Olympics & Paralymic Commitee" at bounding box center [337, 185] width 147 height 24
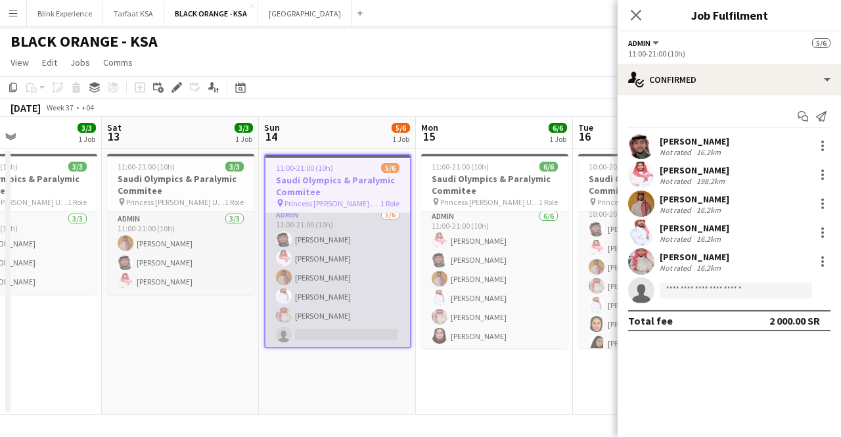
scroll to position [0, 0]
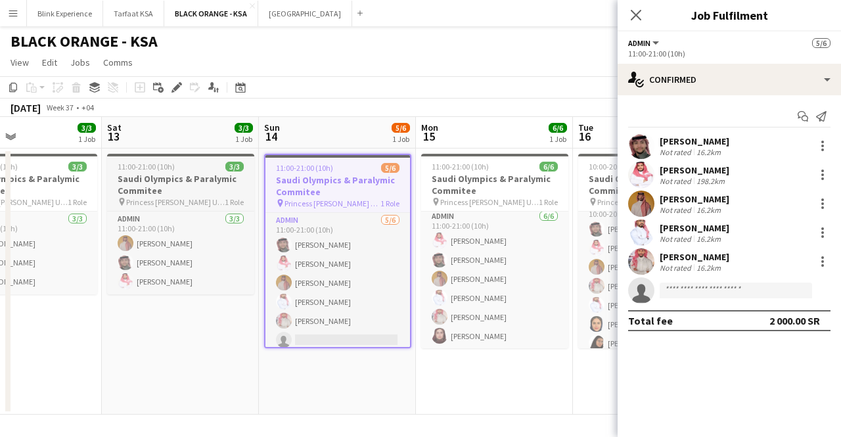
click at [220, 180] on h3 "Saudi Olympics & Paralymic Commitee" at bounding box center [180, 185] width 147 height 24
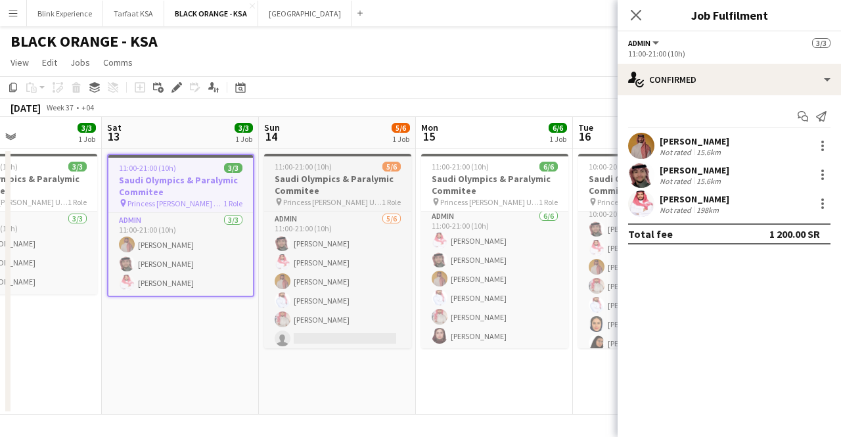
click at [303, 171] on span "11:00-21:00 (10h)" at bounding box center [303, 167] width 57 height 10
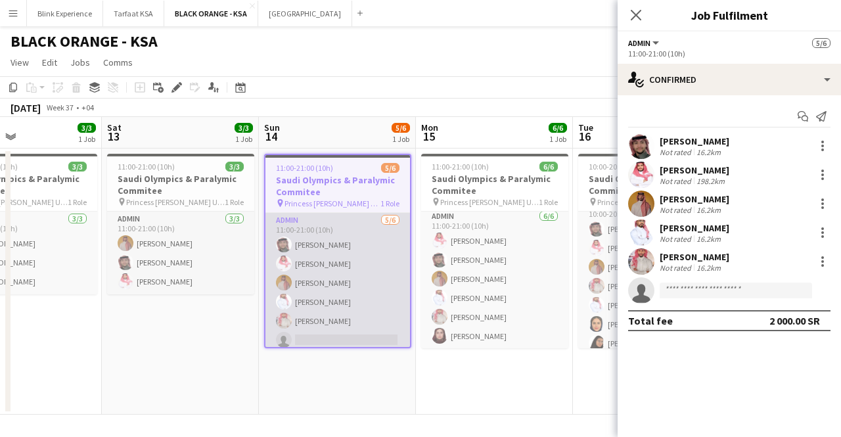
scroll to position [5, 0]
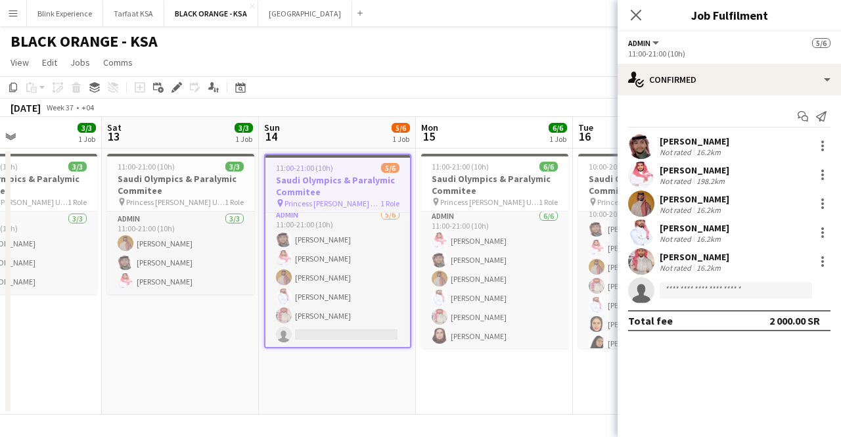
click at [327, 179] on h3 "Saudi Olympics & Paralymic Commitee" at bounding box center [337, 186] width 144 height 24
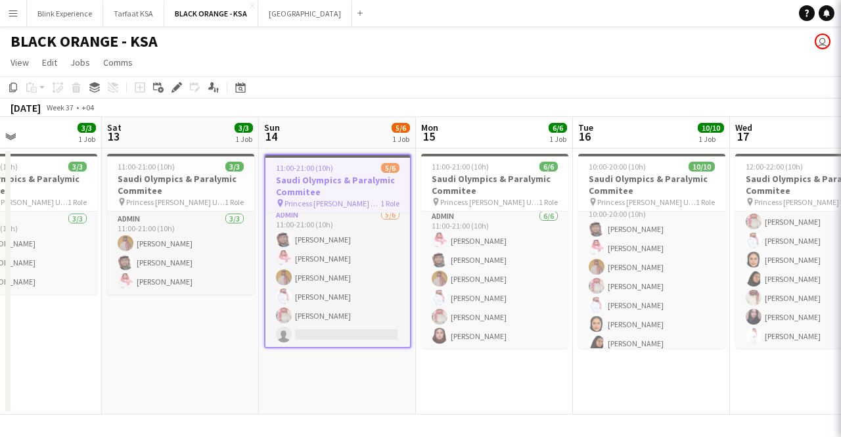
scroll to position [3, 0]
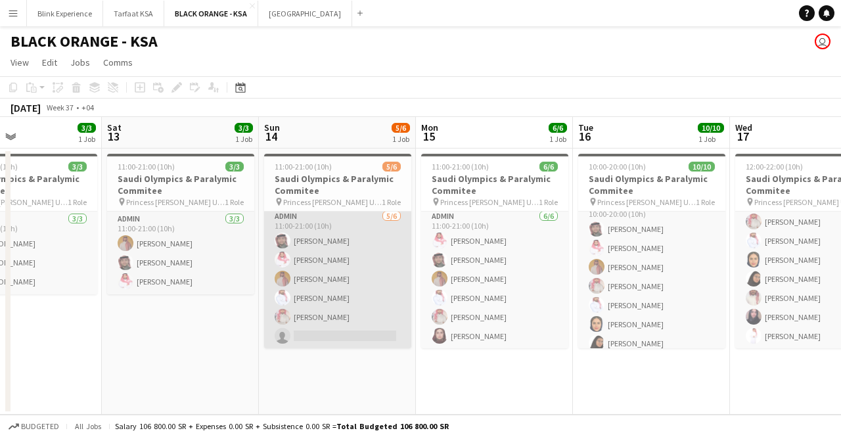
click at [319, 289] on app-card-role "Admin 5/6 11:00-21:00 (10h) SAUD ALQAHTANI Saleh Essam Ahmed Yagmowr Yazeed Alb…" at bounding box center [337, 279] width 147 height 140
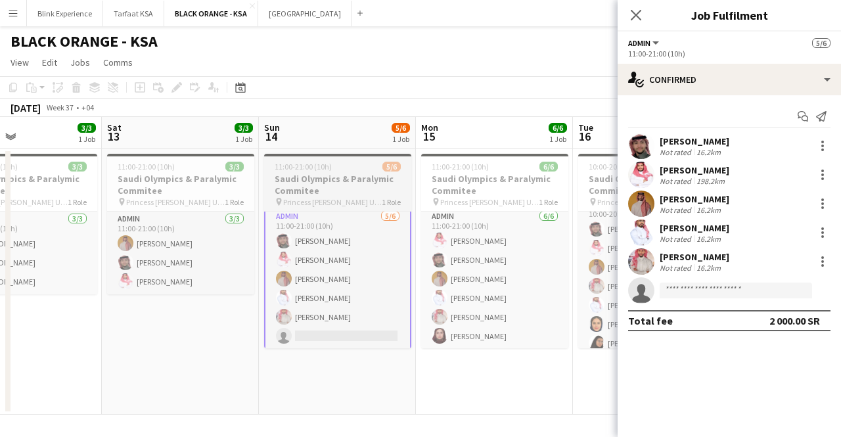
click at [312, 185] on h3 "Saudi Olympics & Paralymic Commitee" at bounding box center [337, 185] width 147 height 24
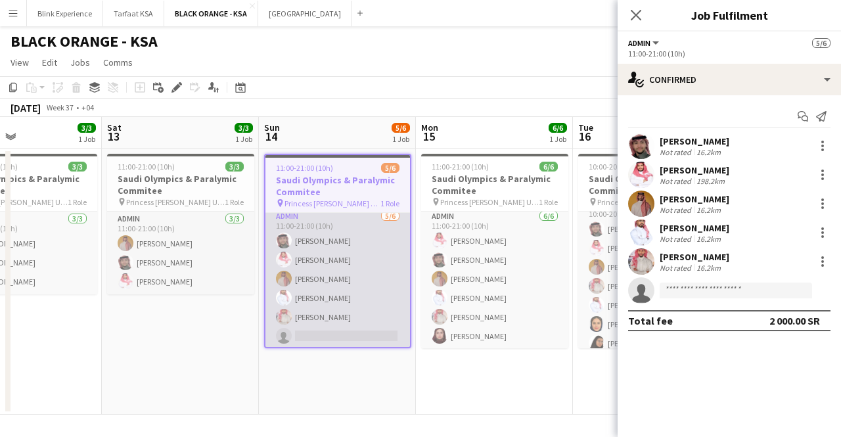
scroll to position [5, 0]
click at [325, 324] on app-card-role "Admin 5/6 11:00-21:00 (10h) SAUD ALQAHTANI Saleh Essam Ahmed Yagmowr Yazeed Alb…" at bounding box center [337, 278] width 144 height 140
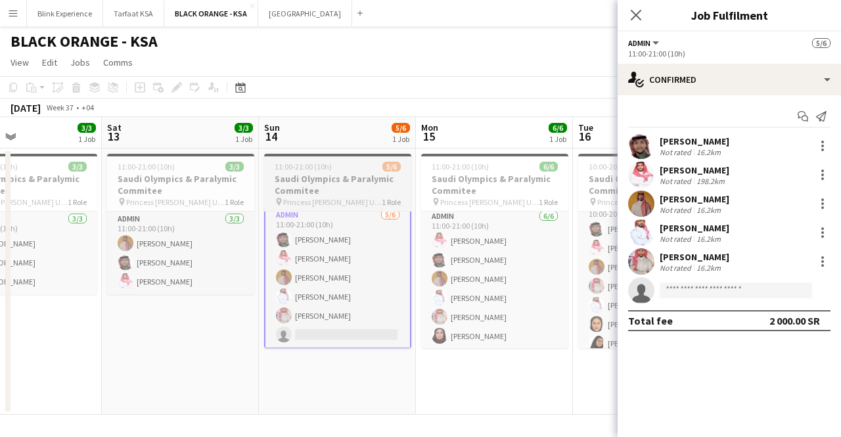
click at [350, 175] on h3 "Saudi Olympics & Paralymic Commitee" at bounding box center [337, 185] width 147 height 24
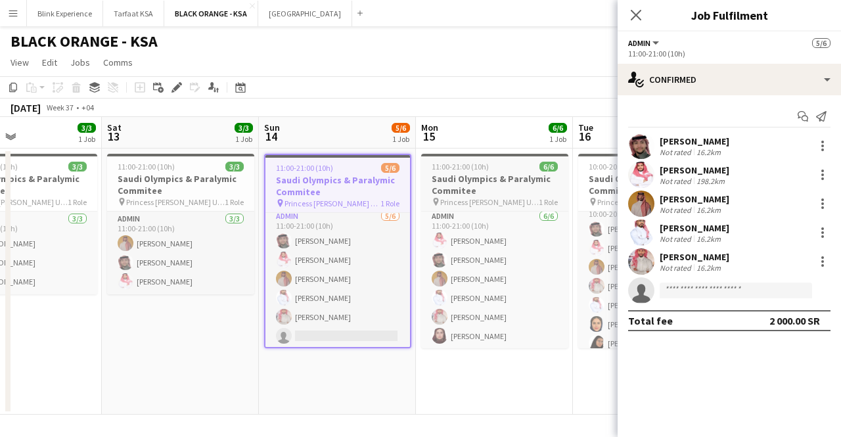
click at [473, 189] on h3 "Saudi Olympics & Paralymic Commitee" at bounding box center [494, 185] width 147 height 24
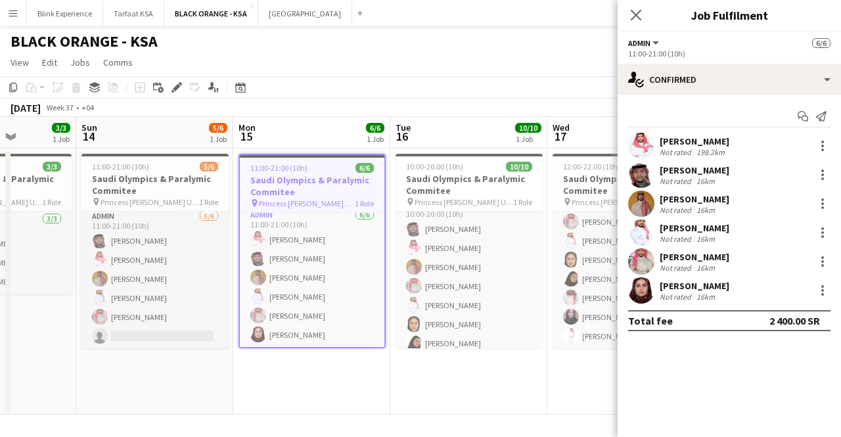
scroll to position [0, 613]
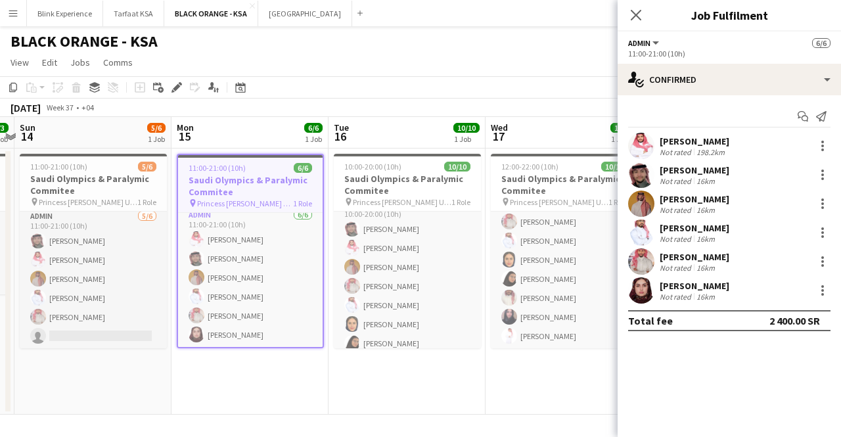
drag, startPoint x: 489, startPoint y: 179, endPoint x: 244, endPoint y: 168, distance: 244.6
click at [244, 168] on app-calendar-viewport "Wed 10 3/3 1 Job Thu 11 3/3 1 Job Fri 12 3/3 1 Job Sat 13 3/3 1 Job Sun 14 5/6 …" at bounding box center [420, 266] width 841 height 298
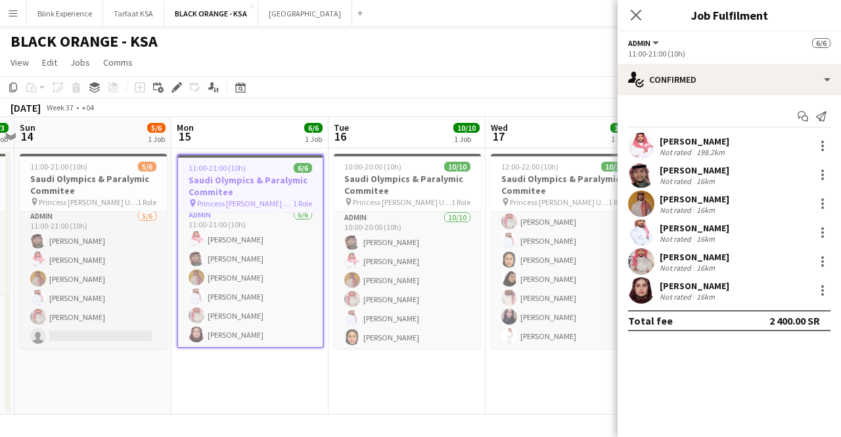
scroll to position [0, 0]
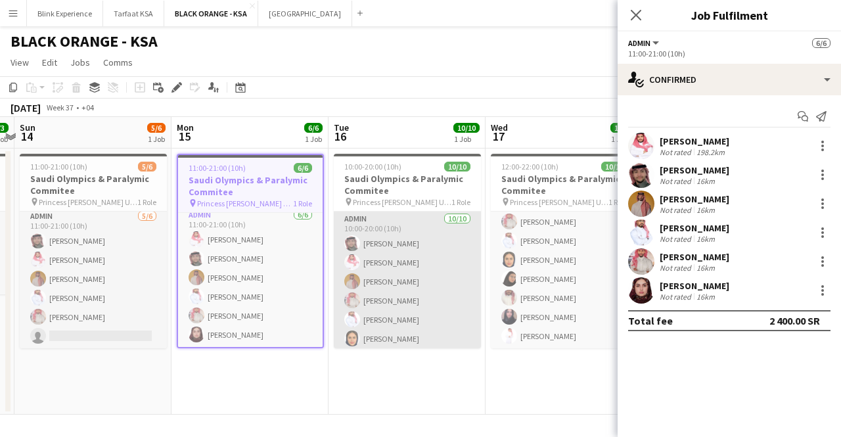
click at [401, 234] on app-card-role "Admin 10/10 10:00-20:00 (10h) SAUD ALQAHTANI Saleh Essam Ahmed Yagmowr Ibrahim …" at bounding box center [407, 319] width 147 height 216
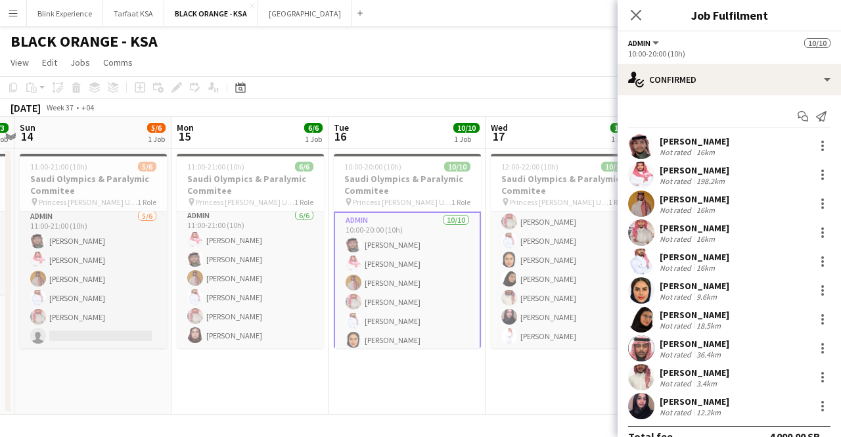
scroll to position [3, 0]
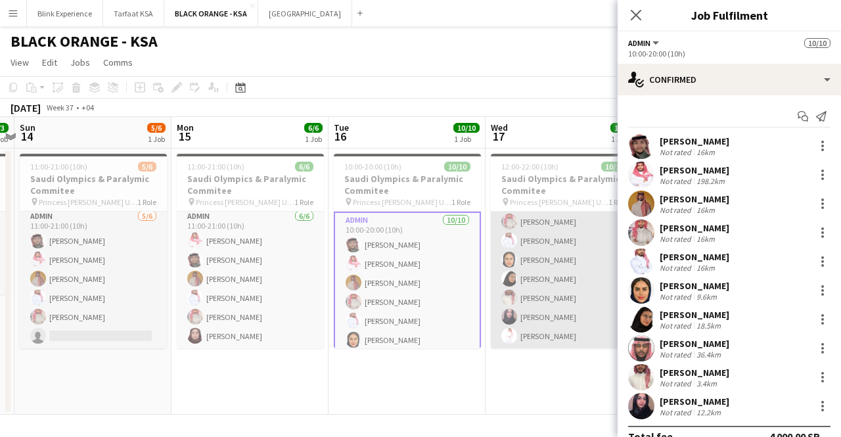
click at [522, 223] on app-card-role "Admin 10/10 12:00-22:00 (10h) Ahmed Yagmowr SAUD ALQAHTANI Saleh Essam Ibrahim …" at bounding box center [564, 241] width 147 height 216
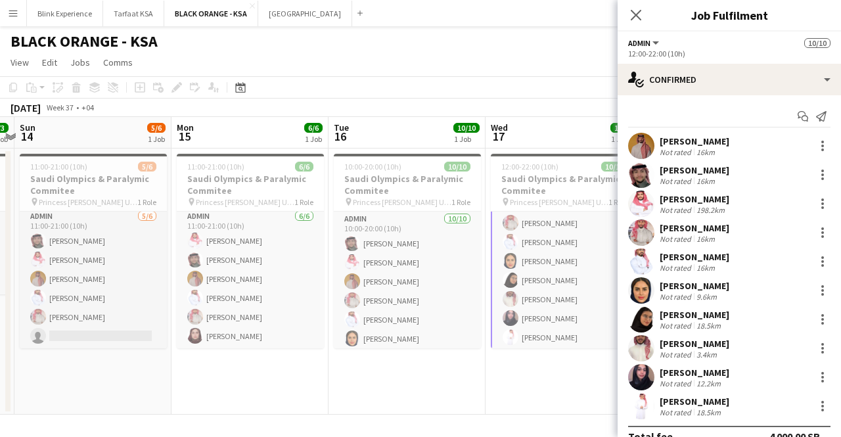
scroll to position [80, 0]
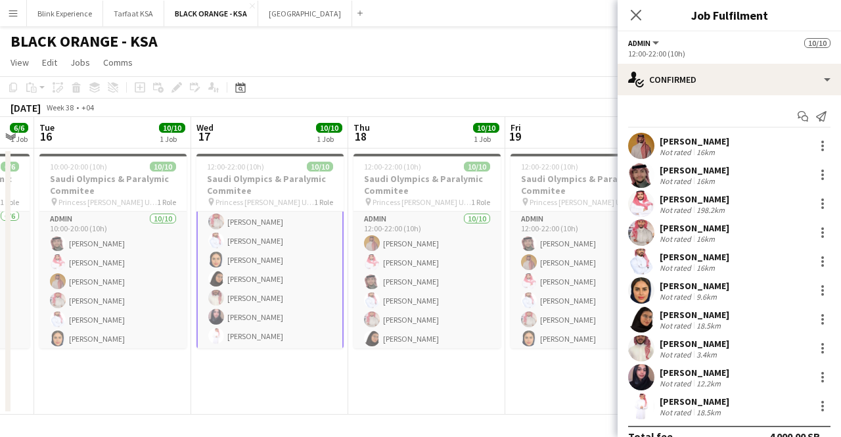
drag, startPoint x: 533, startPoint y: 244, endPoint x: 229, endPoint y: 231, distance: 305.0
click at [229, 232] on app-calendar-viewport "Fri 12 3/3 1 Job Sat 13 3/3 1 Job Sun 14 5/6 1 Job Mon 15 6/6 1 Job Tue 16 10/1…" at bounding box center [420, 266] width 841 height 298
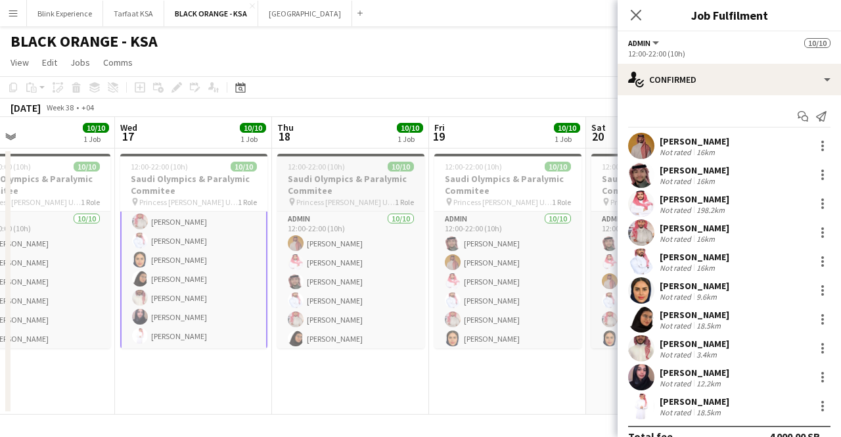
scroll to position [0, 394]
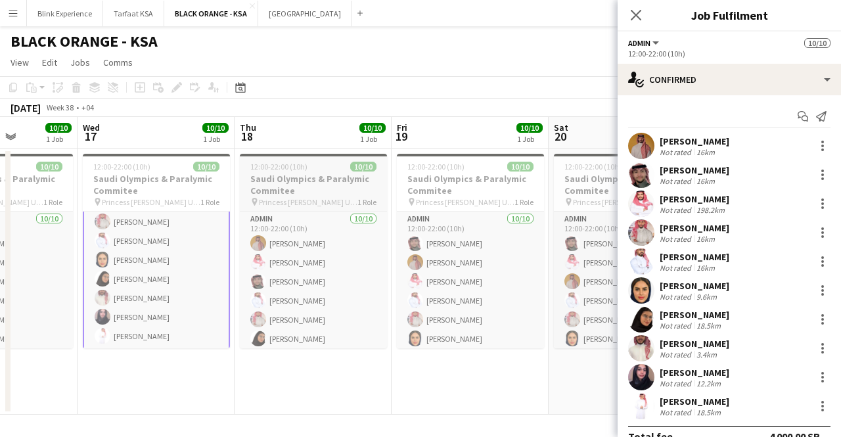
drag, startPoint x: 436, startPoint y: 224, endPoint x: 384, endPoint y: 227, distance: 52.6
click at [332, 228] on app-calendar-viewport "Sun 14 5/6 1 Job Mon 15 6/6 1 Job Tue 16 10/10 1 Job Wed 17 10/10 1 Job Thu 18 …" at bounding box center [420, 266] width 841 height 298
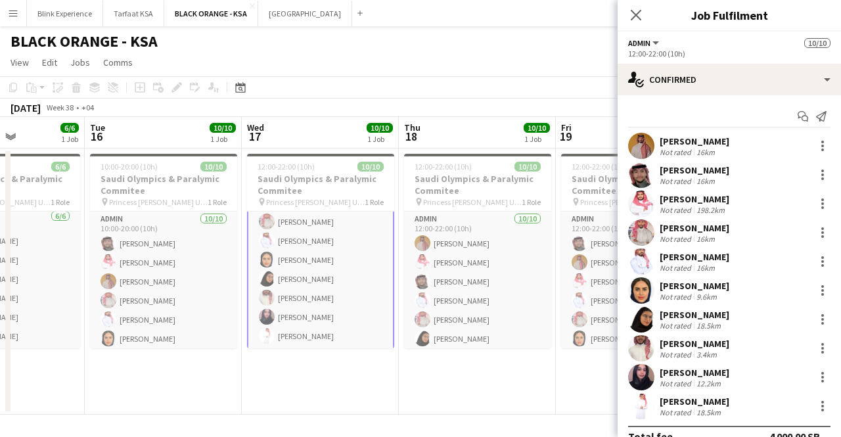
scroll to position [0, 384]
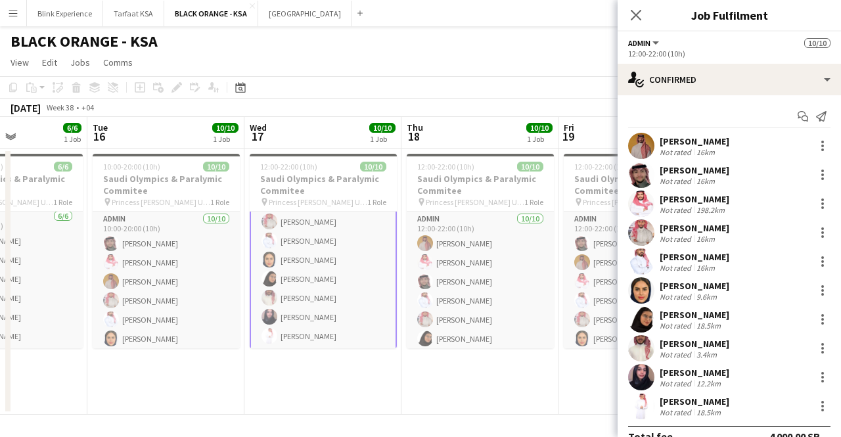
drag, startPoint x: 175, startPoint y: 205, endPoint x: 343, endPoint y: 208, distance: 167.5
click at [343, 208] on app-calendar-viewport "Sat 13 3/3 1 Job Sun 14 5/6 1 Job Mon 15 6/6 1 Job Tue 16 10/10 1 Job Wed 17 10…" at bounding box center [420, 266] width 841 height 298
click at [324, 225] on app-card-role "Admin 10/10 12:00-22:00 (10h) Ahmed Yagmowr SAUD ALQAHTANI Saleh Essam Ibrahim …" at bounding box center [323, 240] width 147 height 219
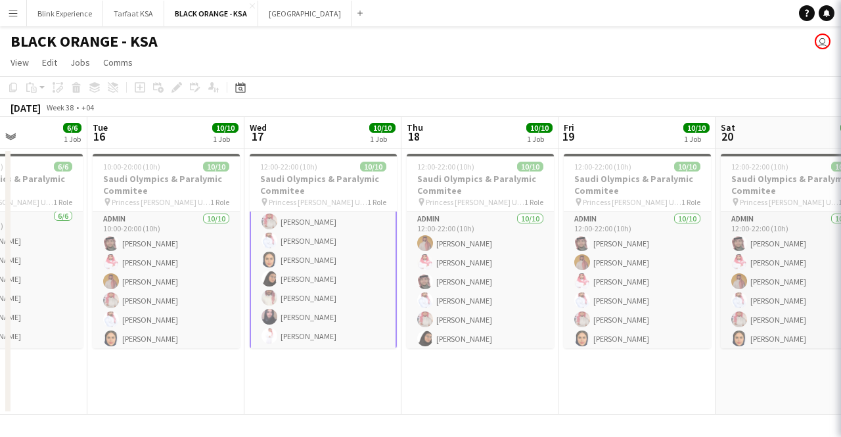
scroll to position [79, 0]
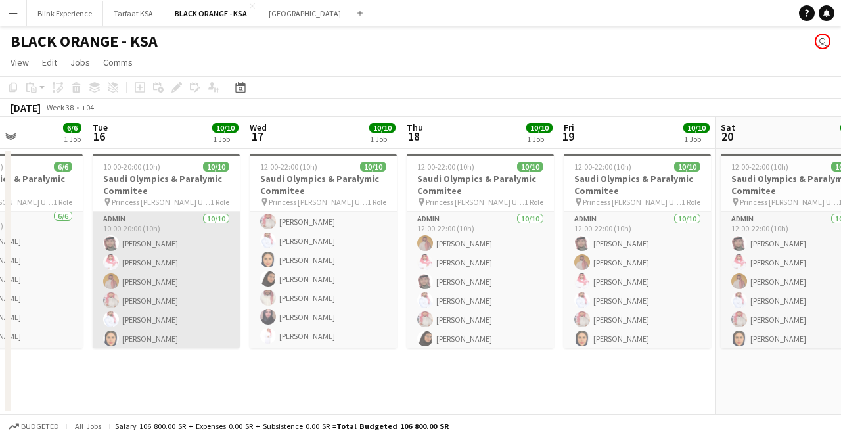
click at [190, 314] on app-card-role "Admin 10/10 10:00-20:00 (10h) SAUD ALQAHTANI Saleh Essam Ahmed Yagmowr Ibrahim …" at bounding box center [166, 319] width 147 height 216
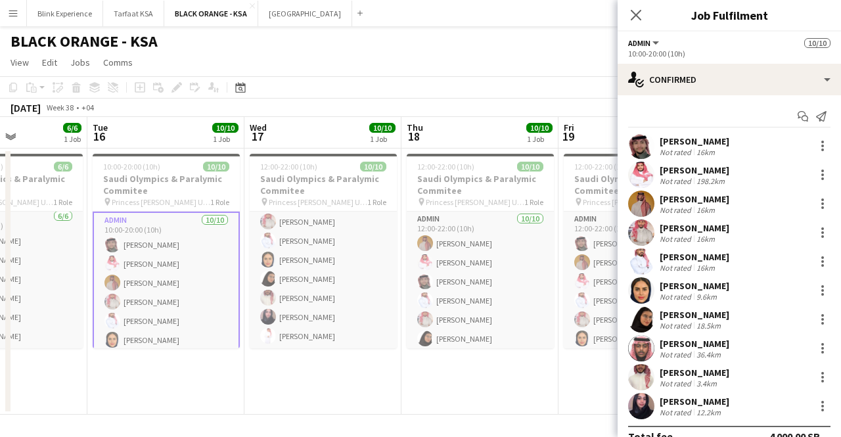
scroll to position [81, 0]
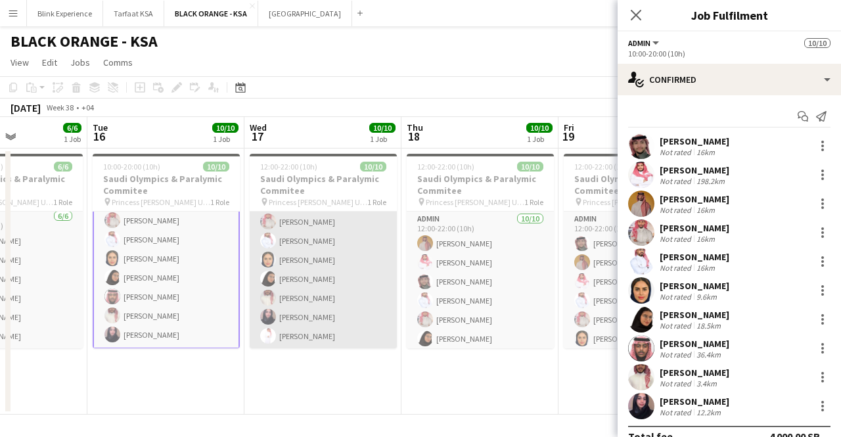
click at [296, 284] on app-card-role "Admin 10/10 12:00-22:00 (10h) Ahmed Yagmowr SAUD ALQAHTANI Saleh Essam Ibrahim …" at bounding box center [323, 241] width 147 height 216
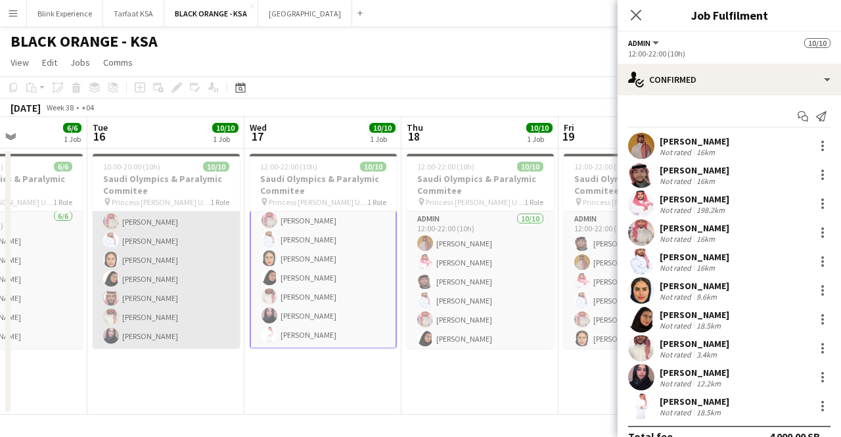
click at [130, 252] on app-card-role "Admin 10/10 10:00-20:00 (10h) SAUD ALQAHTANI Saleh Essam Ahmed Yagmowr Ibrahim …" at bounding box center [166, 241] width 147 height 216
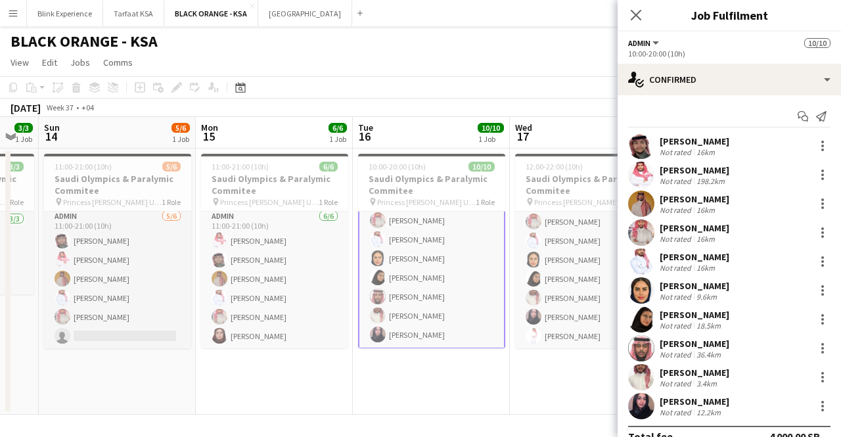
drag, startPoint x: 49, startPoint y: 254, endPoint x: 324, endPoint y: 249, distance: 274.6
click at [324, 250] on app-calendar-viewport "Fri 12 3/3 1 Job Sat 13 3/3 1 Job Sun 14 5/6 1 Job Mon 15 6/6 1 Job Tue 16 10/1…" at bounding box center [420, 266] width 841 height 298
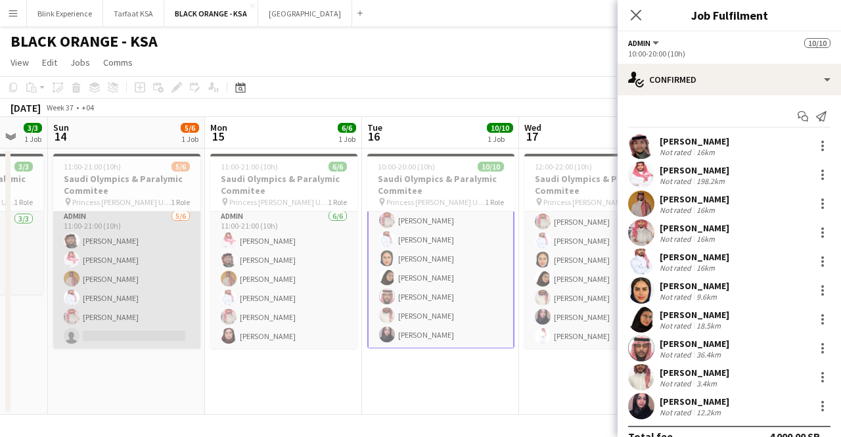
click at [139, 261] on app-card-role "Admin 5/6 11:00-21:00 (10h) SAUD ALQAHTANI Saleh Essam Ahmed Yagmowr Yazeed Alb…" at bounding box center [126, 279] width 147 height 140
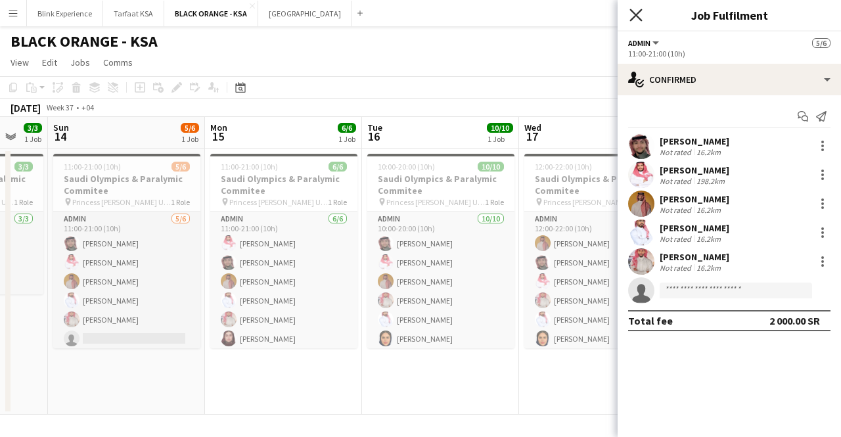
click at [639, 12] on icon at bounding box center [635, 15] width 12 height 12
